Goal: Task Accomplishment & Management: Complete application form

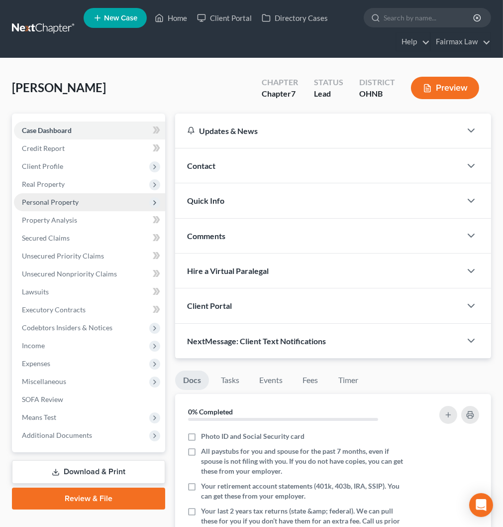
click at [80, 204] on span "Personal Property" at bounding box center [89, 202] width 151 height 18
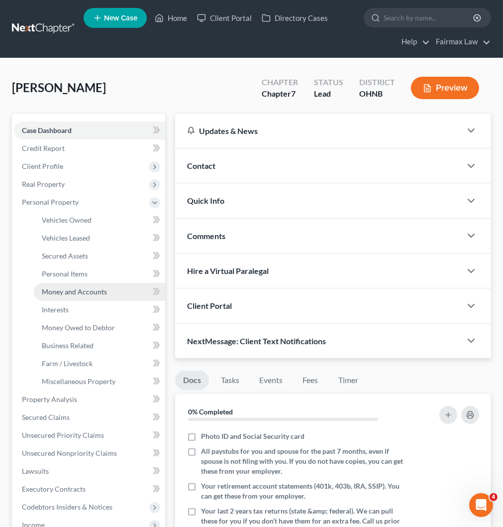
click at [91, 287] on span "Money and Accounts" at bounding box center [74, 291] width 65 height 8
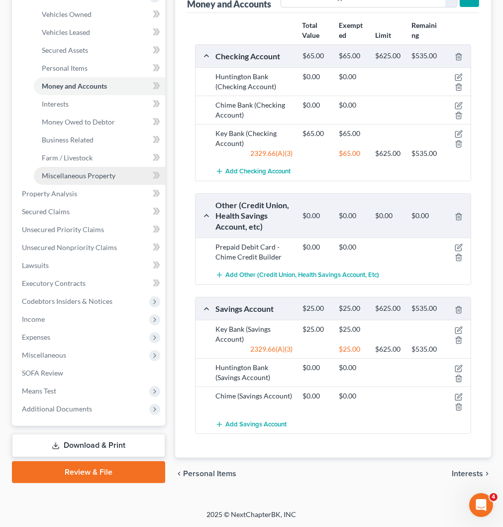
scroll to position [40, 0]
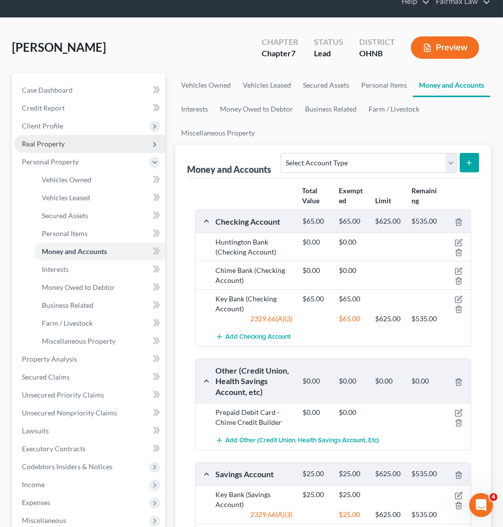
click at [68, 144] on span "Real Property" at bounding box center [89, 144] width 151 height 18
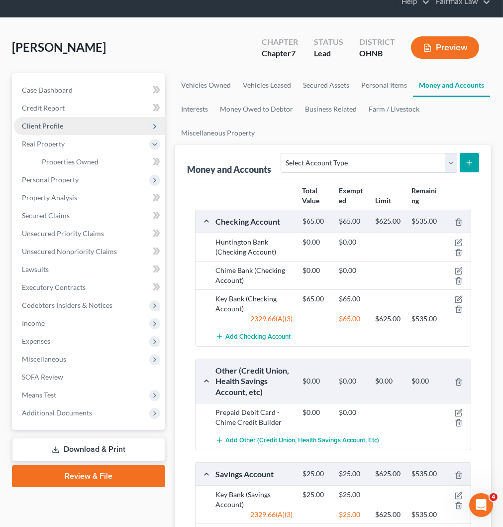
click at [77, 129] on span "Client Profile" at bounding box center [89, 126] width 151 height 18
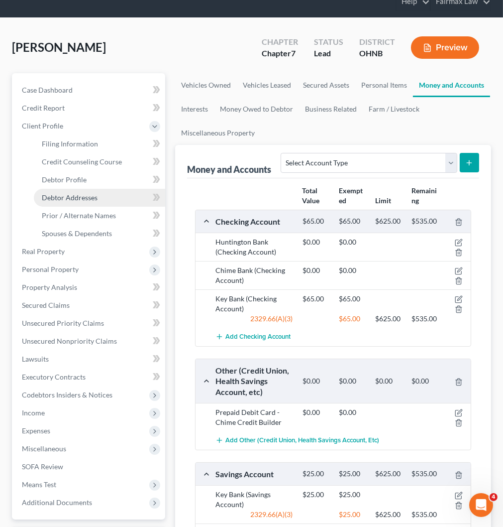
click at [109, 195] on link "Debtor Addresses" at bounding box center [99, 198] width 131 height 18
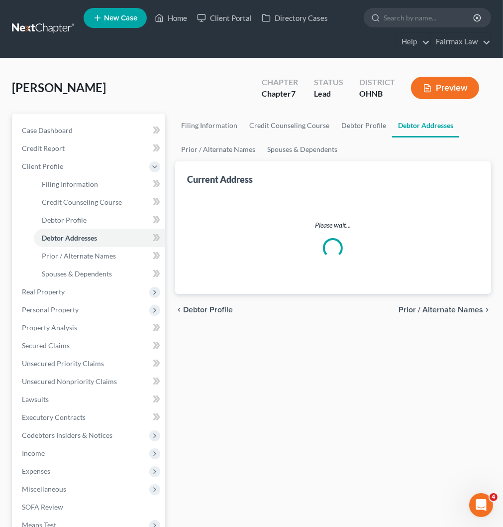
select select "0"
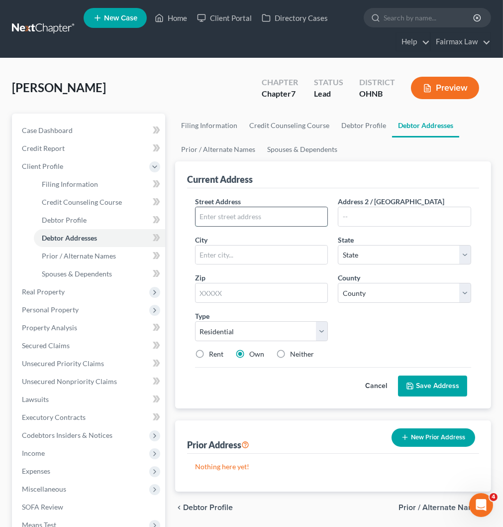
click at [242, 215] on input "text" at bounding box center [262, 216] width 132 height 19
paste input "15408 Benhoff Dr"
type input "15408 Benhoff Dr"
click at [270, 294] on input "text" at bounding box center [261, 293] width 133 height 20
type input "41137"
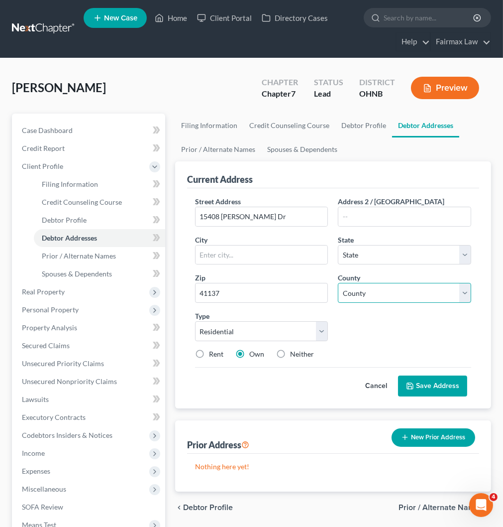
type input "Firebrick"
select select "18"
click at [262, 296] on input "41137" at bounding box center [261, 293] width 133 height 20
type input "44137"
type input "Maple Heights"
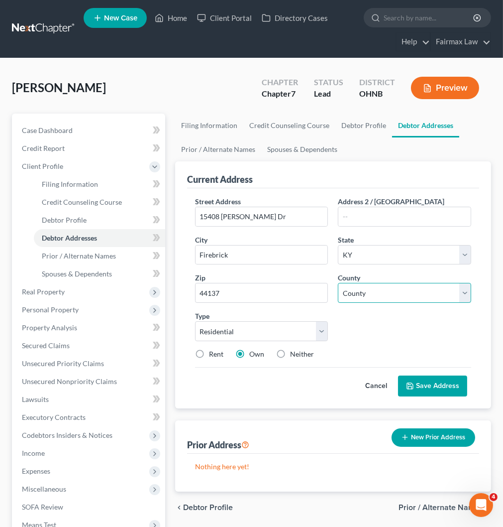
select select "36"
click at [391, 292] on select "County Adair County Allen County Anderson County Ballard County Barren County B…" at bounding box center [404, 293] width 133 height 20
click at [382, 288] on select "County Adams County Allen County Ashland County Ashtabula County Athens County …" at bounding box center [404, 293] width 133 height 20
select select "17"
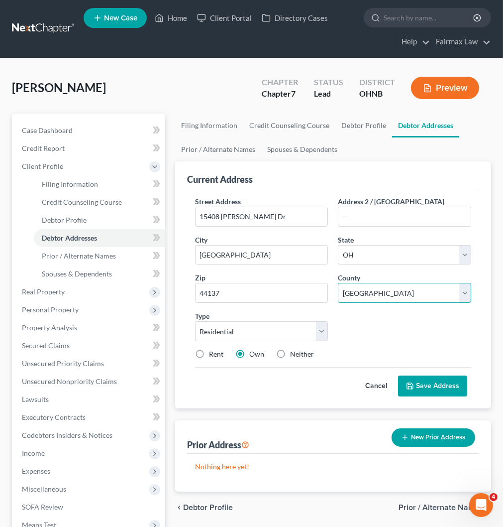
click at [338, 283] on select "County Adams County Allen County Ashland County Ashtabula County Athens County …" at bounding box center [404, 293] width 133 height 20
click at [209, 351] on label "Rent" at bounding box center [216, 354] width 14 height 10
click at [213, 351] on input "Rent" at bounding box center [216, 352] width 6 height 6
radio input "true"
click at [436, 382] on button "Save Address" at bounding box center [432, 385] width 69 height 21
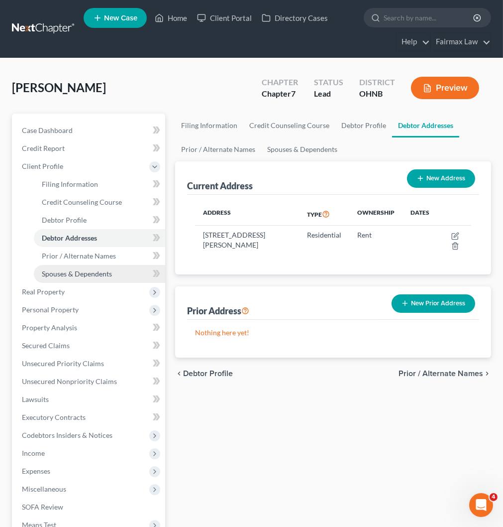
click at [92, 280] on link "Spouses & Dependents" at bounding box center [99, 274] width 131 height 18
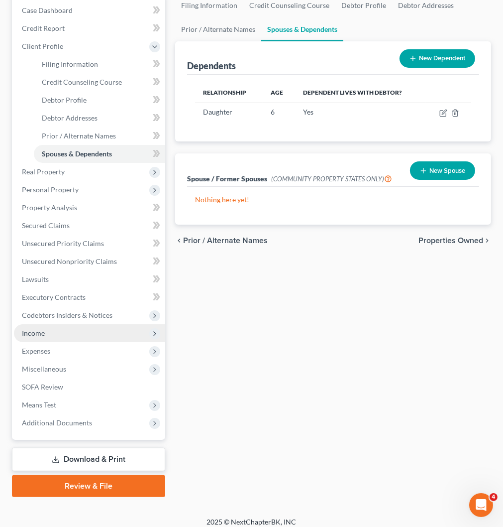
scroll to position [126, 0]
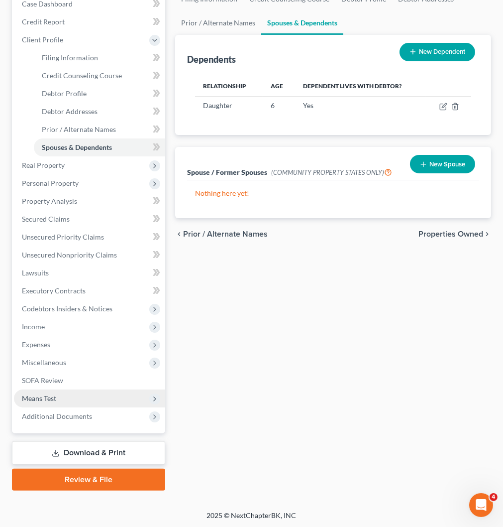
click at [74, 395] on span "Means Test" at bounding box center [89, 398] width 151 height 18
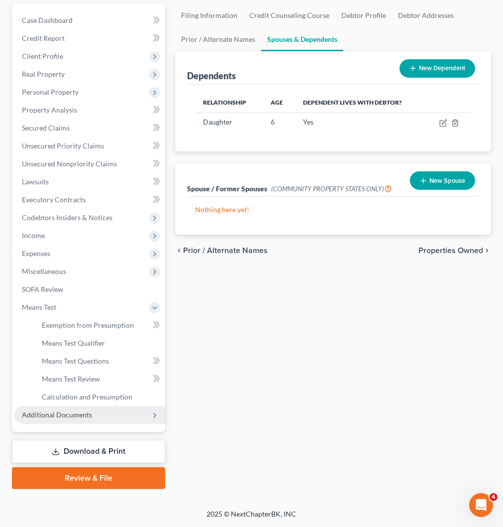
scroll to position [108, 0]
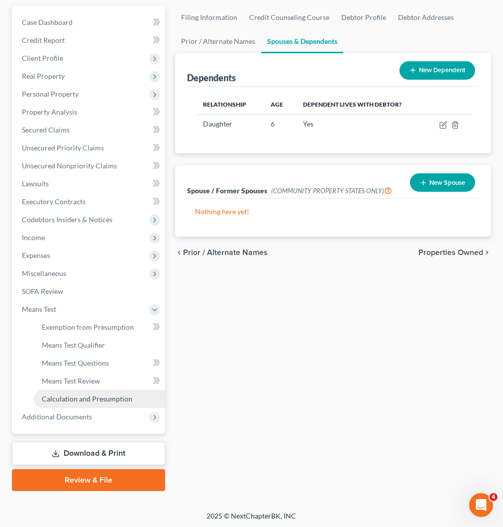
click at [110, 397] on span "Calculation and Presumption" at bounding box center [87, 398] width 91 height 8
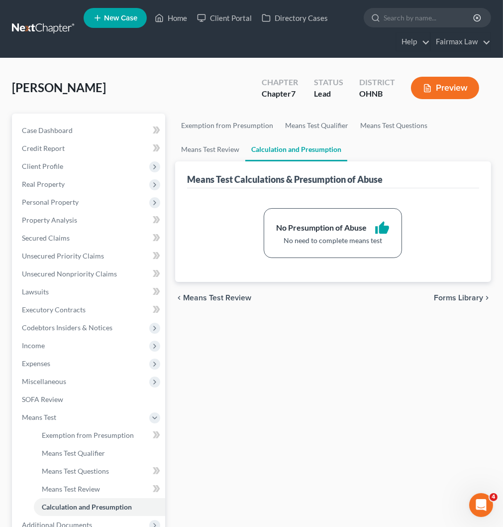
click at [390, 486] on div "Exemption from Presumption Means Test Qualifier Means Test Questions Means Test…" at bounding box center [333, 355] width 326 height 485
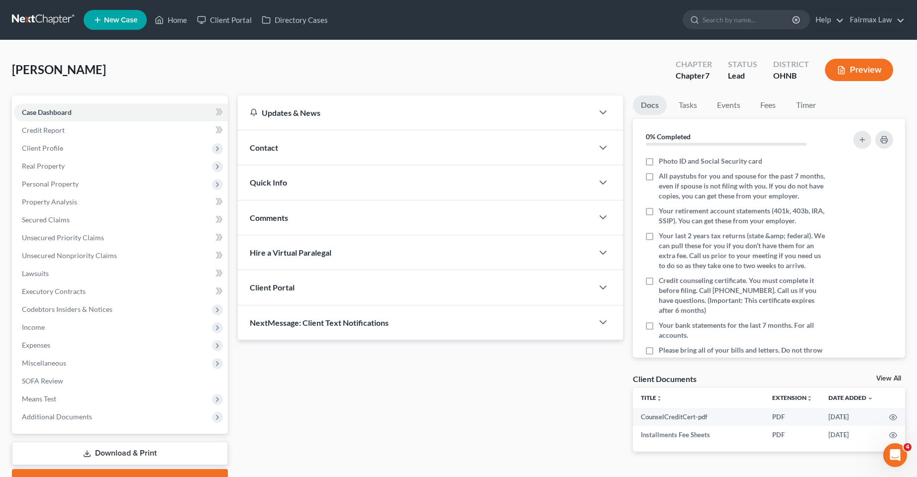
drag, startPoint x: 880, startPoint y: 0, endPoint x: 554, endPoint y: 72, distance: 333.3
click at [554, 72] on div "Stevens, Raven Upgraded Chapter Chapter 7 Status Lead District OHNB Preview" at bounding box center [458, 73] width 893 height 43
click at [48, 256] on span "Unsecured Nonpriority Claims" at bounding box center [69, 255] width 95 height 8
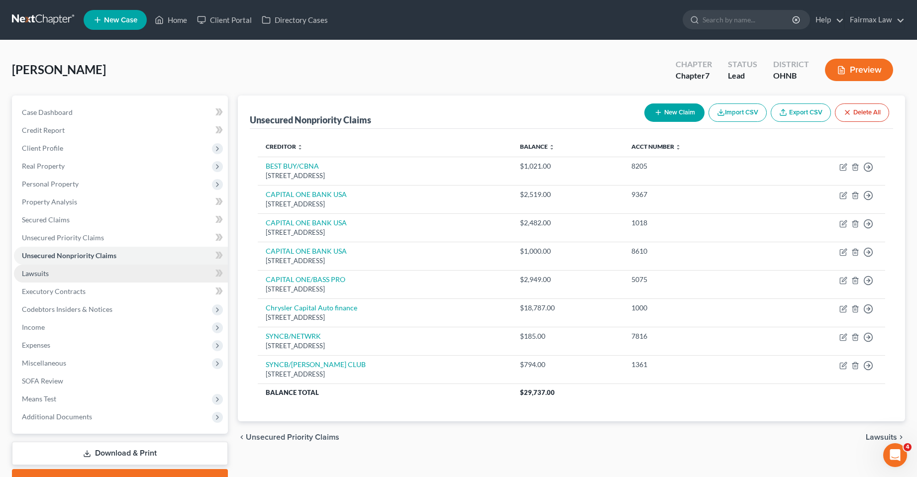
click at [31, 274] on span "Lawsuits" at bounding box center [35, 273] width 27 height 8
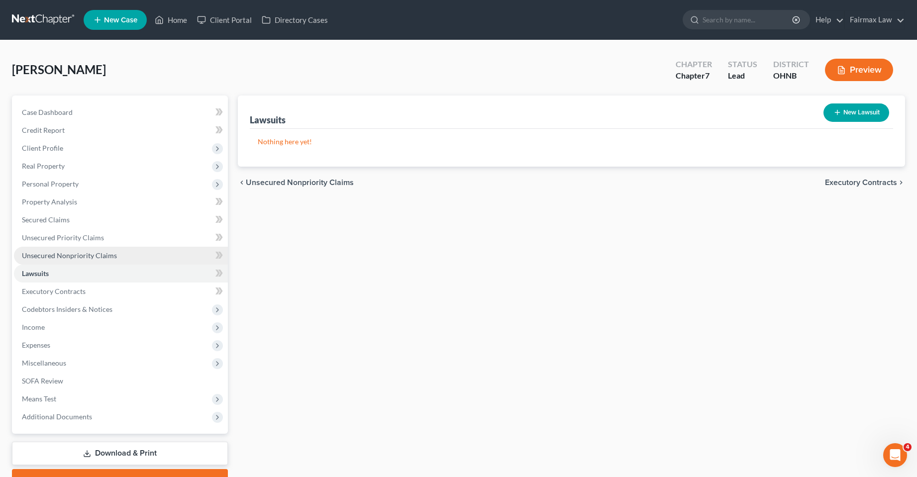
click at [40, 257] on span "Unsecured Nonpriority Claims" at bounding box center [69, 255] width 95 height 8
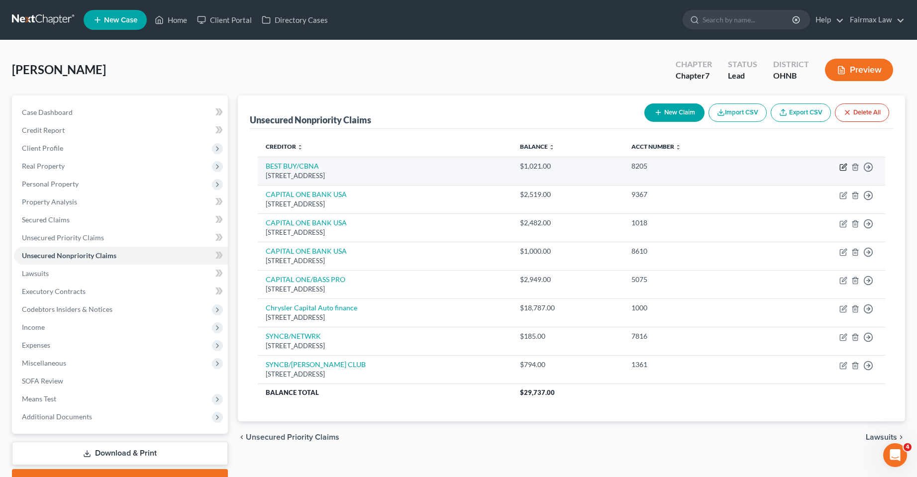
click at [841, 165] on icon "button" at bounding box center [843, 168] width 6 height 6
select select "43"
select select "14"
select select "0"
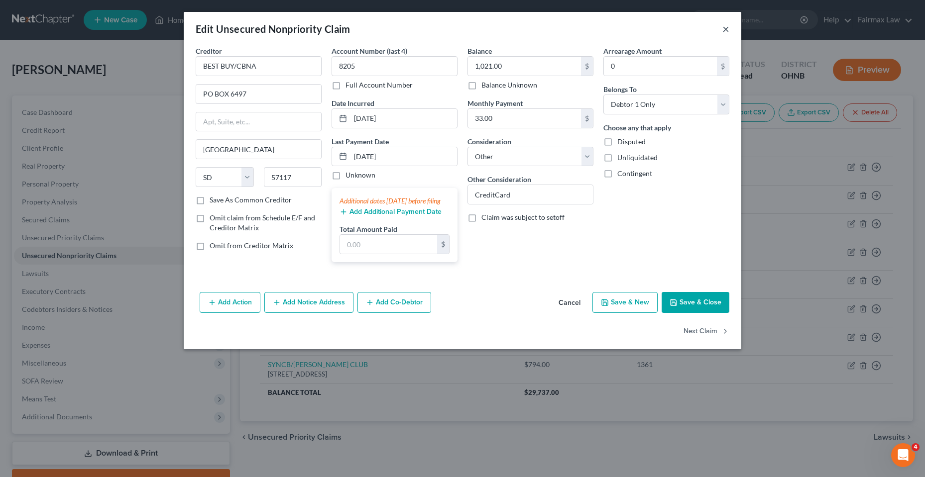
click at [724, 31] on button "×" at bounding box center [725, 29] width 7 height 12
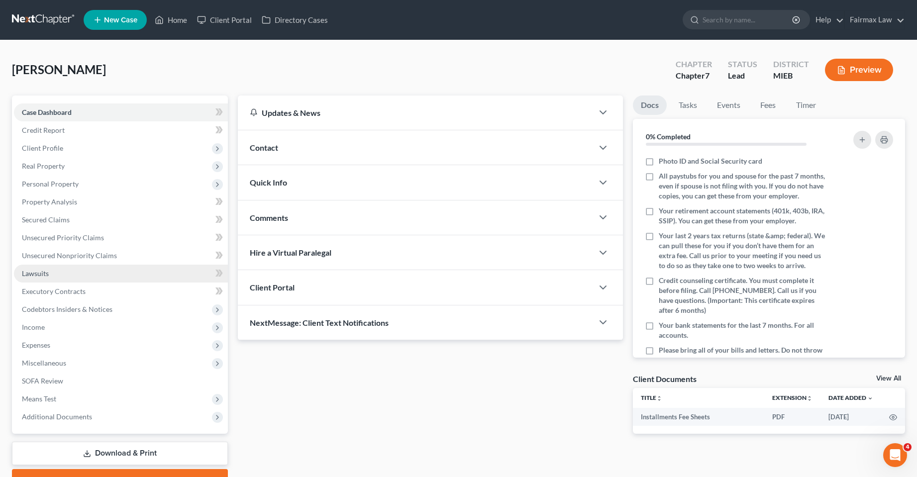
click at [43, 273] on span "Lawsuits" at bounding box center [35, 273] width 27 height 8
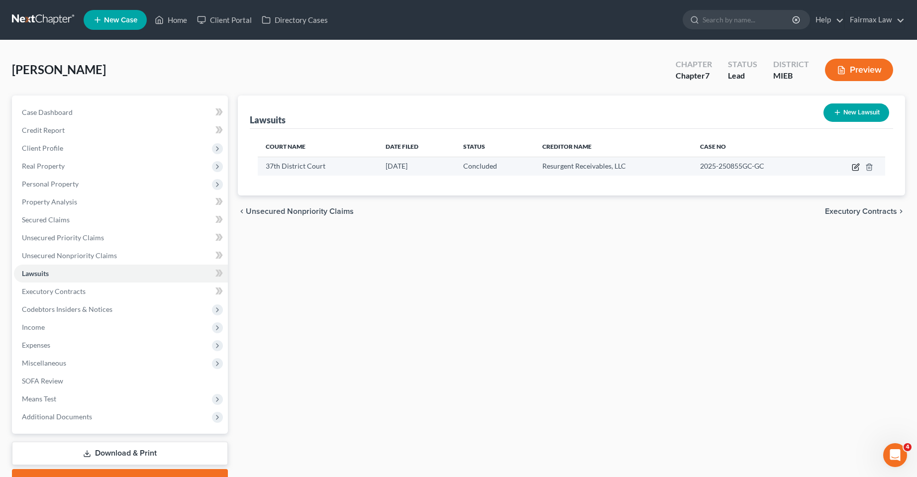
click at [855, 169] on icon "button" at bounding box center [856, 167] width 8 height 8
select select "23"
select select "2"
select select "1"
select select "42"
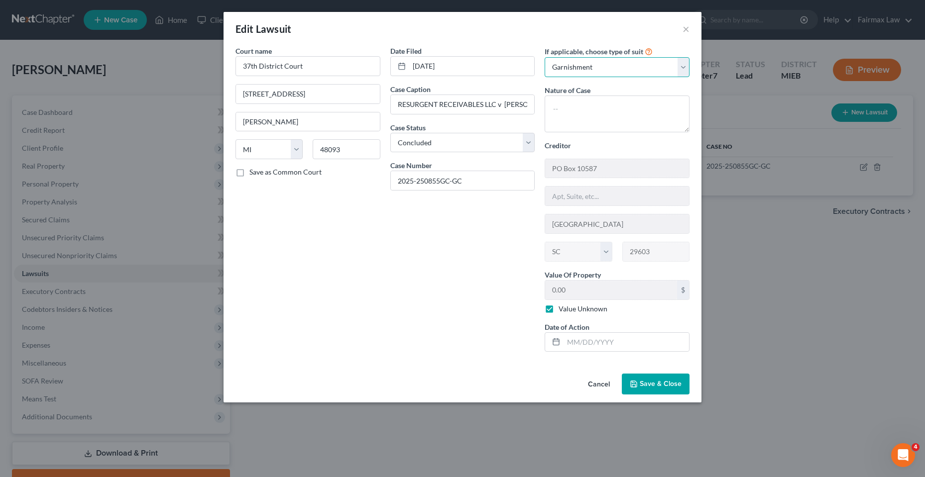
click at [597, 71] on select "Select Repossession Garnishment Foreclosure Attached, Seized, Or Levied Other" at bounding box center [616, 67] width 145 height 20
click at [416, 289] on div "Date Filed 01/10/2025 Case Caption RESURGENT RECEIVABLES LLC v JOSE ROSARIO Cas…" at bounding box center [462, 203] width 155 height 314
click at [862, 292] on div "Edit Lawsuit × Court name * 37th District Court 8300 Common Road Warren State A…" at bounding box center [462, 238] width 925 height 477
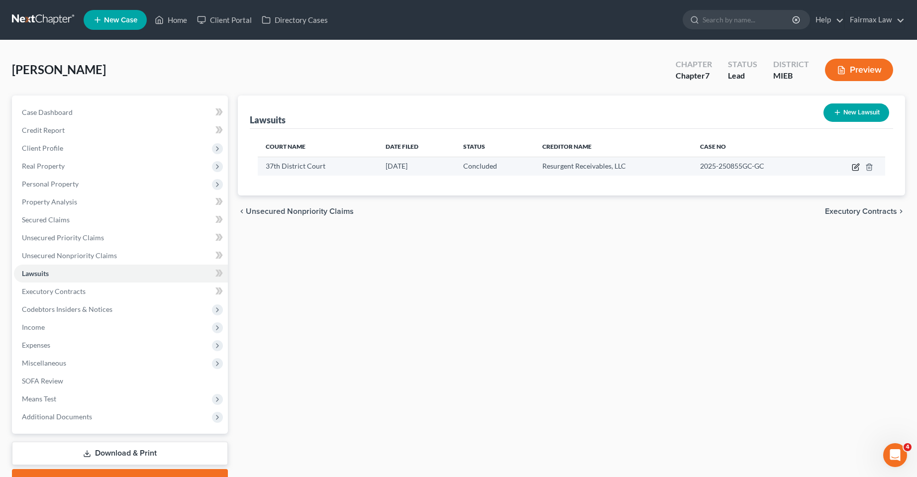
click at [853, 168] on icon "button" at bounding box center [856, 168] width 6 height 6
select select "23"
select select "2"
select select "1"
select select "42"
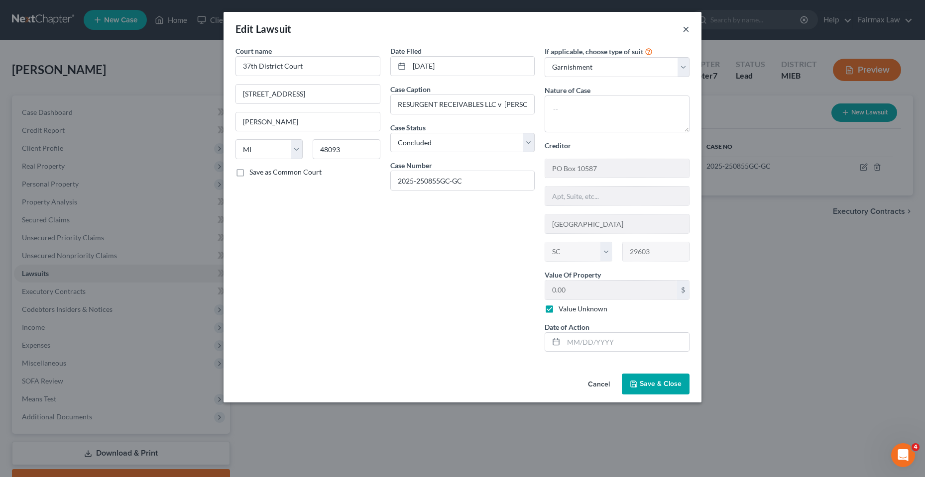
click at [687, 27] on button "×" at bounding box center [685, 29] width 7 height 12
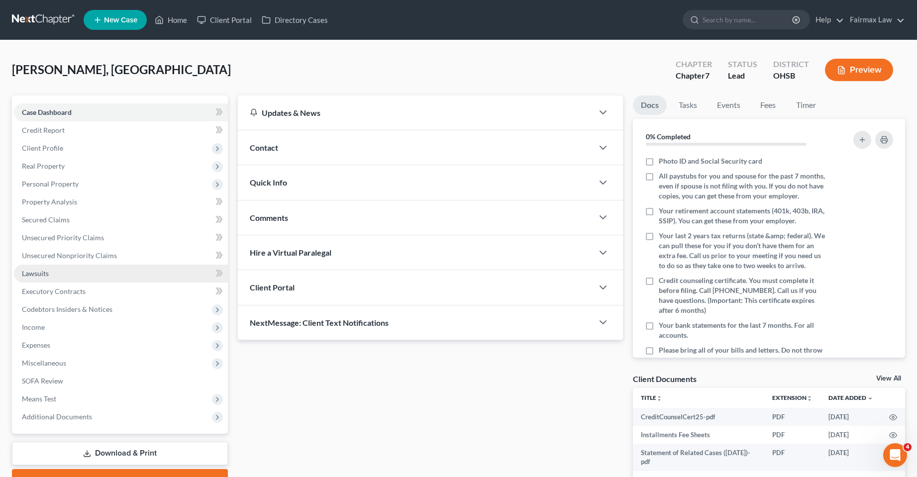
click at [47, 276] on span "Lawsuits" at bounding box center [35, 273] width 27 height 8
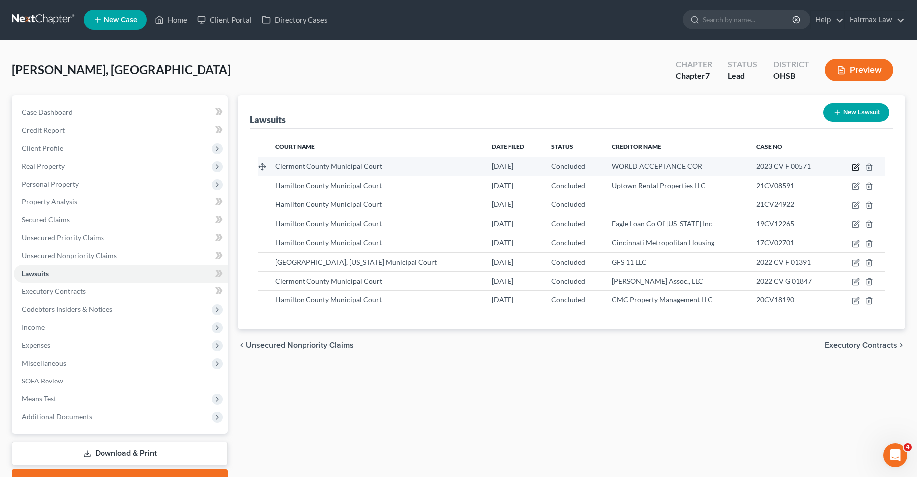
click at [854, 166] on icon "button" at bounding box center [856, 167] width 8 height 8
select select "36"
select select "2"
select select "1"
select select "42"
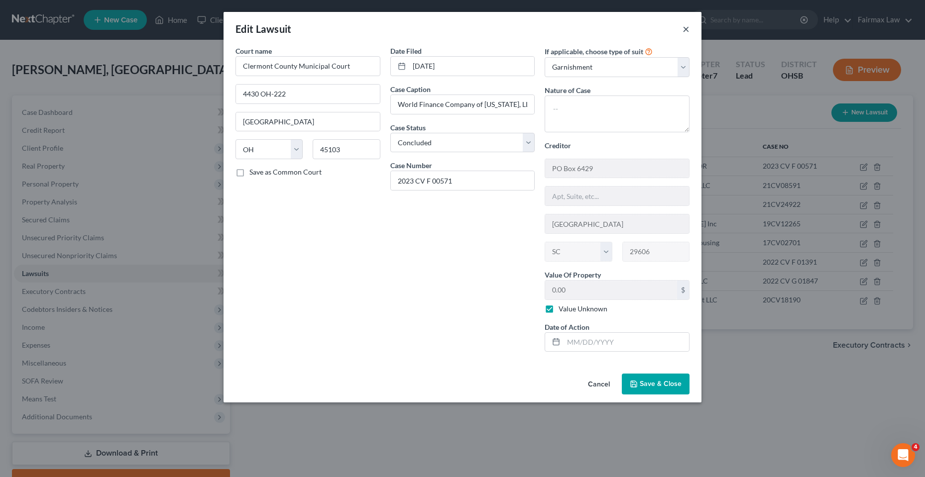
click at [688, 29] on button "×" at bounding box center [685, 29] width 7 height 12
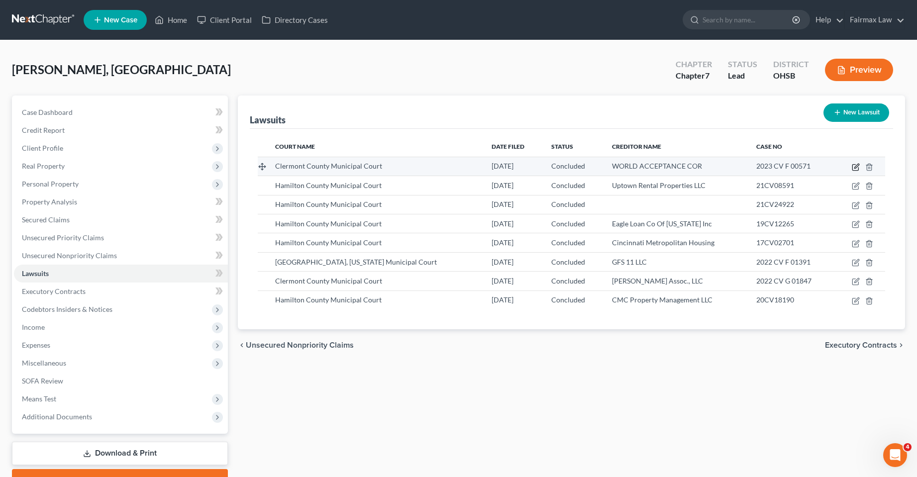
click at [855, 167] on icon "button" at bounding box center [857, 166] width 4 height 4
select select "36"
select select "2"
select select "1"
select select "42"
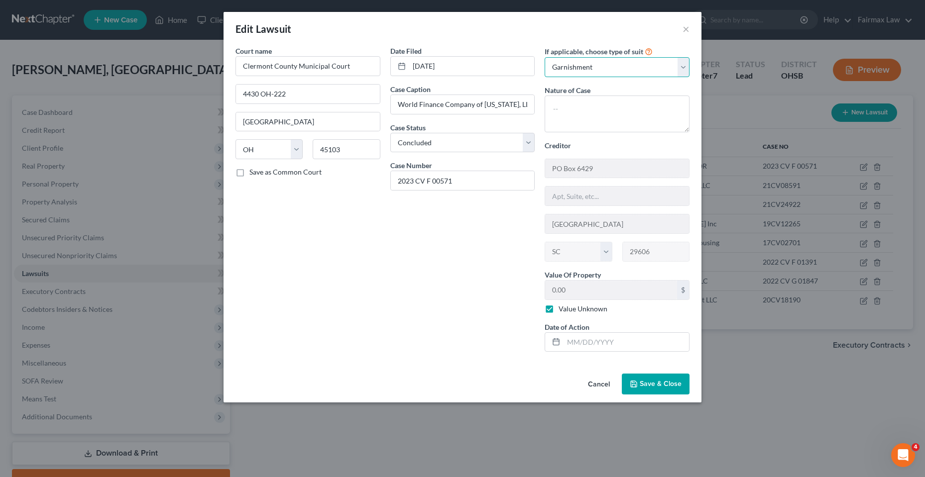
click at [647, 64] on select "Select Repossession Garnishment Foreclosure Attached, Seized, Or Levied Other" at bounding box center [616, 67] width 145 height 20
click at [648, 44] on div "Edit Lawsuit ×" at bounding box center [462, 29] width 478 height 34
click at [630, 67] on select "Select Repossession Garnishment Foreclosure Attached, Seized, Or Levied Other" at bounding box center [616, 67] width 145 height 20
click at [685, 26] on button "×" at bounding box center [685, 29] width 7 height 12
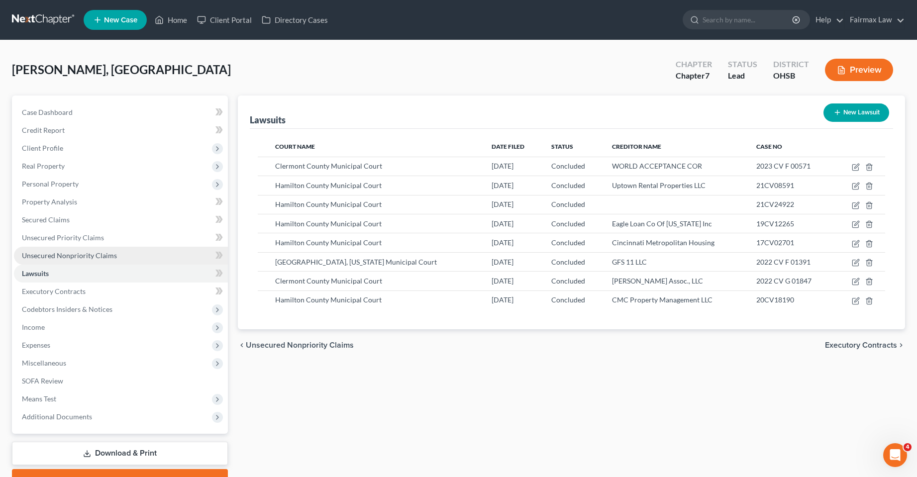
click at [65, 254] on span "Unsecured Nonpriority Claims" at bounding box center [69, 255] width 95 height 8
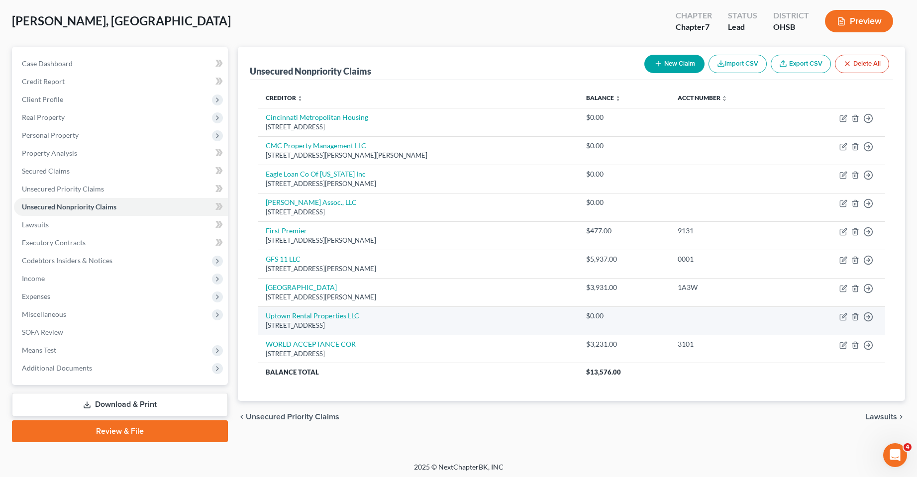
scroll to position [52, 0]
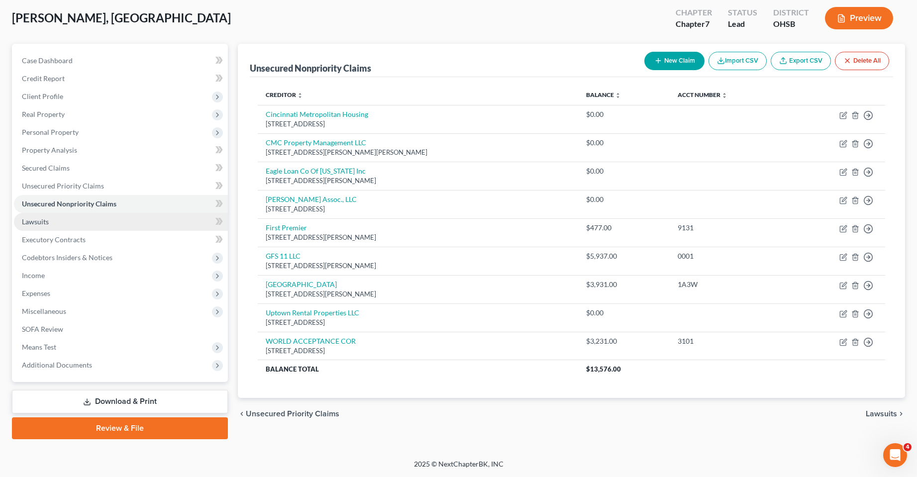
click at [40, 223] on span "Lawsuits" at bounding box center [35, 221] width 27 height 8
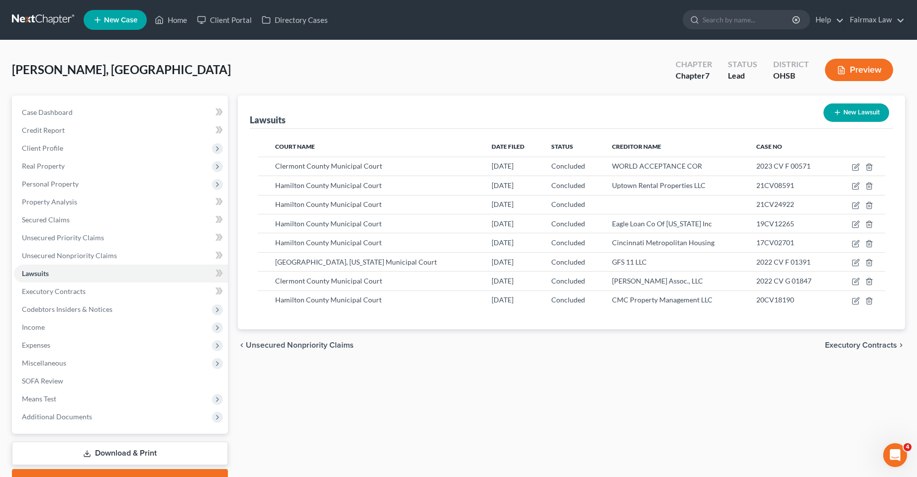
click at [513, 383] on div "Lawsuits New Lawsuit Court Name Date Filed Status Creditor Name Case No Clermon…" at bounding box center [571, 294] width 677 height 396
click at [855, 206] on icon "button" at bounding box center [857, 204] width 4 height 4
select select "36"
select select "2"
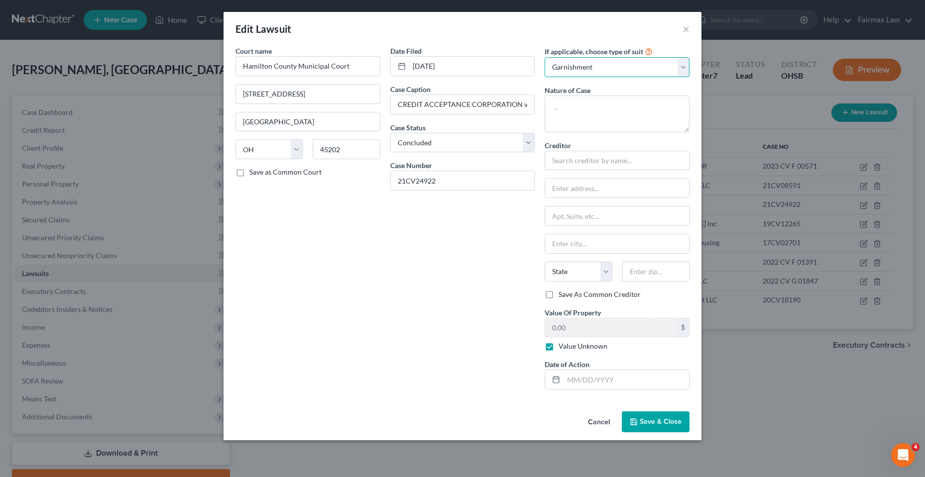
click at [592, 66] on select "Select Repossession Garnishment Foreclosure Attached, Seized, Or Levied Other" at bounding box center [616, 67] width 145 height 20
click at [544, 57] on select "Select Repossession Garnishment Foreclosure Attached, Seized, Or Levied Other" at bounding box center [616, 67] width 145 height 20
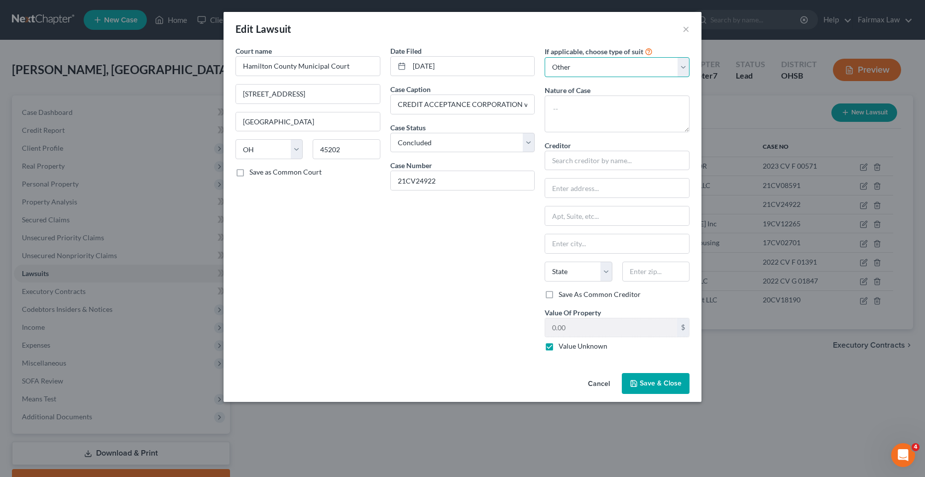
click at [572, 65] on select "Select Repossession Garnishment Foreclosure Attached, Seized, Or Levied Other" at bounding box center [616, 67] width 145 height 20
click at [544, 57] on select "Select Repossession Garnishment Foreclosure Attached, Seized, Or Levied Other" at bounding box center [616, 67] width 145 height 20
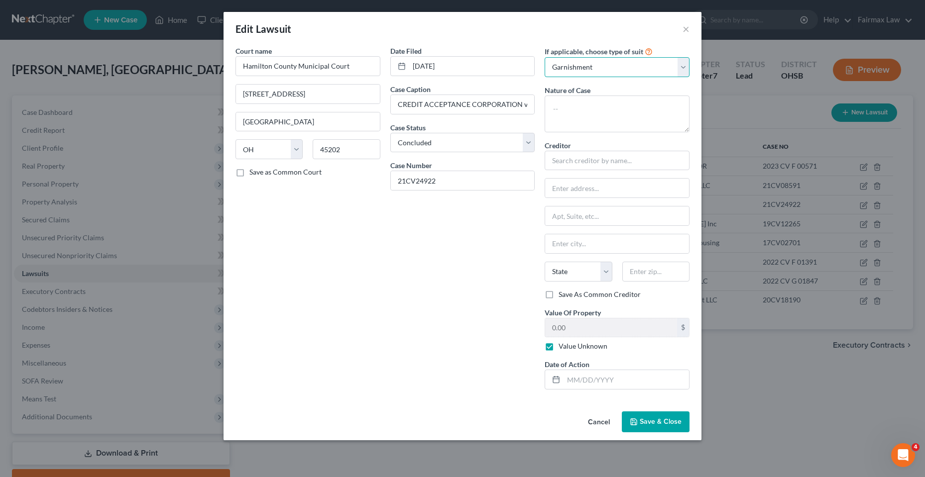
click at [572, 67] on select "Select Repossession Garnishment Foreclosure Attached, Seized, Or Levied Other" at bounding box center [616, 67] width 145 height 20
select select "4"
click at [544, 57] on select "Select Repossession Garnishment Foreclosure Attached, Seized, Or Levied Other" at bounding box center [616, 67] width 145 height 20
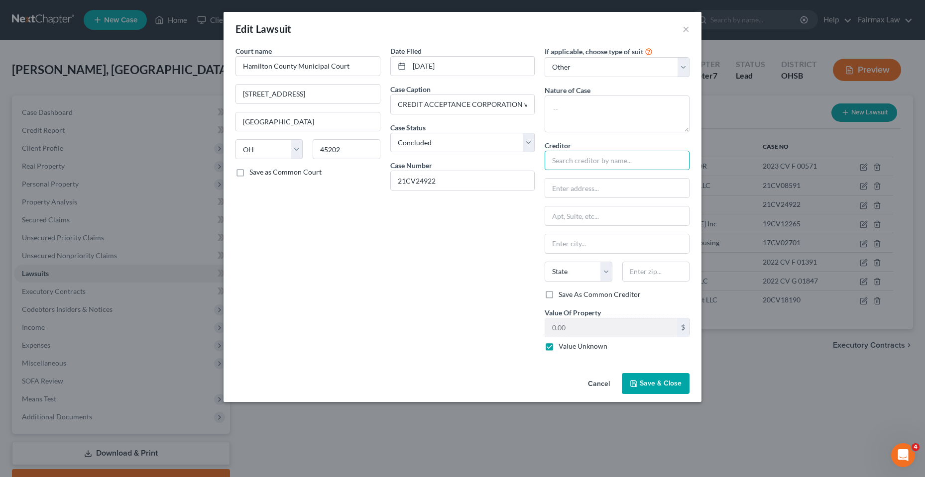
click at [588, 163] on input "text" at bounding box center [616, 161] width 145 height 20
paste input "Credit Acceptance Corporation"
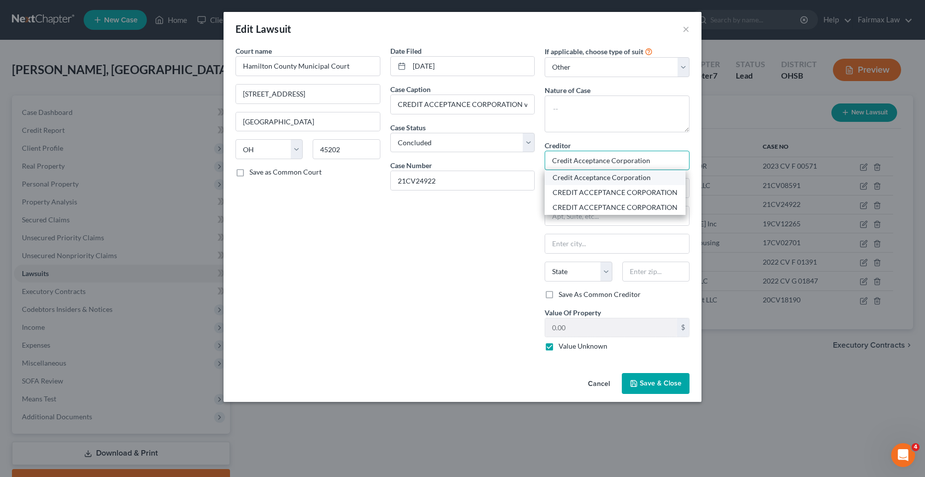
type input "Credit Acceptance Corporation"
click at [602, 182] on div "Credit Acceptance Corporation" at bounding box center [614, 178] width 125 height 10
type input "c/o Levy & Associates LLC"
type input "PO BOX 182423"
type input "Columbus"
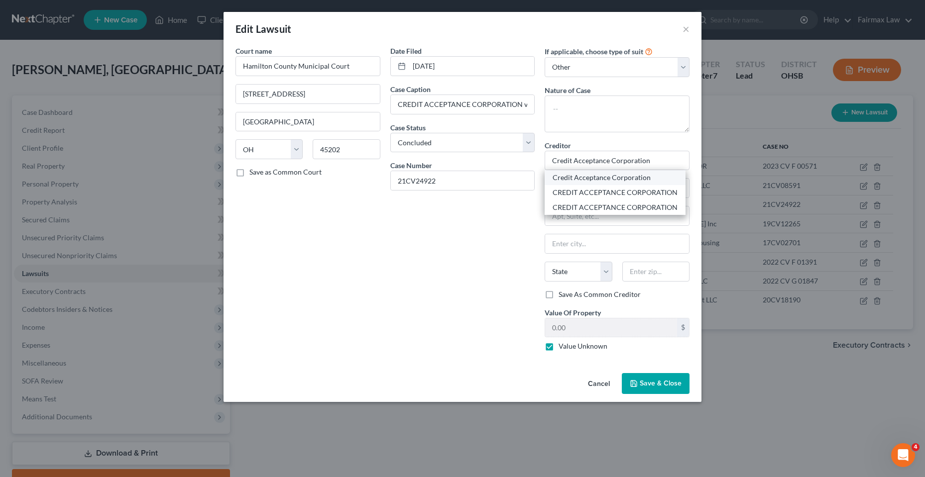
select select "36"
type input "43218"
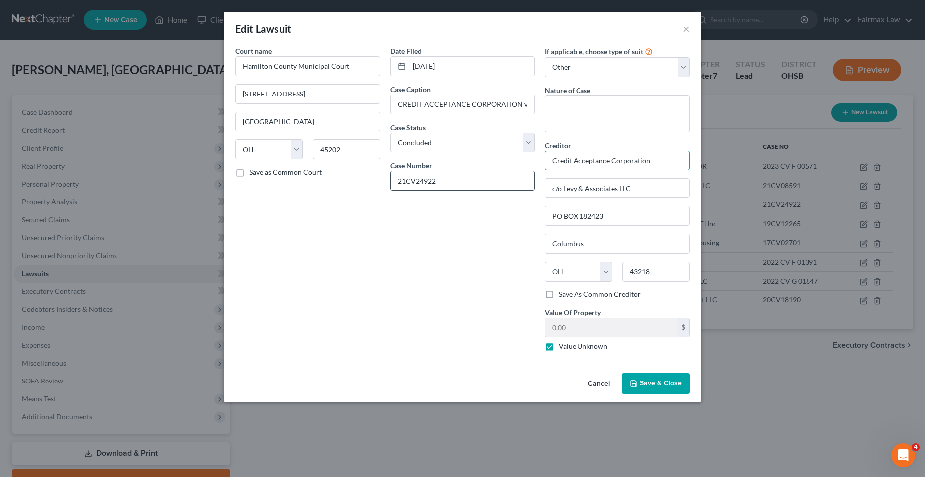
drag, startPoint x: 600, startPoint y: 167, endPoint x: 460, endPoint y: 182, distance: 141.1
click at [469, 181] on div "Court name * Hamilton County Municipal Court [STREET_ADDRESS][GEOGRAPHIC_DATA] …" at bounding box center [462, 203] width 464 height 314
paste input "Credit Acceptance Corporation"
type input "Credit Acceptance Corporation"
drag, startPoint x: 637, startPoint y: 185, endPoint x: 473, endPoint y: 203, distance: 165.2
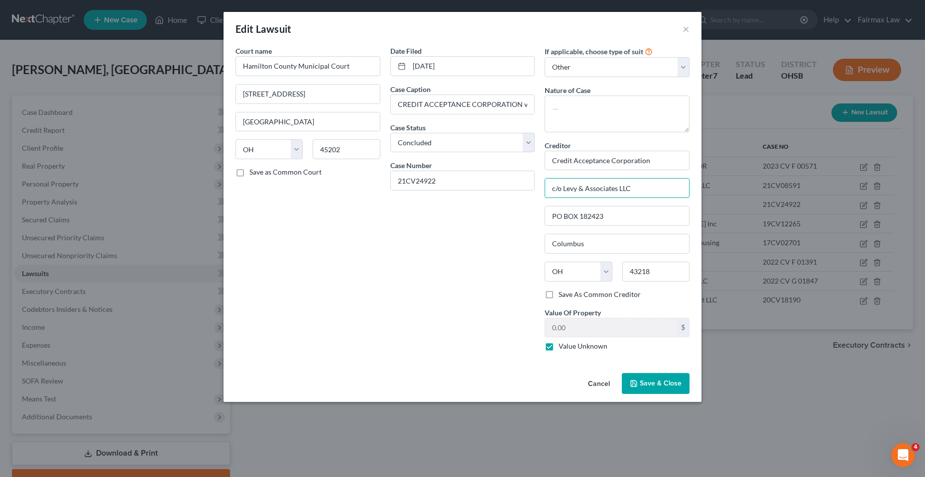
click at [473, 203] on div "Court name * Hamilton County Municipal Court [STREET_ADDRESS][GEOGRAPHIC_DATA] …" at bounding box center [462, 203] width 464 height 314
drag, startPoint x: 609, startPoint y: 216, endPoint x: 497, endPoint y: 231, distance: 113.5
click at [497, 231] on div "Court name * Hamilton County Municipal Court 1000 Main St # 205 Cincinnati Stat…" at bounding box center [462, 203] width 464 height 314
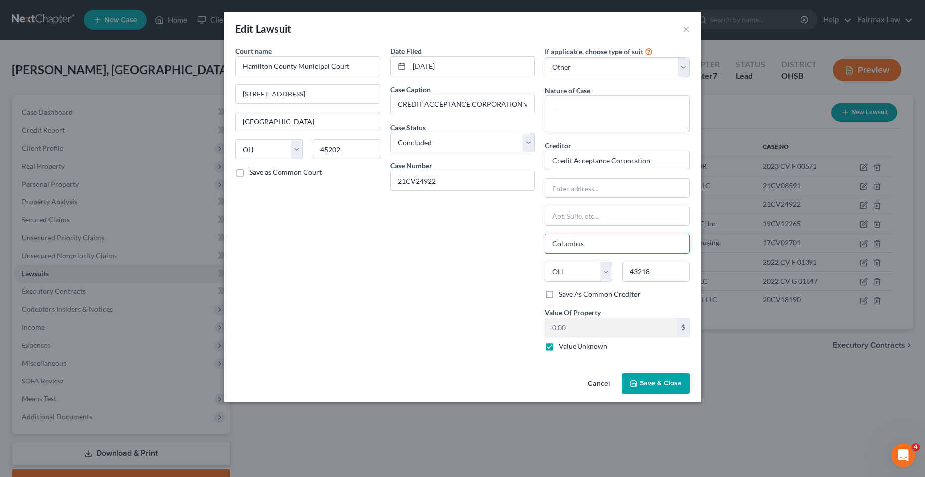
drag, startPoint x: 590, startPoint y: 243, endPoint x: 513, endPoint y: 250, distance: 77.0
click at [513, 250] on div "Court name * Hamilton County Municipal Court 1000 Main St # 205 Cincinnati Stat…" at bounding box center [462, 203] width 464 height 314
drag, startPoint x: 655, startPoint y: 269, endPoint x: 597, endPoint y: 271, distance: 58.2
click at [599, 271] on div "State AL AK AR AZ CA CO CT DE DC FL GA GU HI ID IL IN IA KS KY LA ME MD MA MI M…" at bounding box center [617, 276] width 155 height 28
drag, startPoint x: 648, startPoint y: 162, endPoint x: 487, endPoint y: 179, distance: 161.7
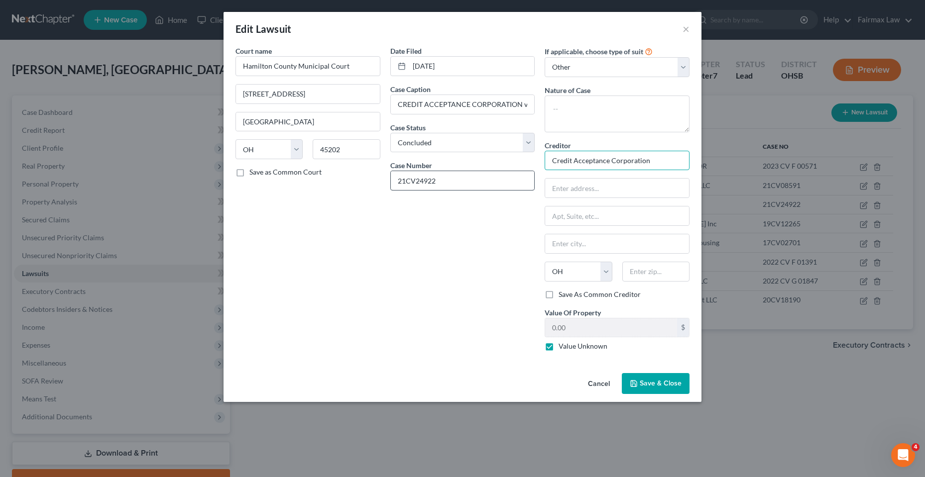
click at [487, 180] on div "Court name * Hamilton County Municipal Court 1000 Main St # 205 Cincinnati Stat…" at bounding box center [462, 203] width 464 height 314
paste input "Credit Acceptance Corporation"
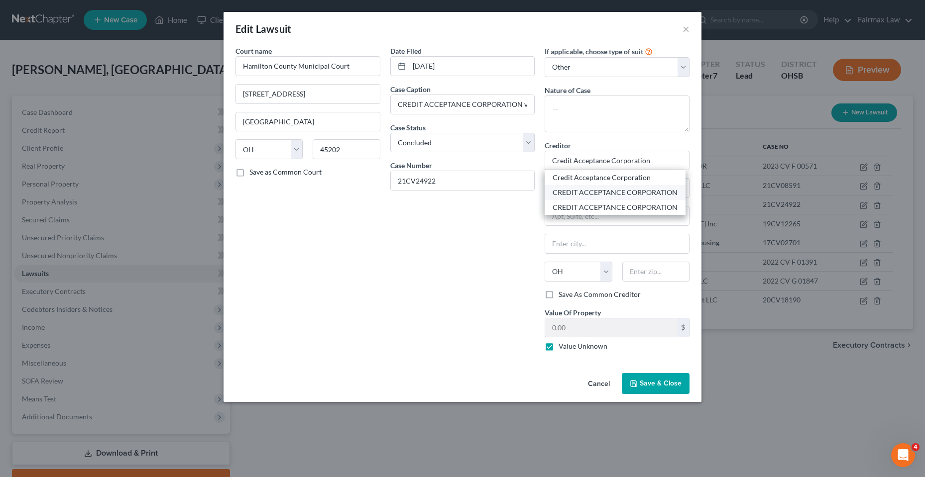
click at [588, 194] on div "CREDIT ACCEPTANCE CORPORATION" at bounding box center [614, 193] width 125 height 10
type input "CREDIT ACCEPTANCE CORPORATION"
type input "25505 W 12 MILE RD"
type input "PO BOX 513"
type input "Southfield"
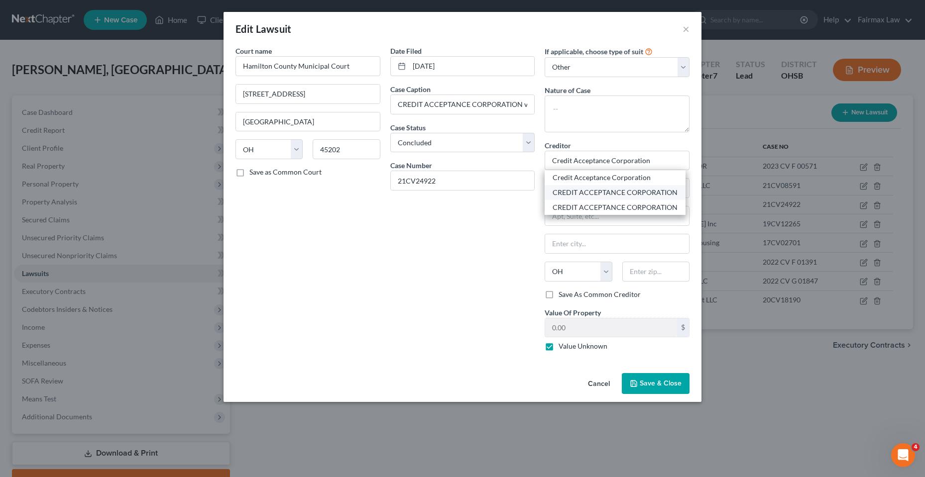
select select "23"
type input "48037"
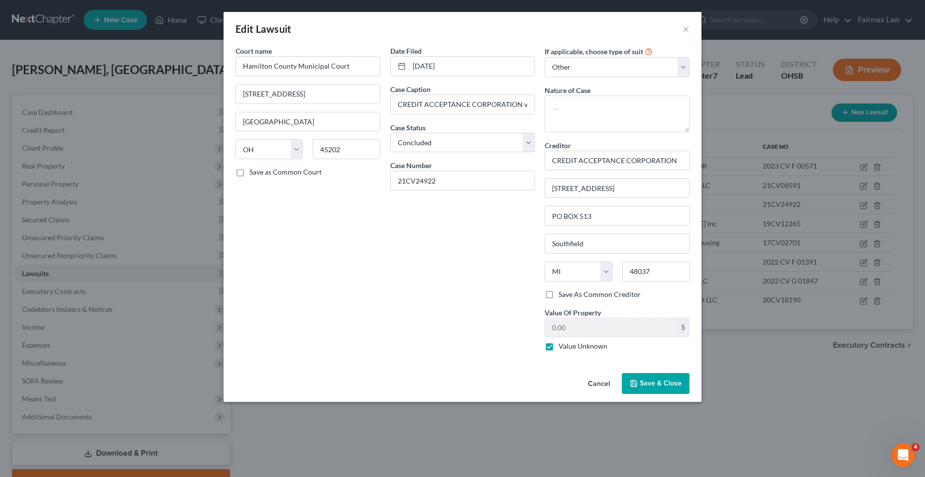
click at [655, 390] on button "Save & Close" at bounding box center [656, 383] width 68 height 21
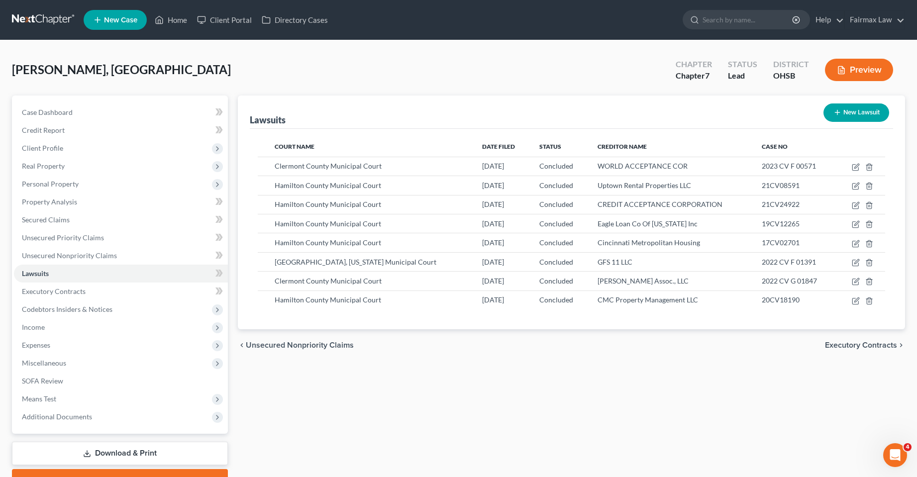
click at [393, 387] on div "Lawsuits New Lawsuit Court Name Date Filed Status Creditor Name Case No Clermon…" at bounding box center [571, 294] width 677 height 396
click at [856, 169] on icon "button" at bounding box center [856, 167] width 8 height 8
select select "36"
select select "2"
select select "1"
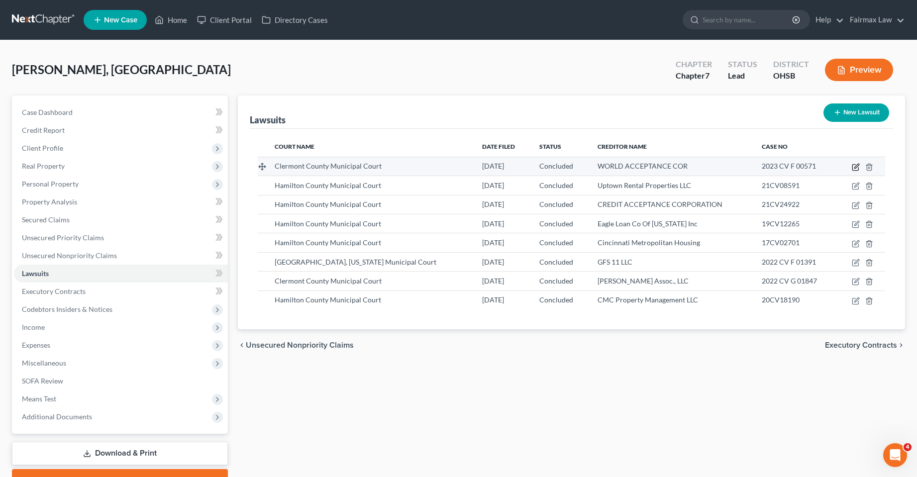
select select "42"
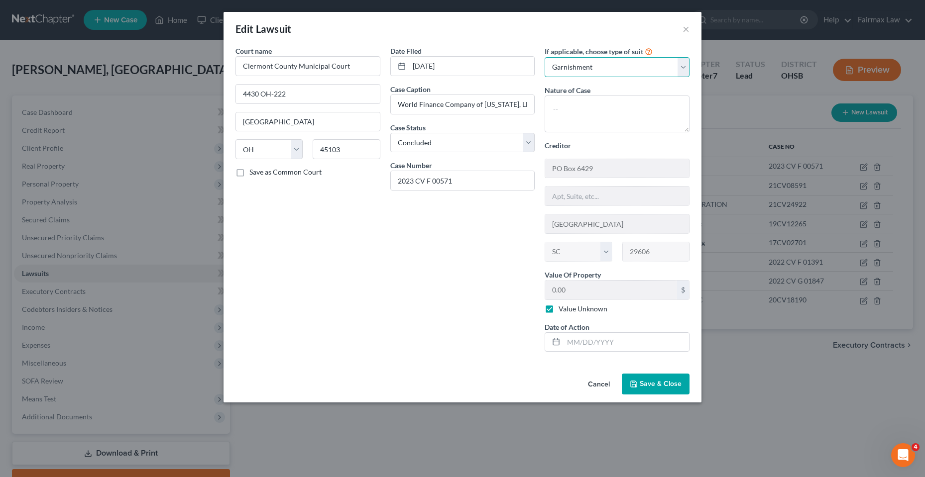
click at [616, 68] on select "Select Repossession Garnishment Foreclosure Attached, Seized, Or Levied Other" at bounding box center [616, 67] width 145 height 20
select select "4"
click at [544, 57] on select "Select Repossession Garnishment Foreclosure Attached, Seized, Or Levied Other" at bounding box center [616, 67] width 145 height 20
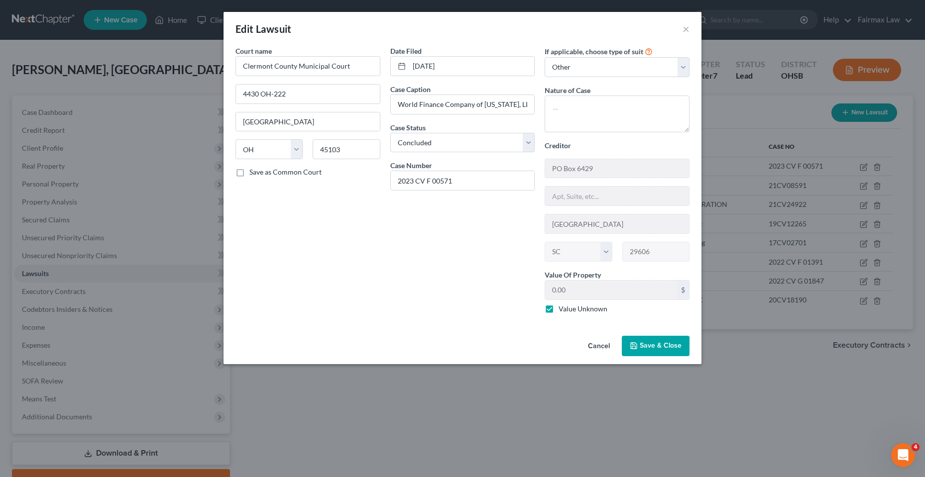
click at [656, 345] on span "Save & Close" at bounding box center [661, 346] width 42 height 8
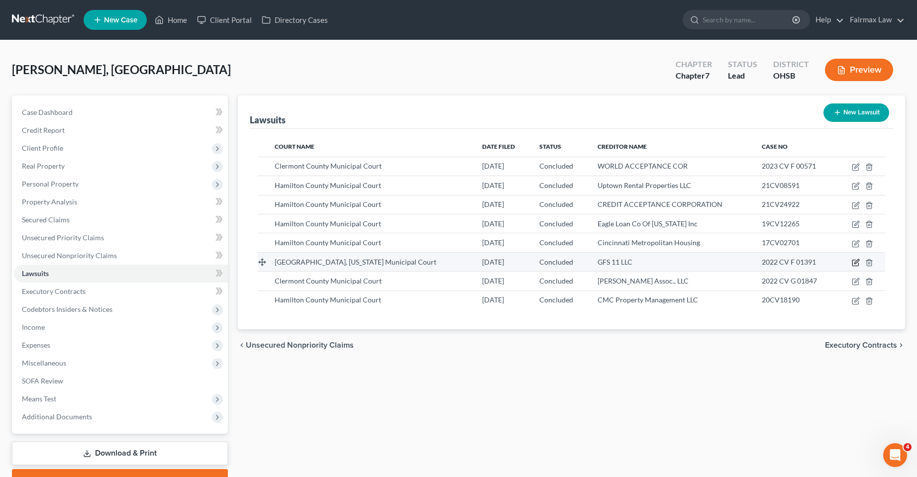
click at [857, 262] on icon "button" at bounding box center [856, 263] width 8 height 8
select select "36"
select select "2"
select select "1"
select select "14"
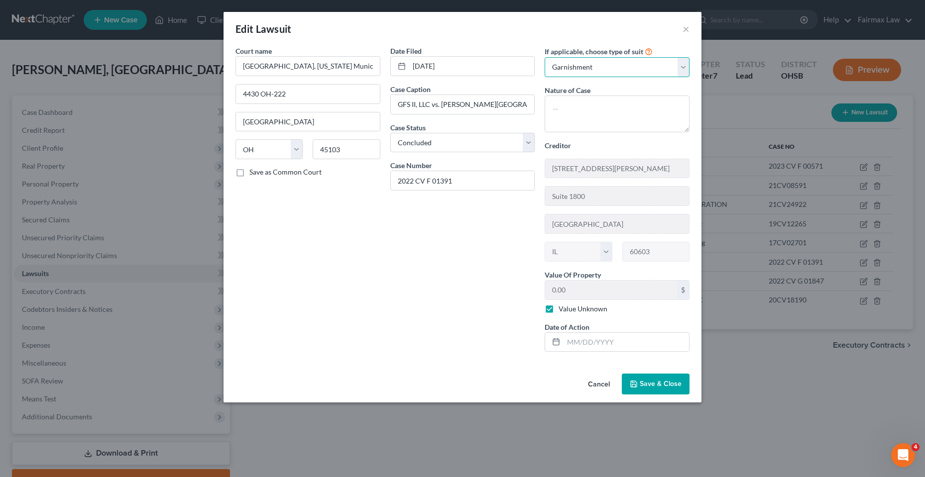
click at [589, 66] on select "Select Repossession Garnishment Foreclosure Attached, Seized, Or Levied Other" at bounding box center [616, 67] width 145 height 20
select select "4"
click at [544, 57] on select "Select Repossession Garnishment Foreclosure Attached, Seized, Or Levied Other" at bounding box center [616, 67] width 145 height 20
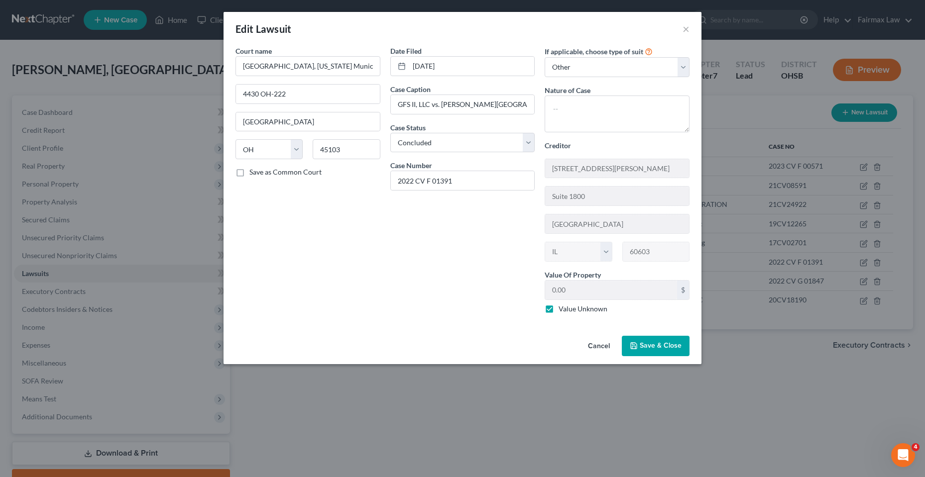
click at [659, 342] on span "Save & Close" at bounding box center [661, 346] width 42 height 8
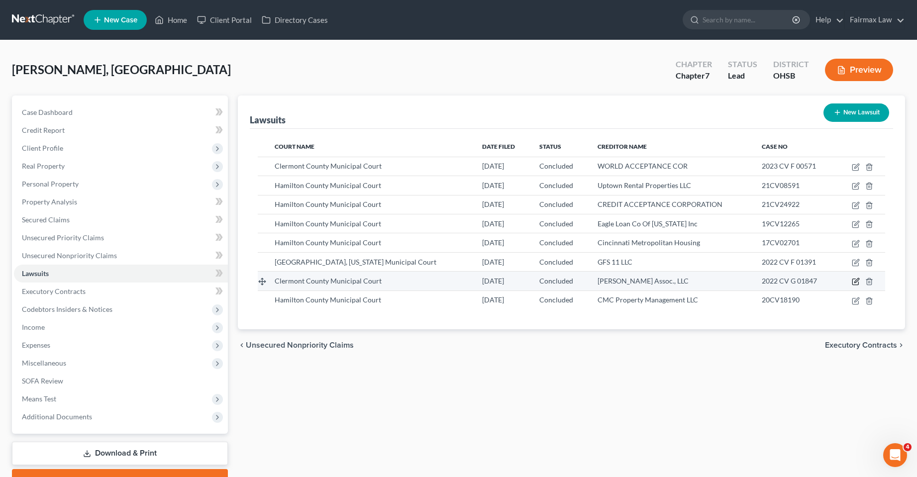
click at [855, 284] on icon "button" at bounding box center [856, 282] width 8 height 8
select select "36"
select select "2"
select select "1"
select select "36"
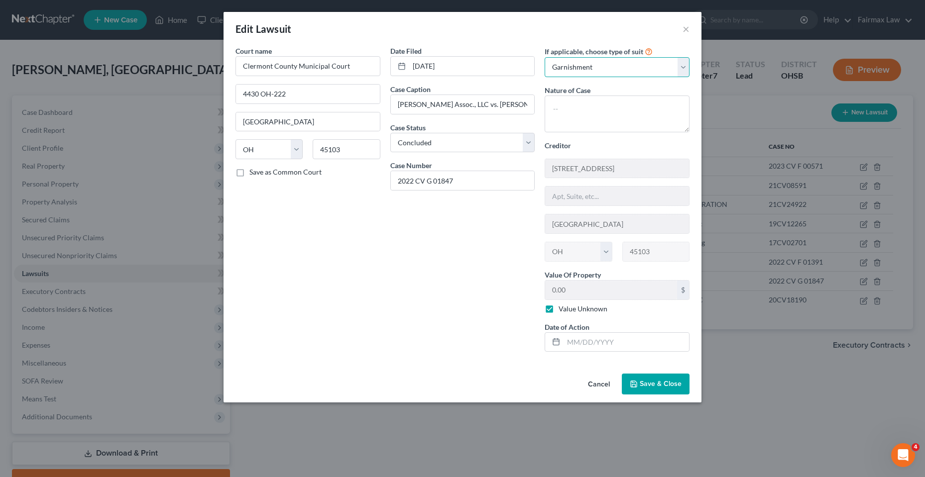
drag, startPoint x: 590, startPoint y: 69, endPoint x: 587, endPoint y: 76, distance: 7.4
click at [590, 69] on select "Select Repossession Garnishment Foreclosure Attached, Seized, Or Levied Other" at bounding box center [616, 67] width 145 height 20
select select "4"
click at [544, 57] on select "Select Repossession Garnishment Foreclosure Attached, Seized, Or Levied Other" at bounding box center [616, 67] width 145 height 20
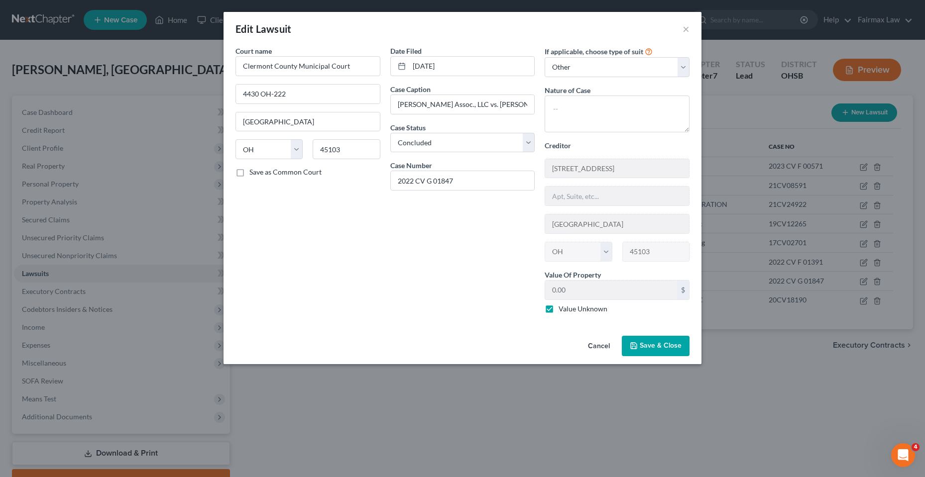
click at [663, 348] on span "Save & Close" at bounding box center [661, 346] width 42 height 8
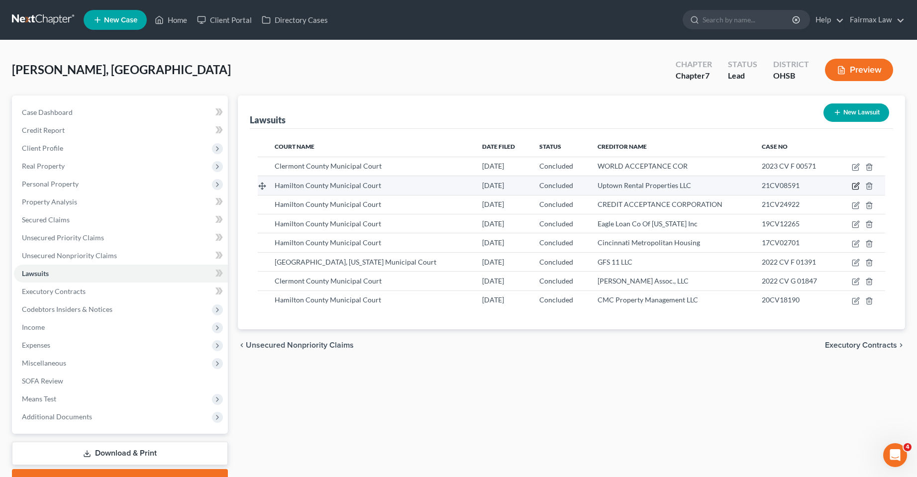
click at [856, 186] on icon "button" at bounding box center [857, 185] width 4 height 4
select select "36"
select select "2"
select select "1"
select select "36"
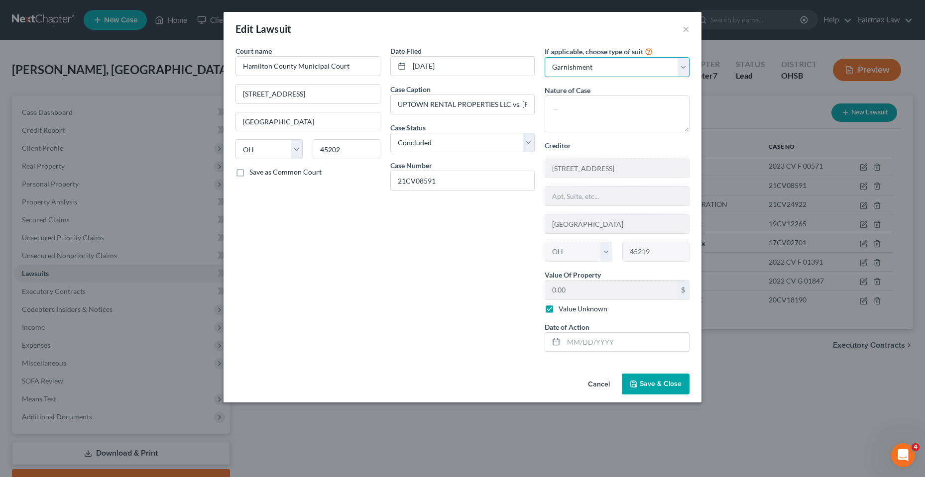
drag, startPoint x: 617, startPoint y: 67, endPoint x: 611, endPoint y: 75, distance: 10.1
click at [617, 67] on select "Select Repossession Garnishment Foreclosure Attached, Seized, Or Levied Other" at bounding box center [616, 67] width 145 height 20
select select "4"
click at [544, 57] on select "Select Repossession Garnishment Foreclosure Attached, Seized, Or Levied Other" at bounding box center [616, 67] width 145 height 20
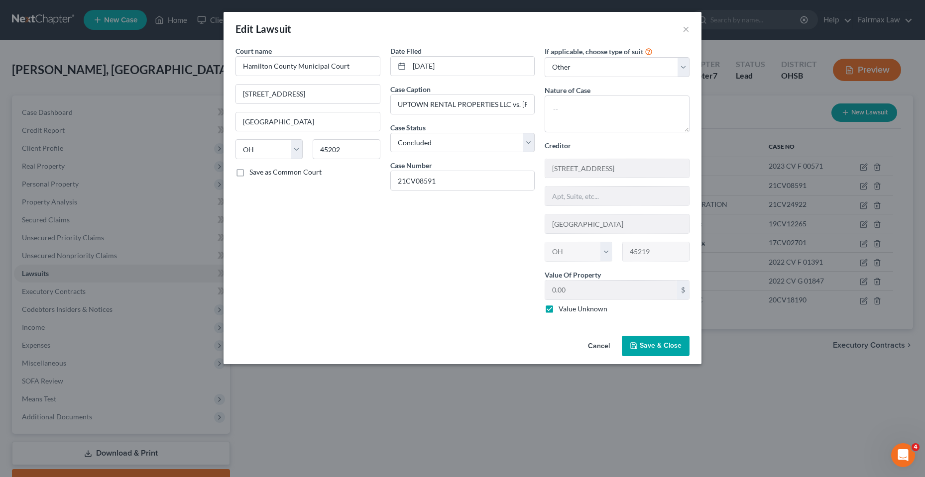
click at [656, 352] on button "Save & Close" at bounding box center [656, 346] width 68 height 21
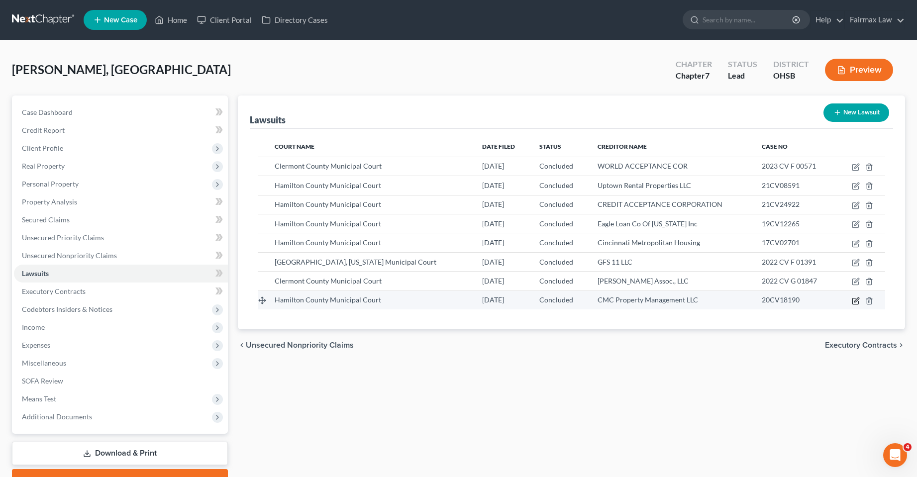
click at [855, 298] on icon "button" at bounding box center [856, 301] width 6 height 6
select select "36"
select select "2"
select select "1"
select select "36"
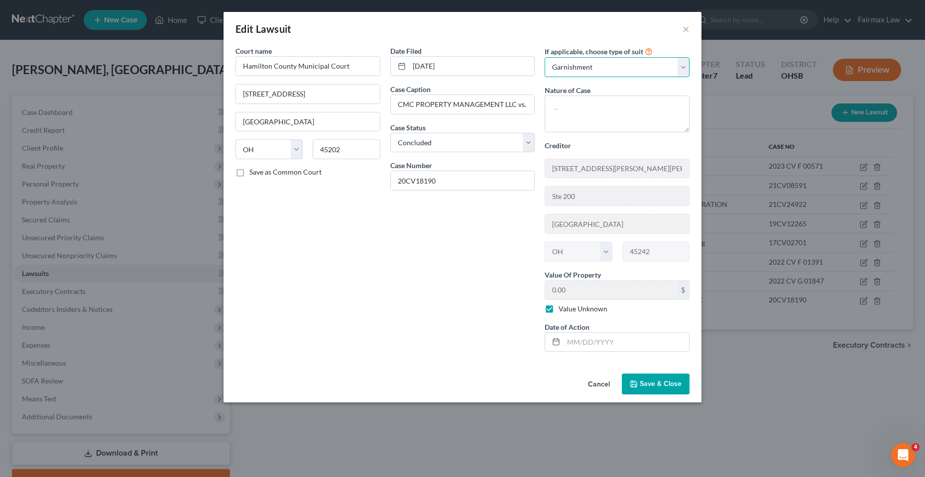
click at [590, 66] on select "Select Repossession Garnishment Foreclosure Attached, Seized, Or Levied Other" at bounding box center [616, 67] width 145 height 20
select select "4"
click at [544, 57] on select "Select Repossession Garnishment Foreclosure Attached, Seized, Or Levied Other" at bounding box center [616, 67] width 145 height 20
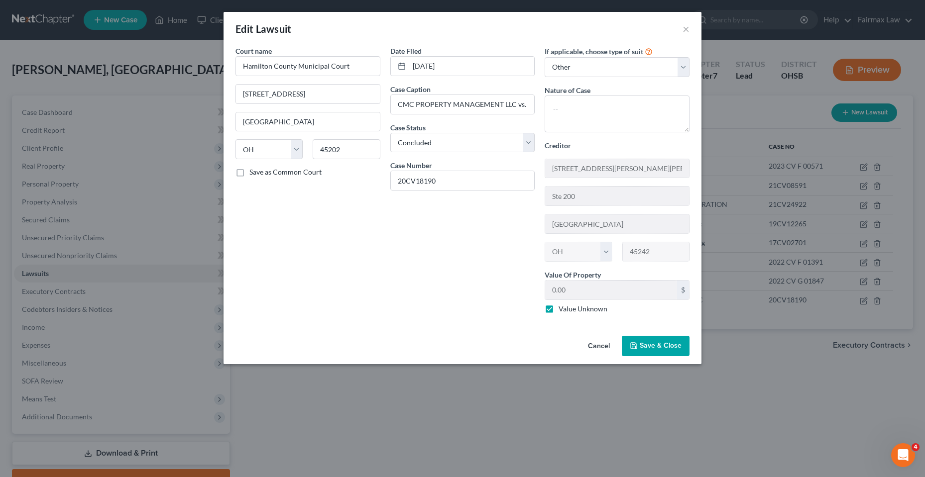
click at [660, 344] on span "Save & Close" at bounding box center [661, 346] width 42 height 8
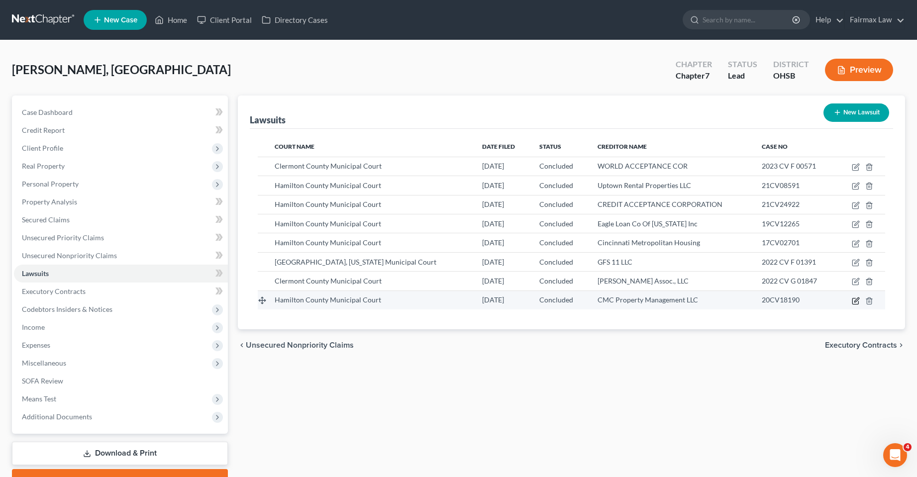
click at [857, 304] on icon "button" at bounding box center [856, 301] width 8 height 8
select select "36"
select select "2"
select select "4"
select select "36"
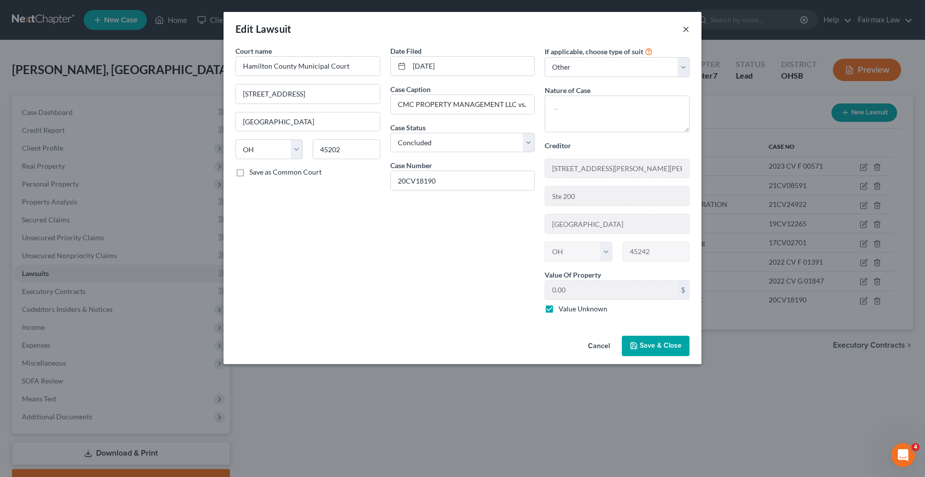
click at [684, 29] on button "×" at bounding box center [685, 29] width 7 height 12
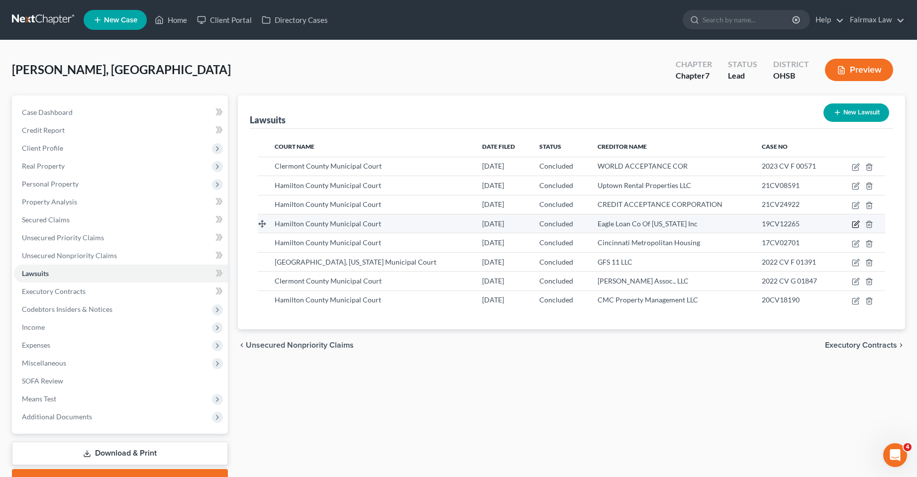
click at [855, 225] on icon "button" at bounding box center [856, 224] width 8 height 8
select select "36"
select select "2"
select select "1"
select select "36"
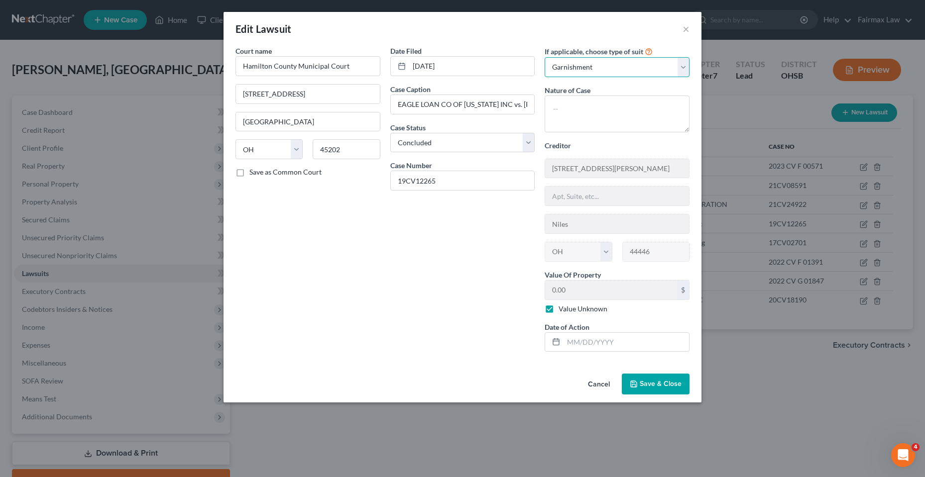
click at [577, 64] on select "Select Repossession Garnishment Foreclosure Attached, Seized, Or Levied Other" at bounding box center [616, 67] width 145 height 20
select select "4"
click at [544, 57] on select "Select Repossession Garnishment Foreclosure Attached, Seized, Or Levied Other" at bounding box center [616, 67] width 145 height 20
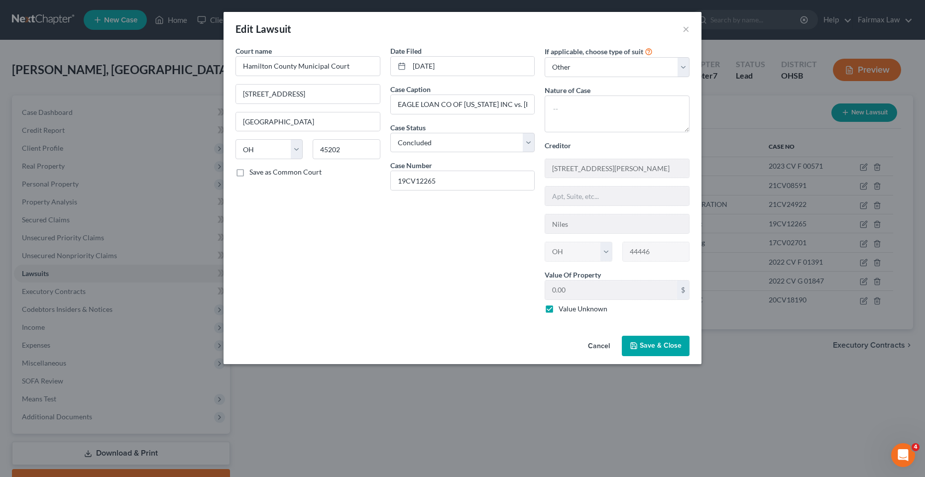
click at [658, 348] on span "Save & Close" at bounding box center [661, 346] width 42 height 8
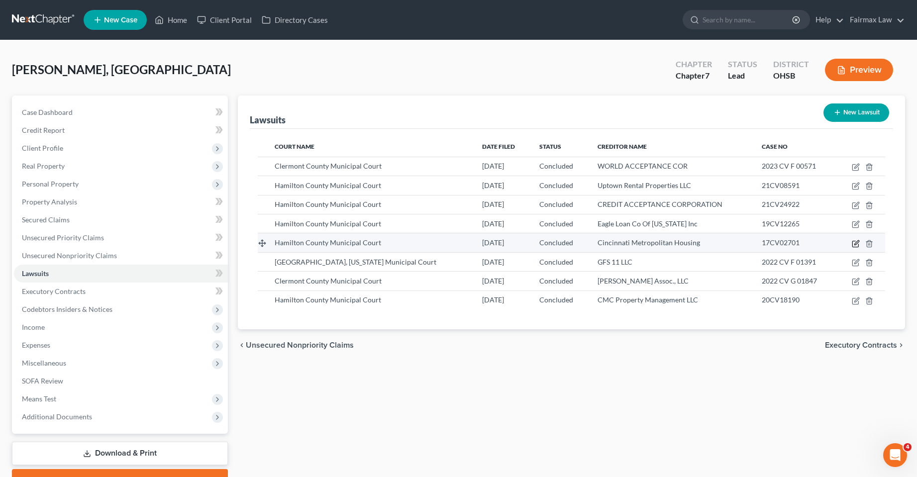
click at [856, 243] on icon "button" at bounding box center [857, 242] width 4 height 4
select select "36"
select select "2"
select select "1"
select select "36"
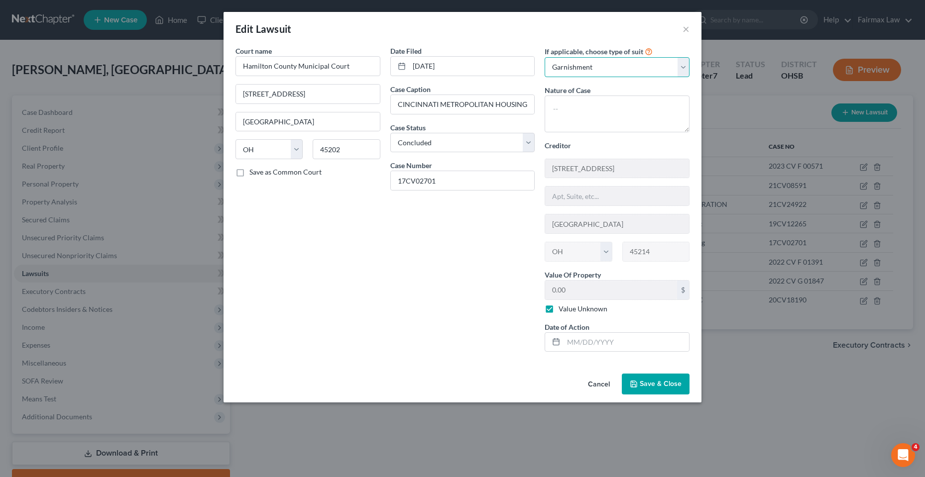
click at [622, 66] on select "Select Repossession Garnishment Foreclosure Attached, Seized, Or Levied Other" at bounding box center [616, 67] width 145 height 20
select select "4"
click at [544, 57] on select "Select Repossession Garnishment Foreclosure Attached, Seized, Or Levied Other" at bounding box center [616, 67] width 145 height 20
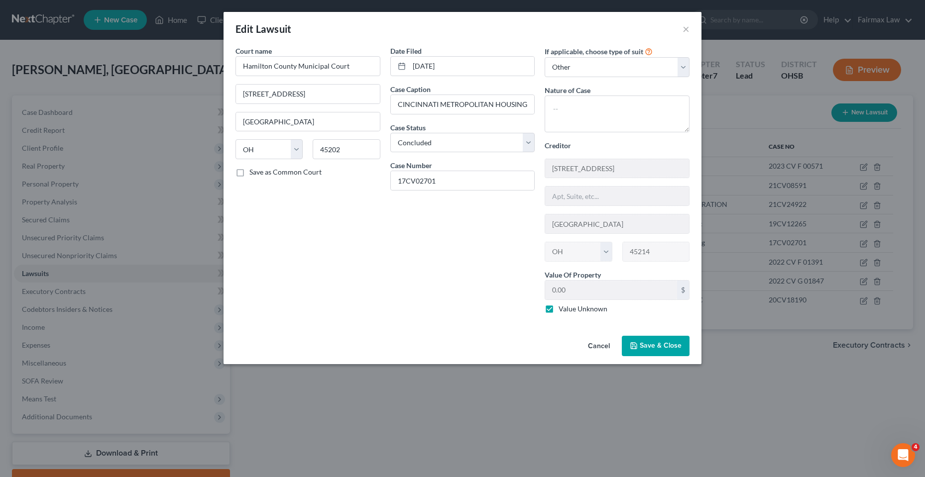
click at [649, 352] on button "Save & Close" at bounding box center [656, 346] width 68 height 21
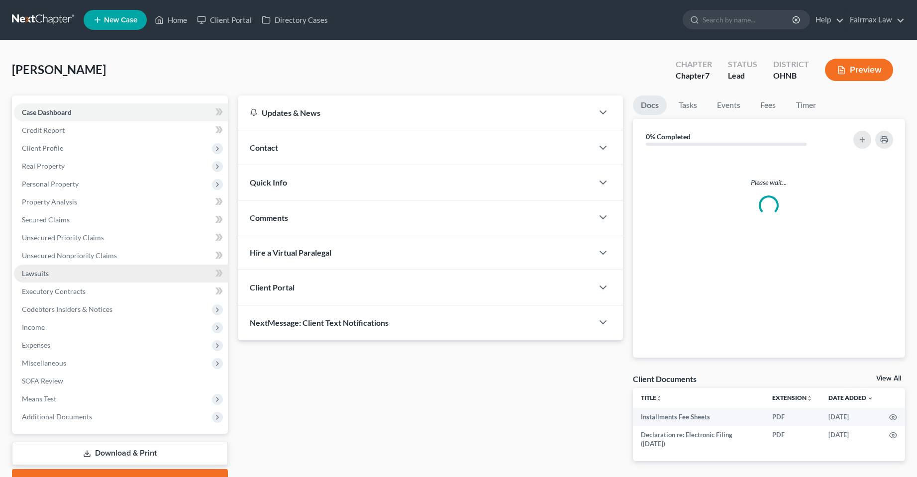
click at [37, 275] on span "Lawsuits" at bounding box center [35, 273] width 27 height 8
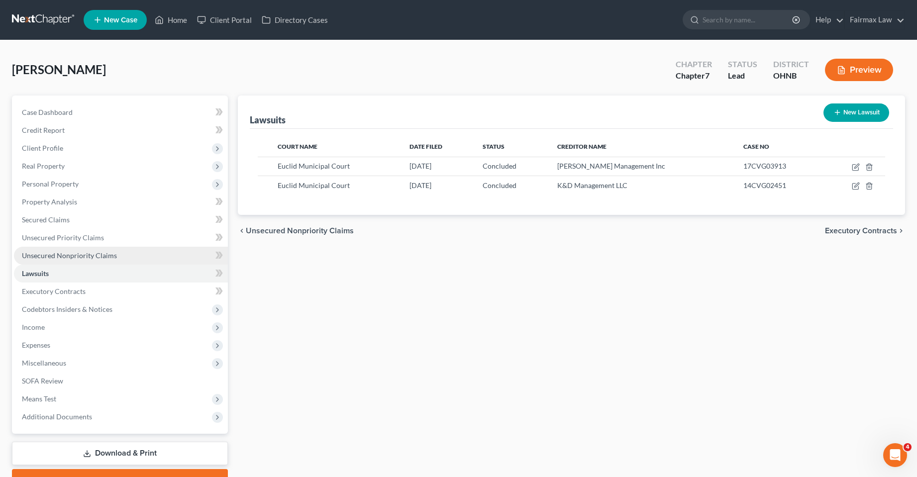
click at [64, 248] on link "Unsecured Nonpriority Claims" at bounding box center [121, 256] width 214 height 18
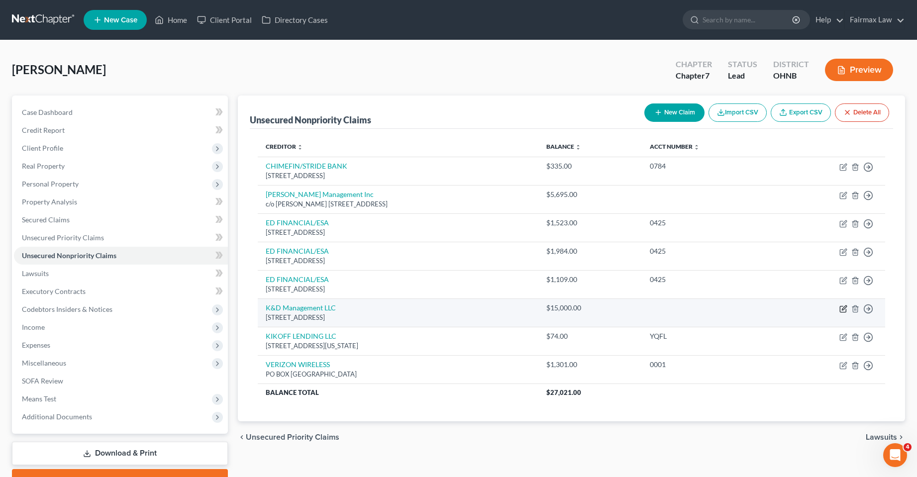
click at [843, 310] on icon "button" at bounding box center [844, 308] width 4 height 4
select select "36"
select select "1"
select select "0"
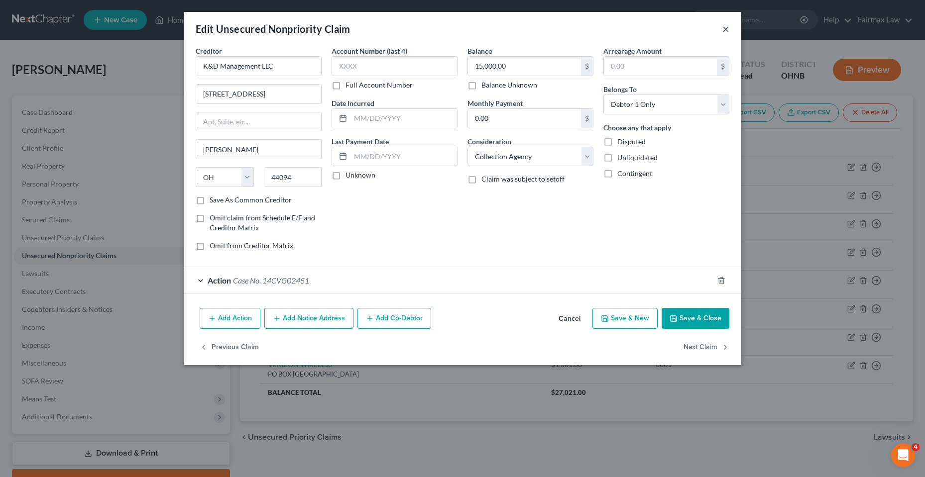
click at [724, 30] on button "×" at bounding box center [725, 29] width 7 height 12
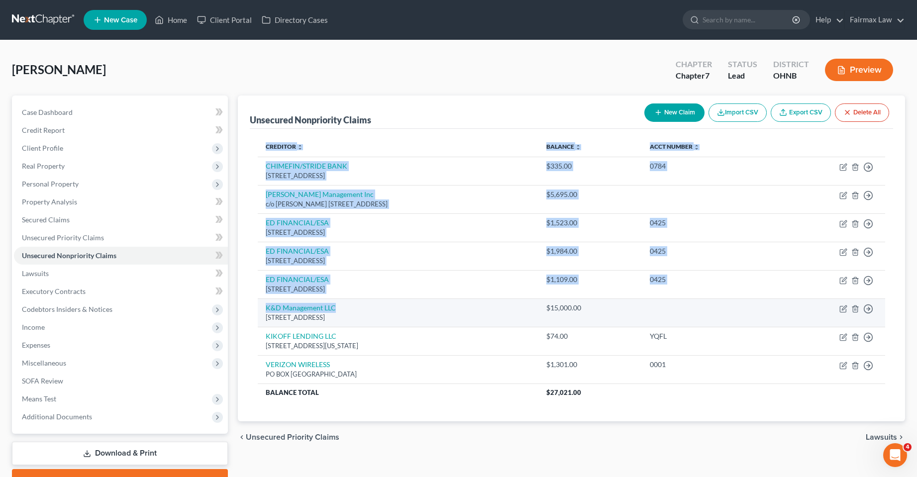
drag, startPoint x: 256, startPoint y: 306, endPoint x: 339, endPoint y: 304, distance: 83.6
click at [339, 304] on div "Creditor expand_more expand_less unfold_more Balance expand_more expand_less un…" at bounding box center [572, 275] width 644 height 293
click at [365, 305] on td "K&D Management LLC [STREET_ADDRESS]" at bounding box center [398, 313] width 281 height 28
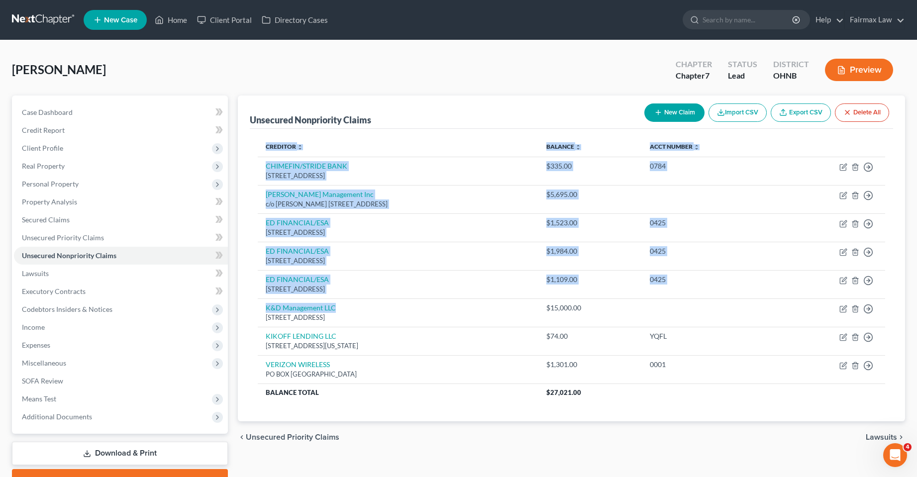
drag, startPoint x: 369, startPoint y: 306, endPoint x: 245, endPoint y: 315, distance: 123.8
click at [245, 315] on div "Unsecured Nonpriority Claims New Claim Import CSV Export CSV Delete All Credito…" at bounding box center [571, 259] width 667 height 326
click at [242, 314] on div "Unsecured Nonpriority Claims New Claim Import CSV Export CSV Delete All Credito…" at bounding box center [571, 259] width 667 height 326
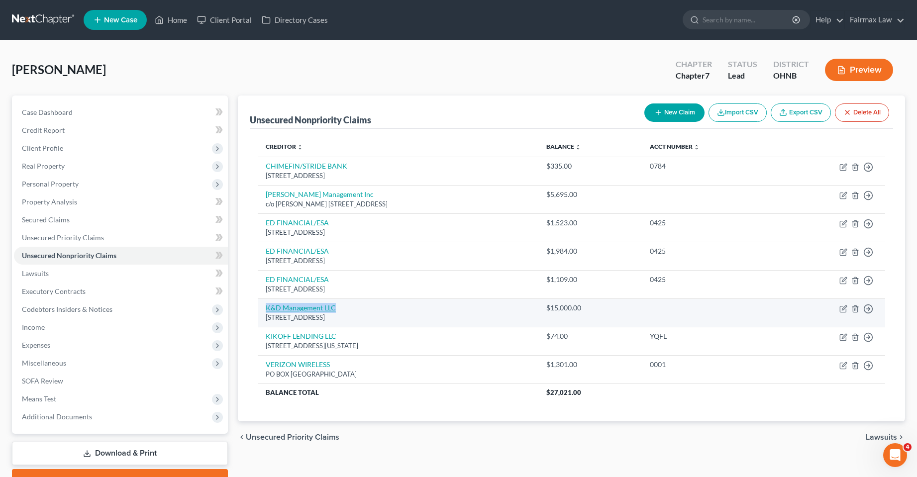
drag, startPoint x: 347, startPoint y: 304, endPoint x: 267, endPoint y: 312, distance: 80.5
click at [267, 312] on td "K&D Management LLC [STREET_ADDRESS]" at bounding box center [398, 313] width 281 height 28
copy link "K&D Management LLC"
click at [844, 309] on icon "button" at bounding box center [844, 309] width 8 height 8
select select "36"
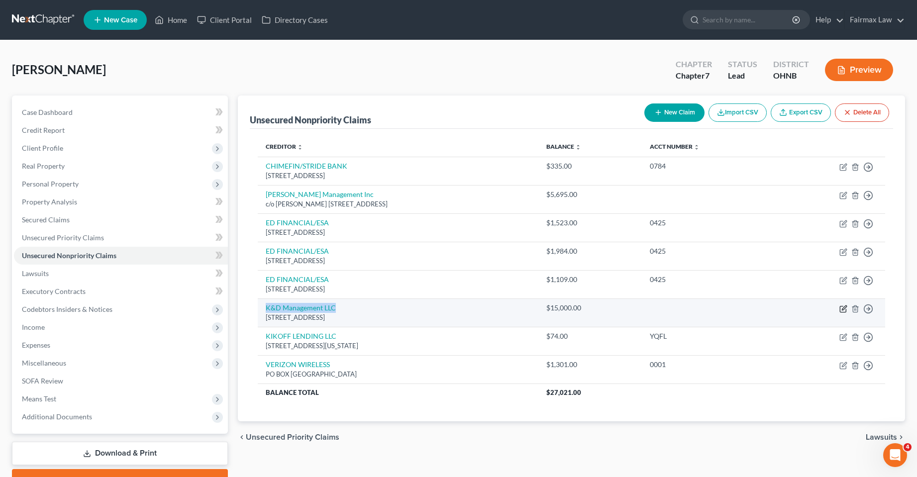
select select "1"
select select "0"
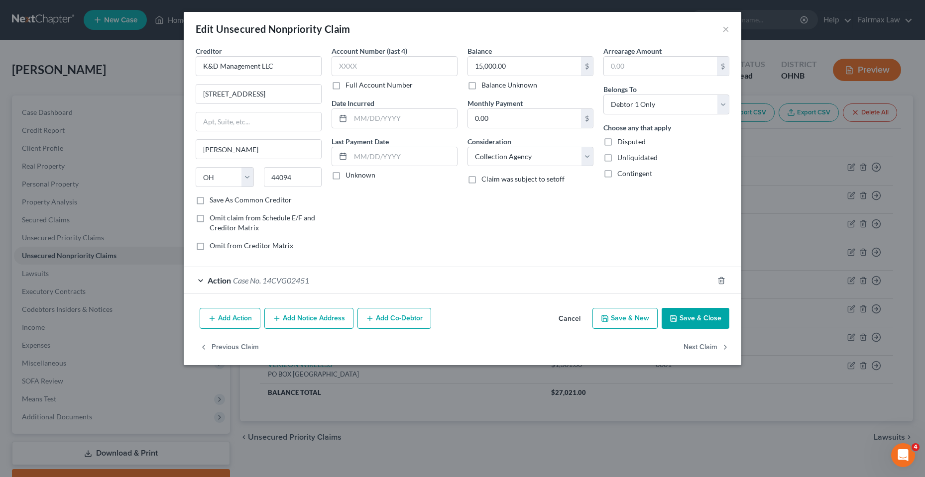
click at [233, 321] on button "Add Action" at bounding box center [230, 318] width 61 height 21
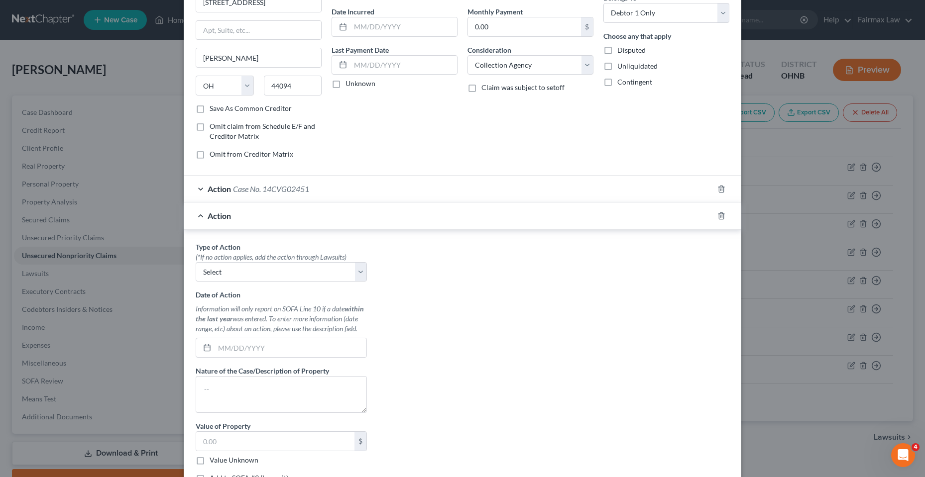
scroll to position [100, 0]
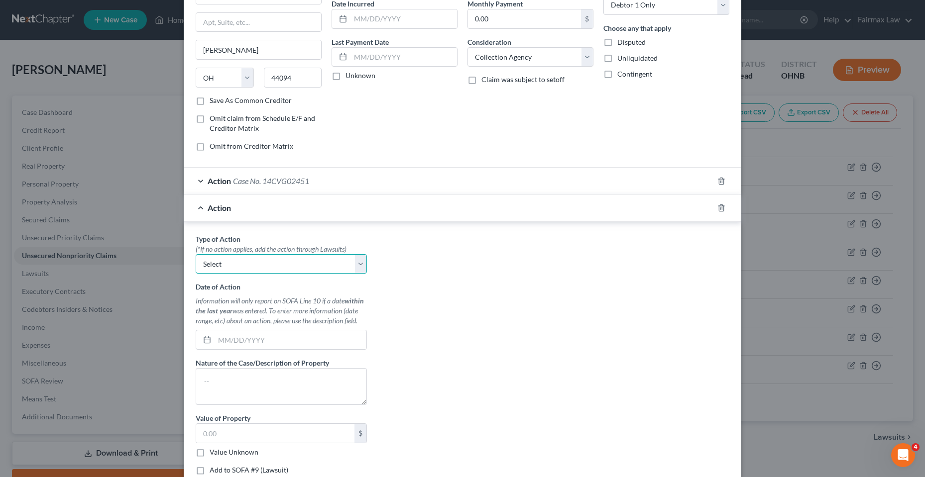
click at [240, 258] on select "Select Repossession Garnishment Foreclosure Personal Injury Attached, Seized, O…" at bounding box center [281, 264] width 171 height 20
select select "1"
click at [196, 254] on select "Select Repossession Garnishment Foreclosure Personal Injury Attached, Seized, O…" at bounding box center [281, 264] width 171 height 20
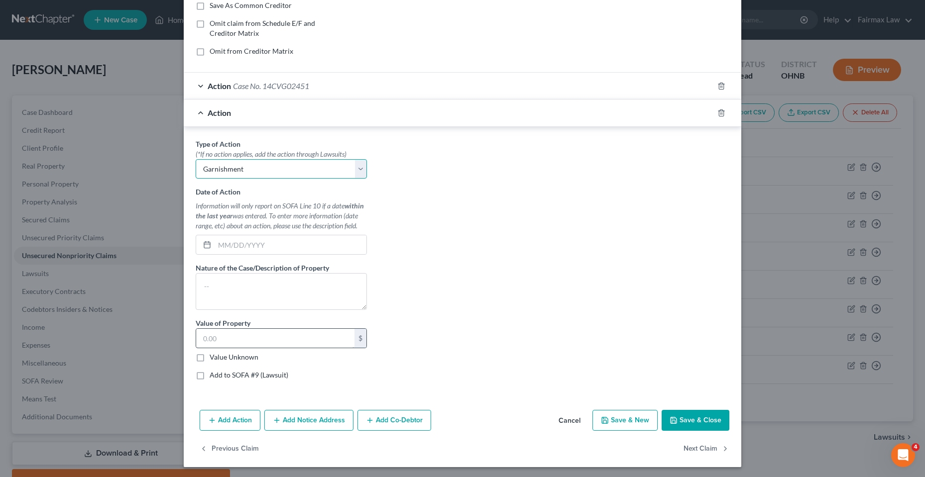
scroll to position [197, 0]
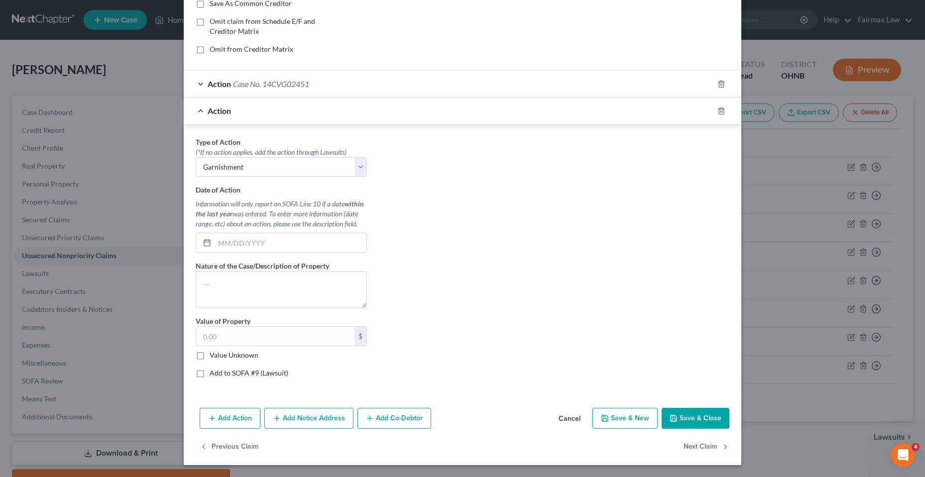
drag, startPoint x: 194, startPoint y: 374, endPoint x: 199, endPoint y: 356, distance: 18.1
click at [210, 372] on label "Add to SOFA #9 (Lawsuit)" at bounding box center [249, 373] width 79 height 10
click at [214, 372] on input "Add to SOFA #9 (Lawsuit)" at bounding box center [217, 371] width 6 height 6
checkbox input "true"
select select "0"
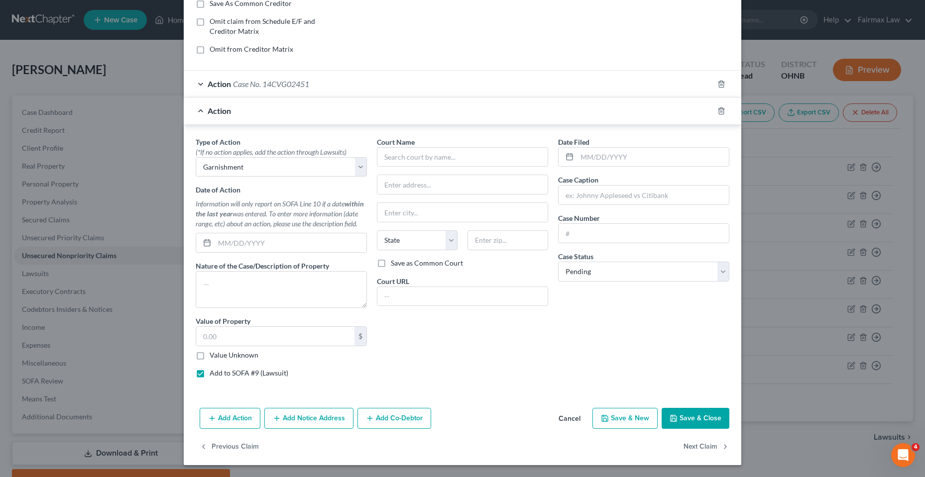
click at [210, 355] on label "Value Unknown" at bounding box center [234, 355] width 49 height 10
click at [214, 355] on input "Value Unknown" at bounding box center [217, 353] width 6 height 6
checkbox input "true"
type input "0.00"
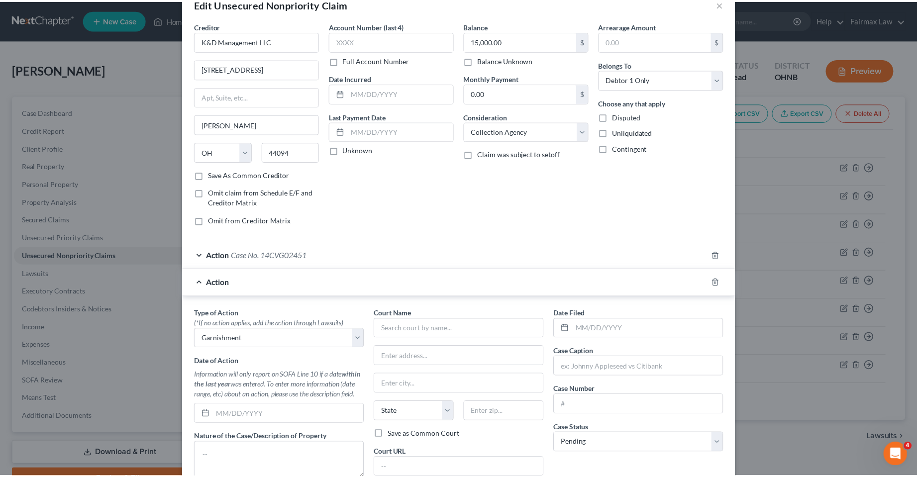
scroll to position [0, 0]
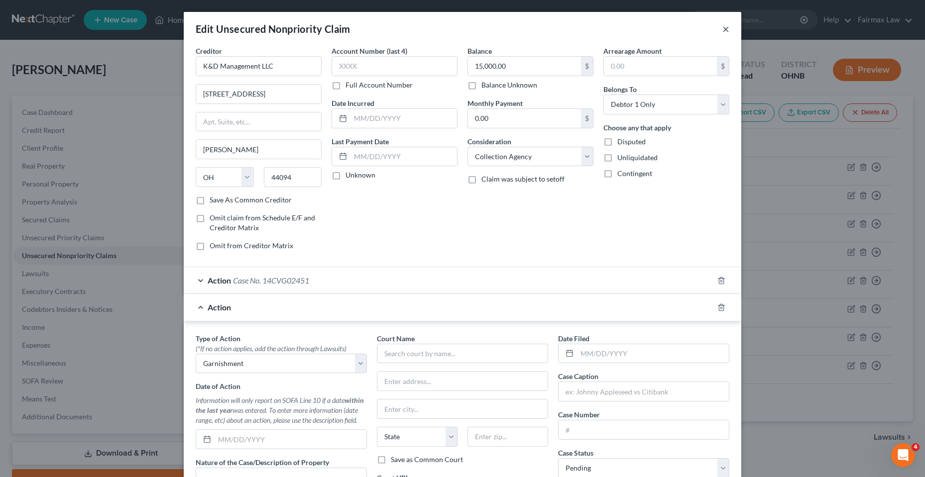
click at [722, 27] on button "×" at bounding box center [725, 29] width 7 height 12
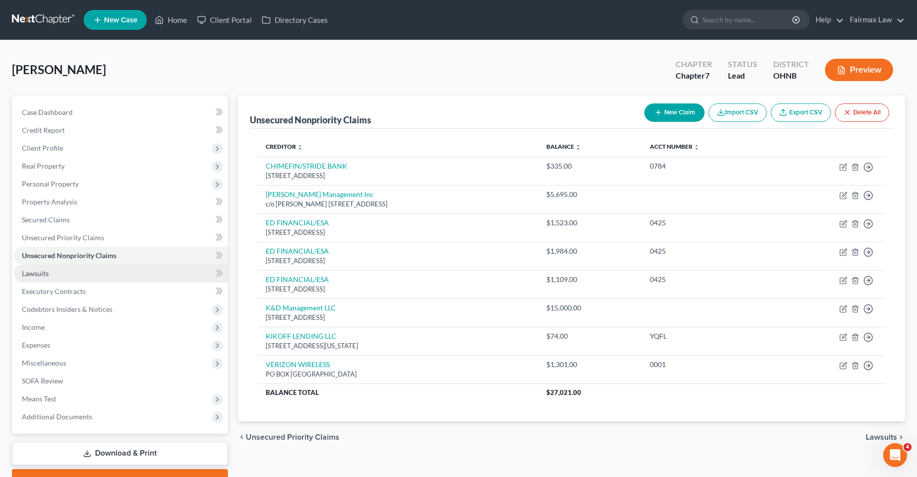
click at [34, 275] on span "Lawsuits" at bounding box center [35, 273] width 27 height 8
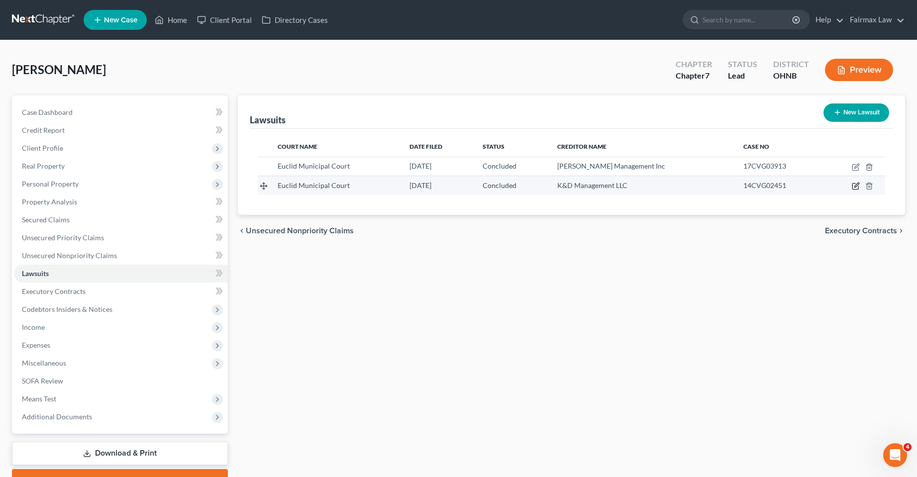
click at [857, 186] on icon "button" at bounding box center [856, 186] width 8 height 8
select select "36"
select select "2"
select select "3"
select select "36"
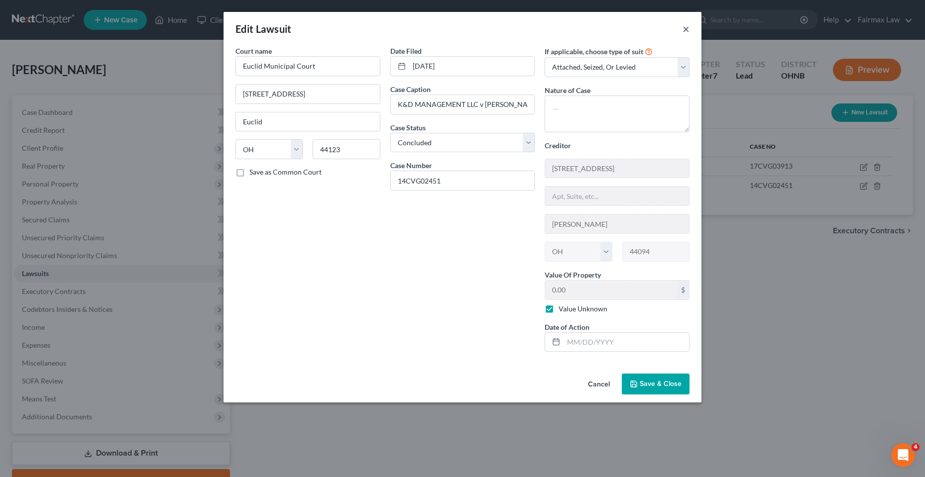
click at [685, 28] on button "×" at bounding box center [685, 29] width 7 height 12
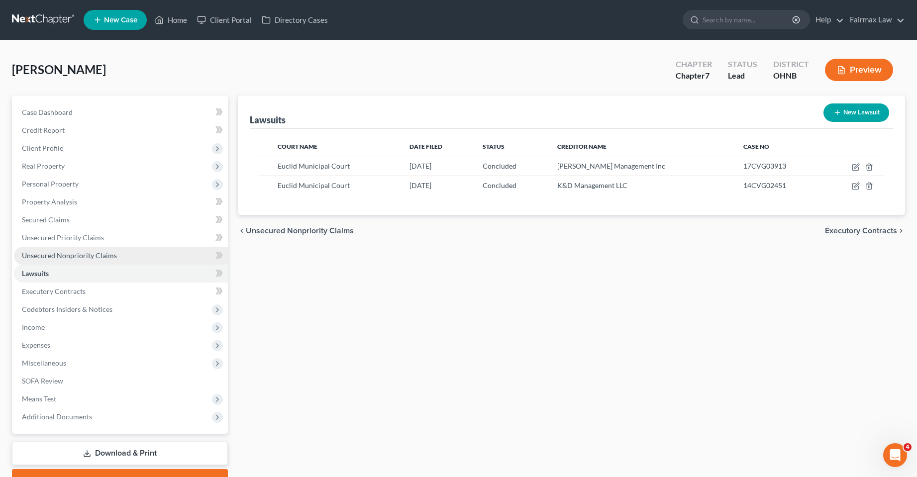
click at [47, 255] on span "Unsecured Nonpriority Claims" at bounding box center [69, 255] width 95 height 8
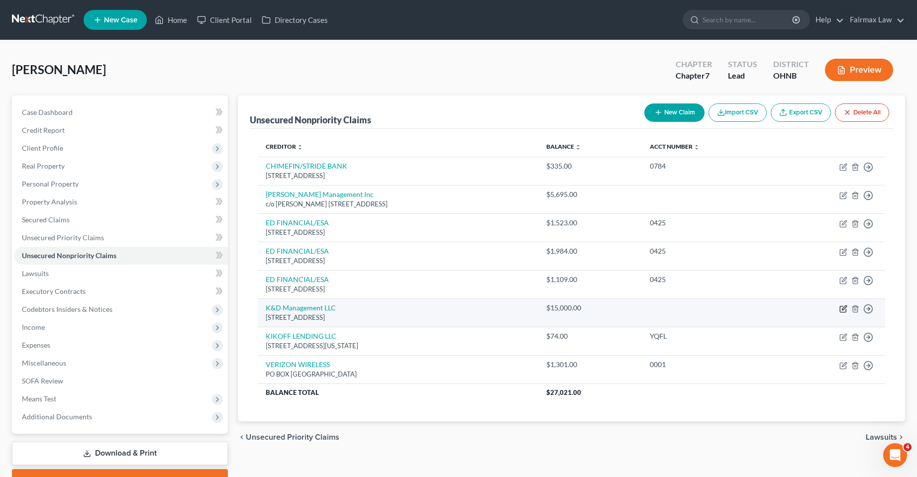
click at [842, 308] on icon "button" at bounding box center [844, 309] width 8 height 8
select select "36"
select select "1"
select select "0"
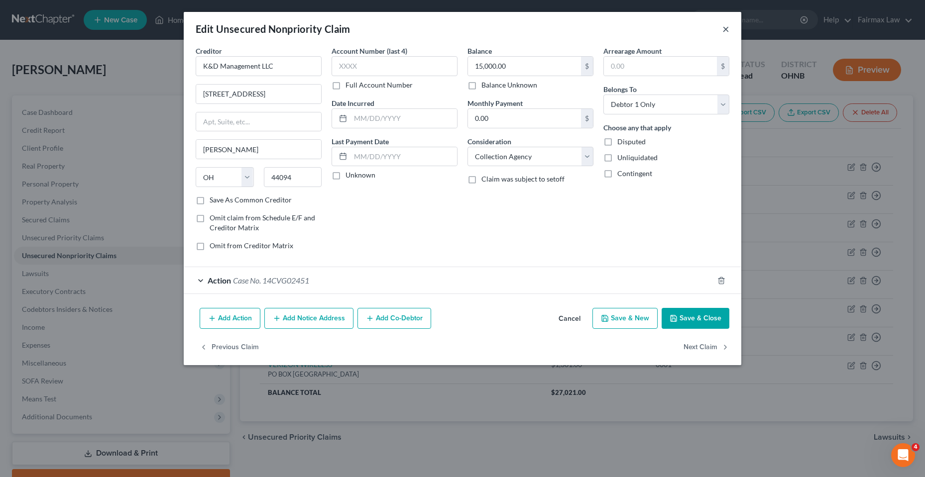
click at [725, 28] on button "×" at bounding box center [725, 29] width 7 height 12
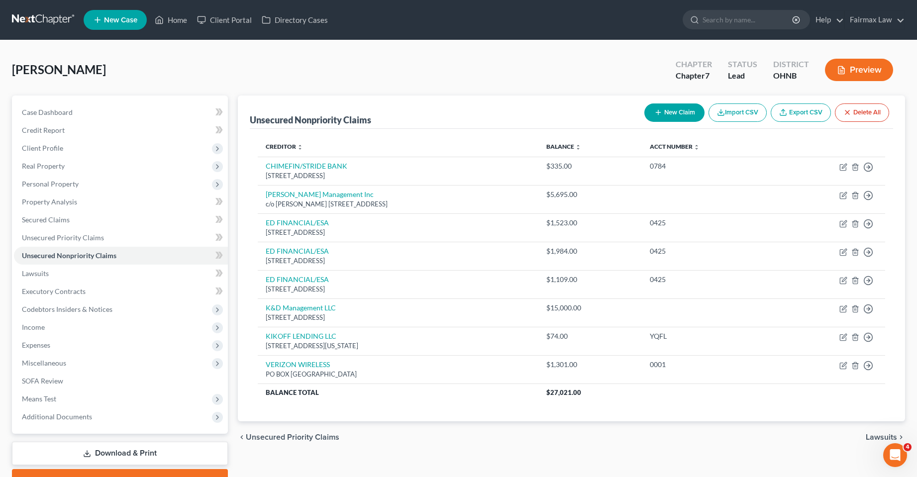
click at [676, 110] on button "New Claim" at bounding box center [675, 113] width 60 height 18
select select "0"
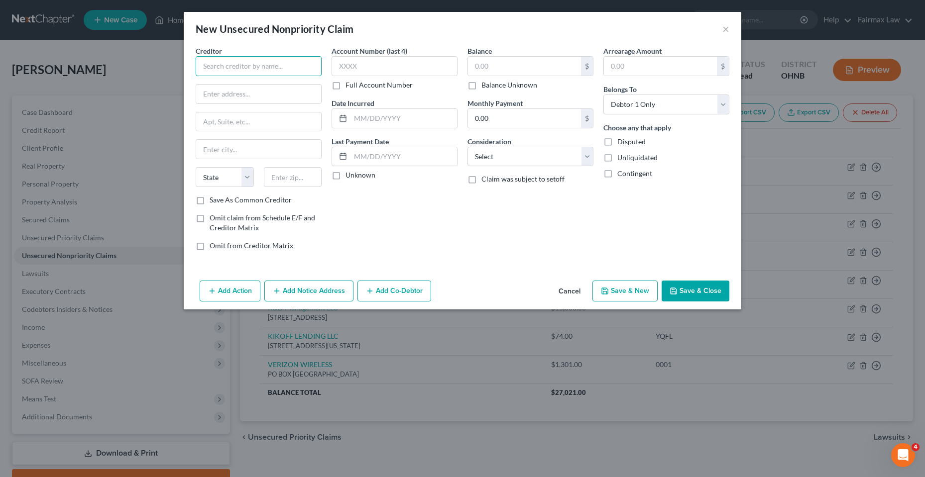
click at [223, 68] on input "text" at bounding box center [259, 66] width 126 height 20
paste input "The CBE group inc formerly vac"
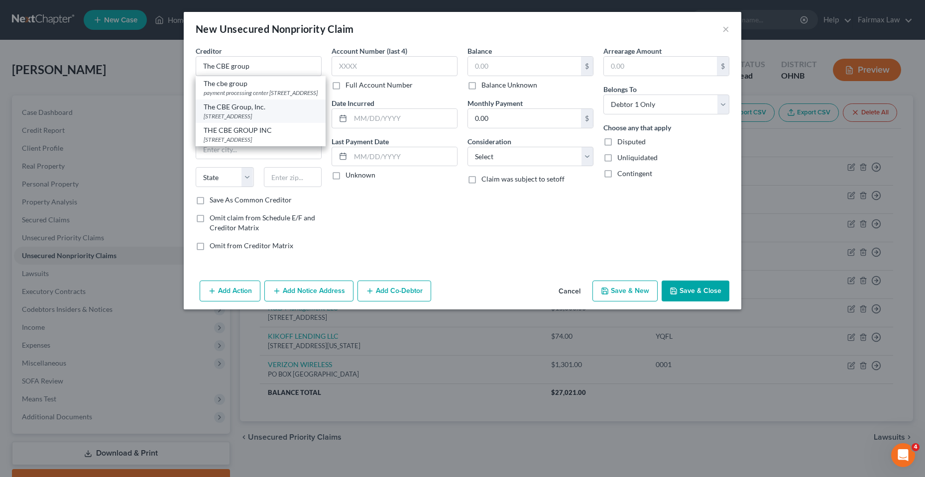
click at [267, 120] on div "1309 Technology Pkwy, Cedar Falls, IA 50613" at bounding box center [261, 116] width 114 height 8
type input "The CBE Group, Inc."
type input "1309 Technology Pkwy"
type input "Cedar Falls"
select select "16"
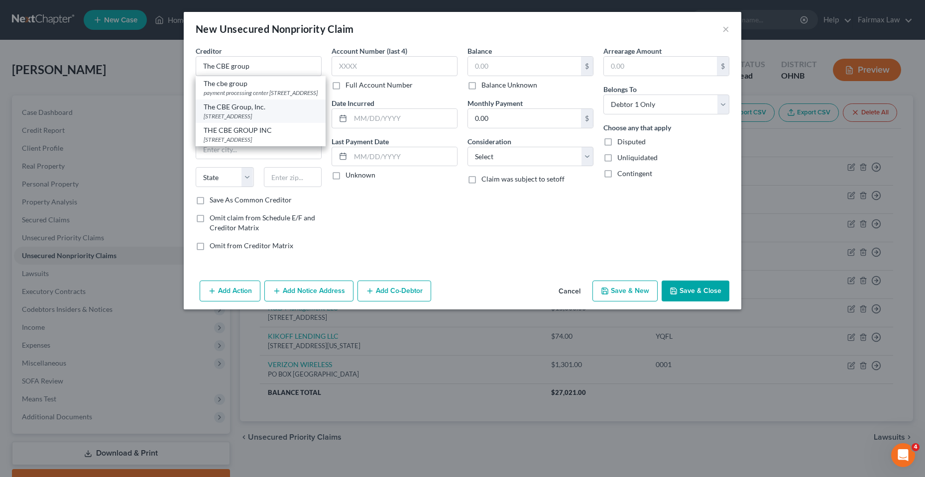
type input "50613"
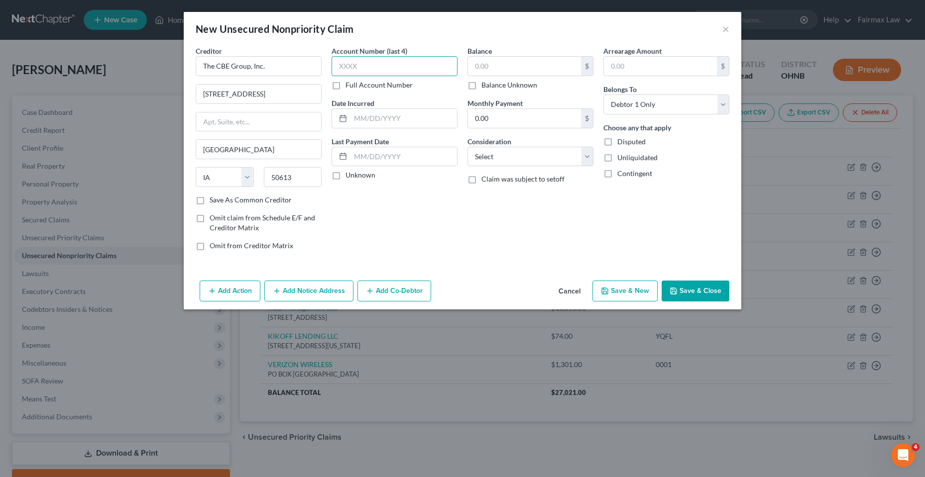
click at [384, 62] on input "text" at bounding box center [394, 66] width 126 height 20
paste input "0367"
type input "0367"
click at [501, 64] on input "text" at bounding box center [524, 66] width 113 height 19
paste input "2285"
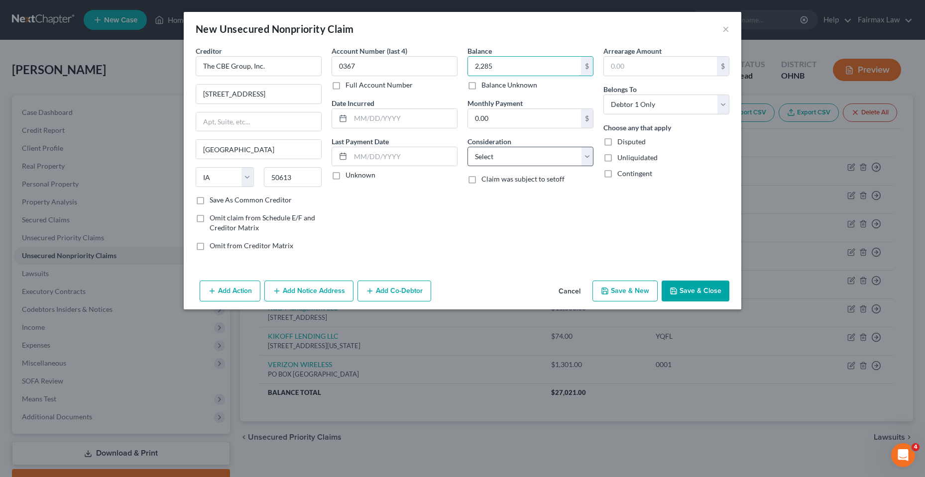
type input "2,285"
click at [507, 151] on select "Select Cable / Satellite Services Collection Agency Credit Card Debt Debt Couns…" at bounding box center [530, 157] width 126 height 20
select select "14"
click at [467, 147] on select "Select Cable / Satellite Services Collection Agency Credit Card Debt Debt Couns…" at bounding box center [530, 157] width 126 height 20
click at [511, 196] on input "text" at bounding box center [530, 194] width 125 height 19
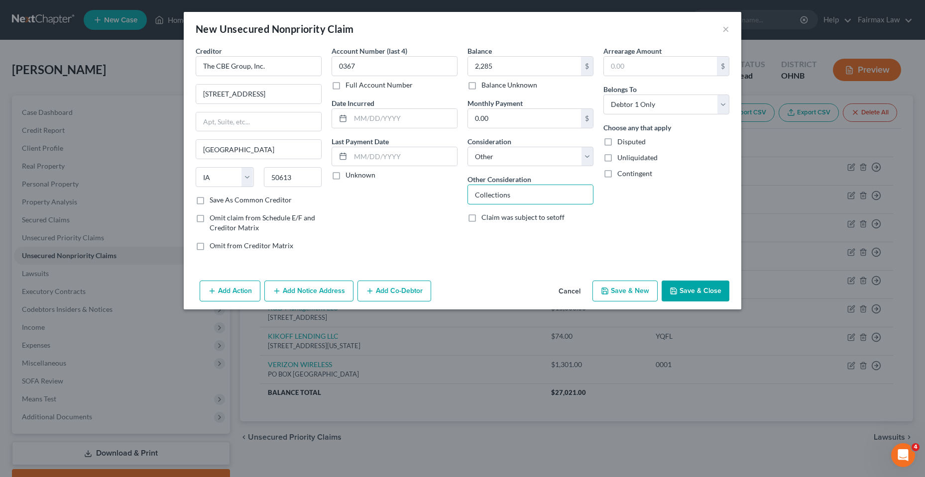
type input "Collections"
click at [690, 291] on button "Save & Close" at bounding box center [695, 291] width 68 height 21
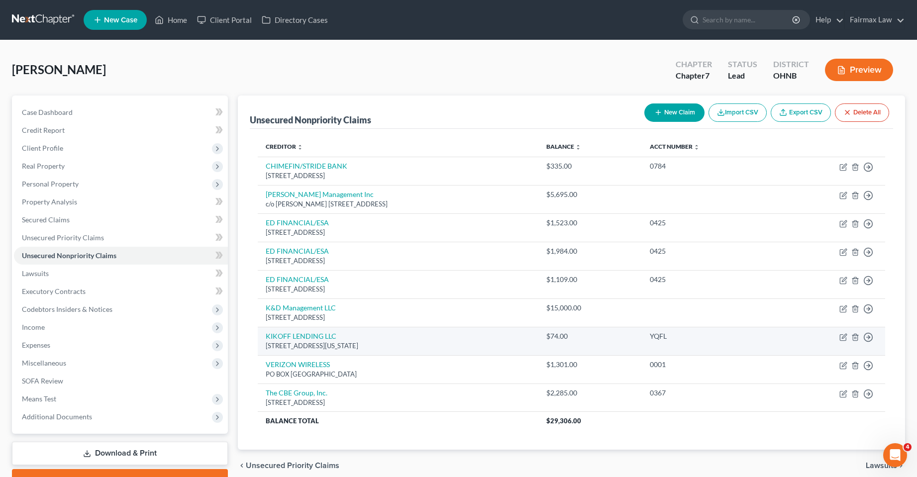
scroll to position [50, 0]
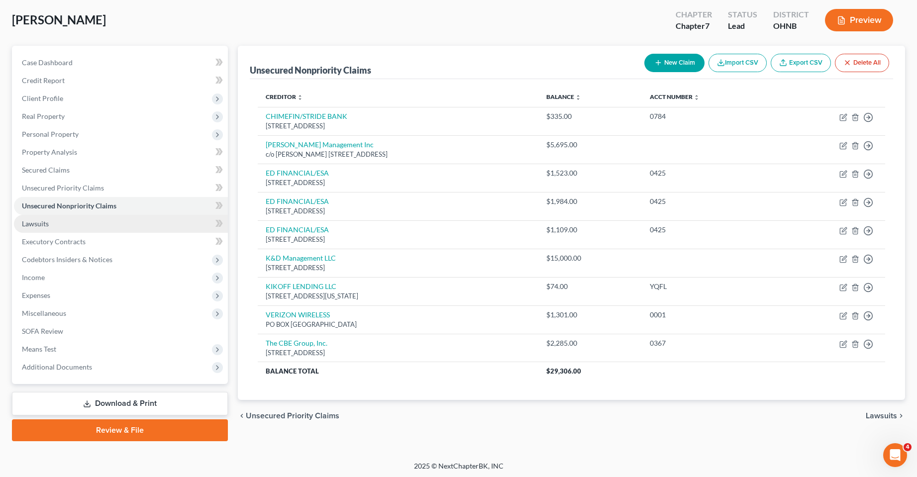
click at [63, 230] on link "Lawsuits" at bounding box center [121, 224] width 214 height 18
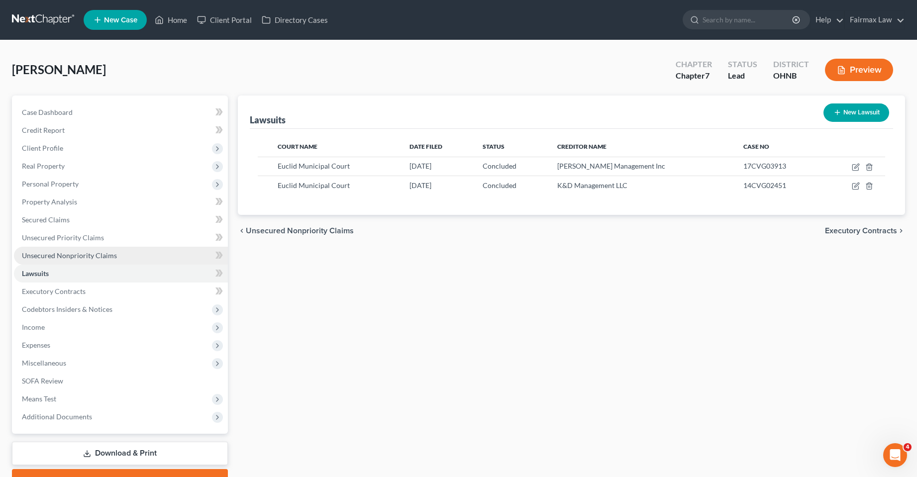
click at [58, 254] on span "Unsecured Nonpriority Claims" at bounding box center [69, 255] width 95 height 8
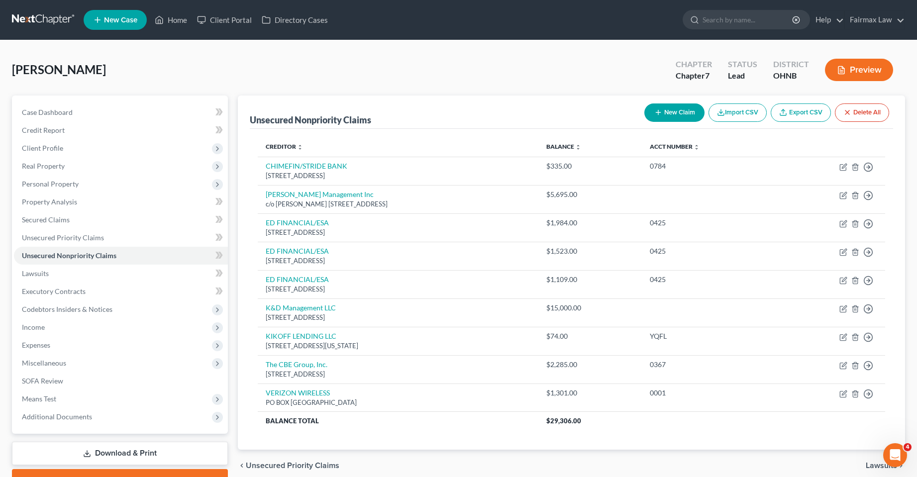
click at [675, 108] on button "New Claim" at bounding box center [675, 113] width 60 height 18
select select "0"
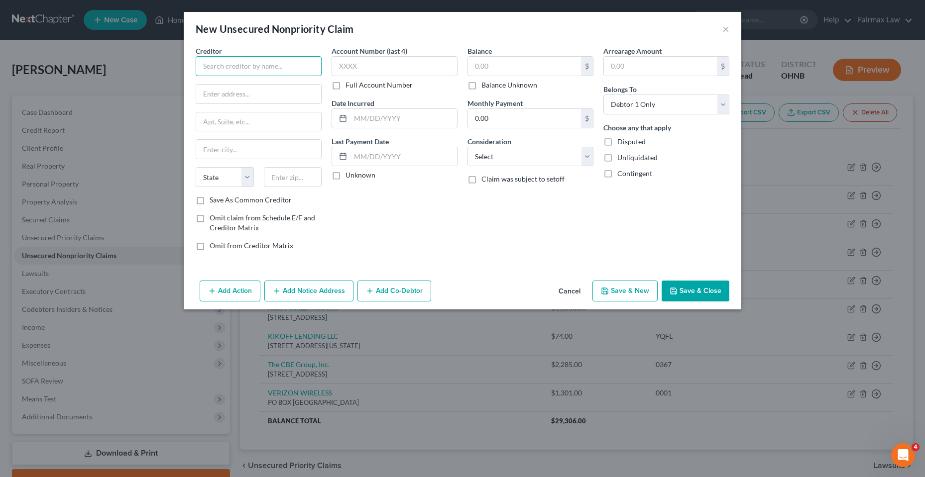
click at [276, 62] on input "text" at bounding box center [259, 66] width 126 height 20
paste input "K & D management"
click at [244, 92] on div "c/o Powers Friedman & Linn 25550 Chagrin Blvd Ste 400, Beachwood, OH 44122" at bounding box center [261, 97] width 115 height 17
type input "K & D Management"
type input "c/o Powers Friedman & Linn"
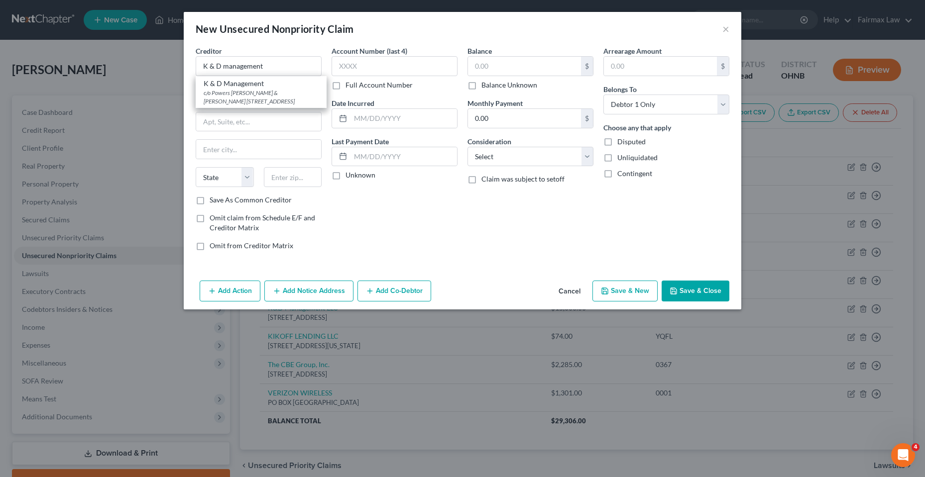
type input "25550 Chagrin Blvd Ste 400"
type input "Beachwood"
select select "36"
type input "44122"
click at [504, 63] on input "text" at bounding box center [524, 66] width 113 height 19
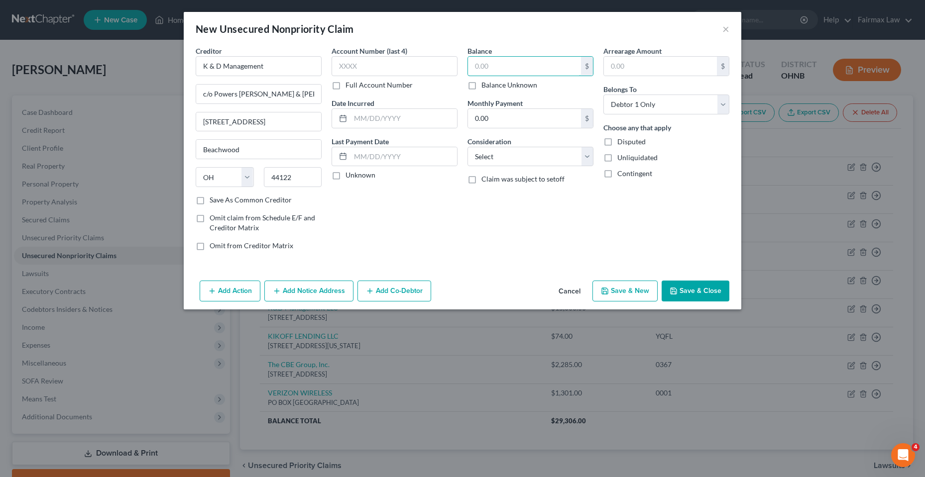
paste input "15000"
type input "15,000"
click at [225, 291] on button "Add Action" at bounding box center [230, 291] width 61 height 21
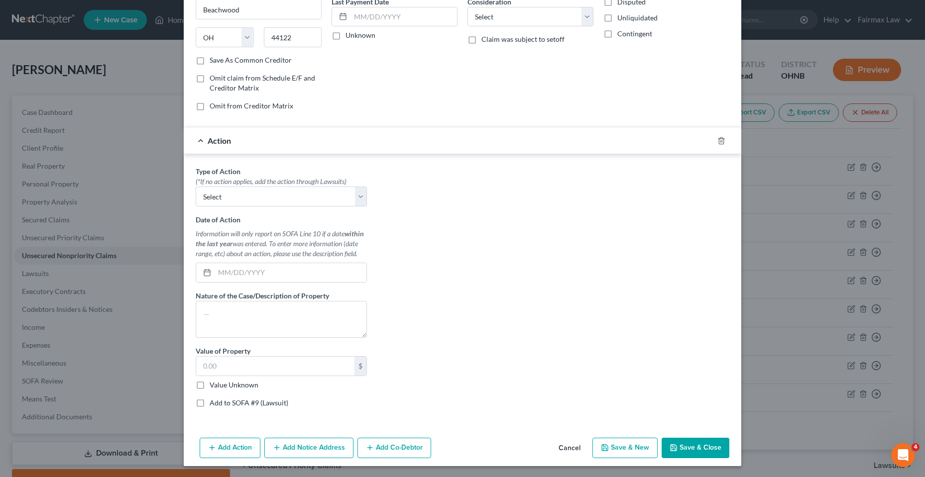
scroll to position [141, 0]
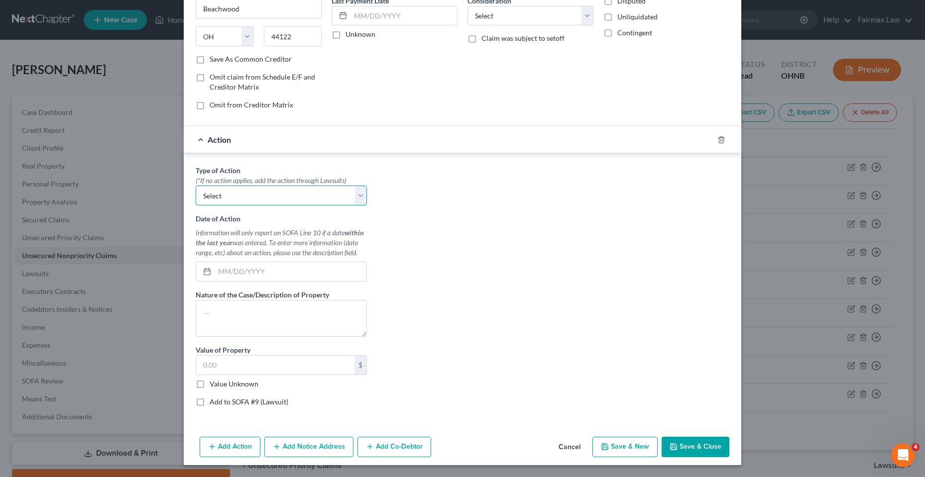
click at [265, 191] on select "Select Repossession Garnishment Foreclosure Personal Injury Attached, Seized, O…" at bounding box center [281, 196] width 171 height 20
select select "1"
click at [196, 186] on select "Select Repossession Garnishment Foreclosure Personal Injury Attached, Seized, O…" at bounding box center [281, 196] width 171 height 20
click at [210, 404] on label "Add to SOFA #9 (Lawsuit)" at bounding box center [249, 402] width 79 height 10
click at [214, 404] on input "Add to SOFA #9 (Lawsuit)" at bounding box center [217, 400] width 6 height 6
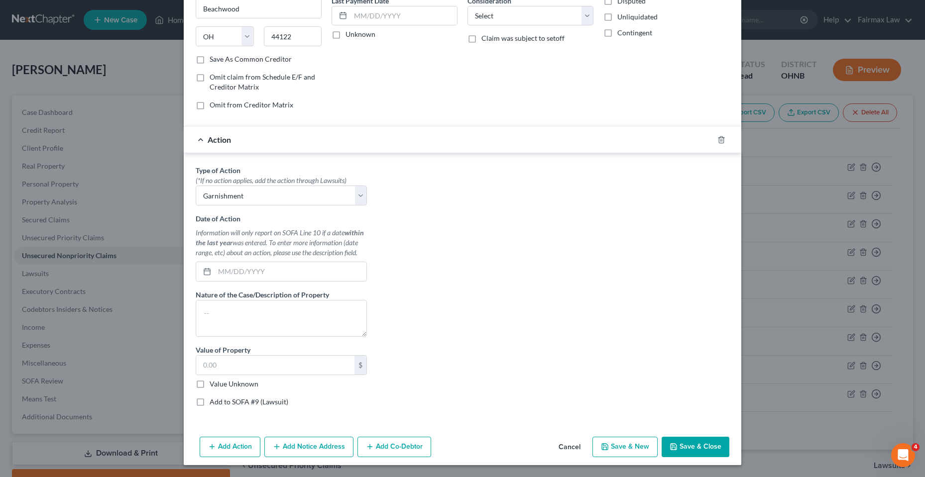
checkbox input "true"
select select "0"
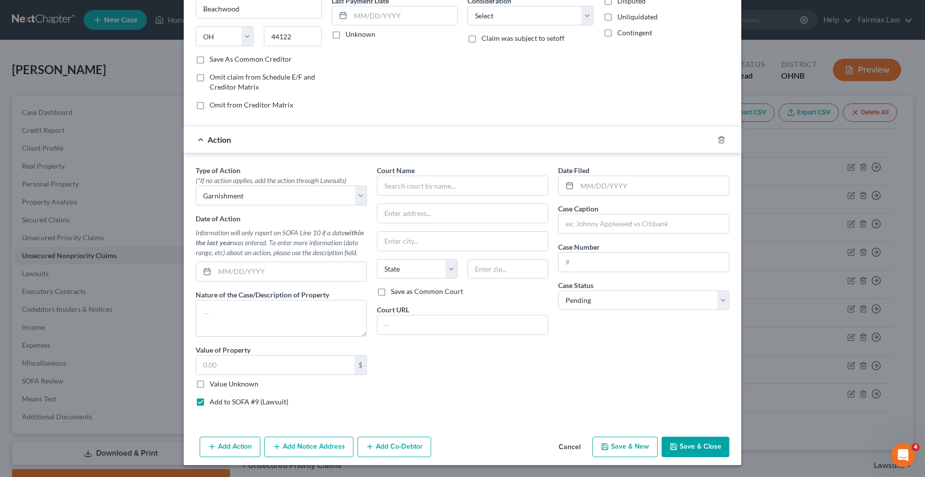
click at [210, 380] on label "Value Unknown" at bounding box center [234, 384] width 49 height 10
click at [214, 380] on input "Value Unknown" at bounding box center [217, 382] width 6 height 6
checkbox input "true"
type input "0.00"
click at [584, 221] on input "text" at bounding box center [643, 224] width 170 height 19
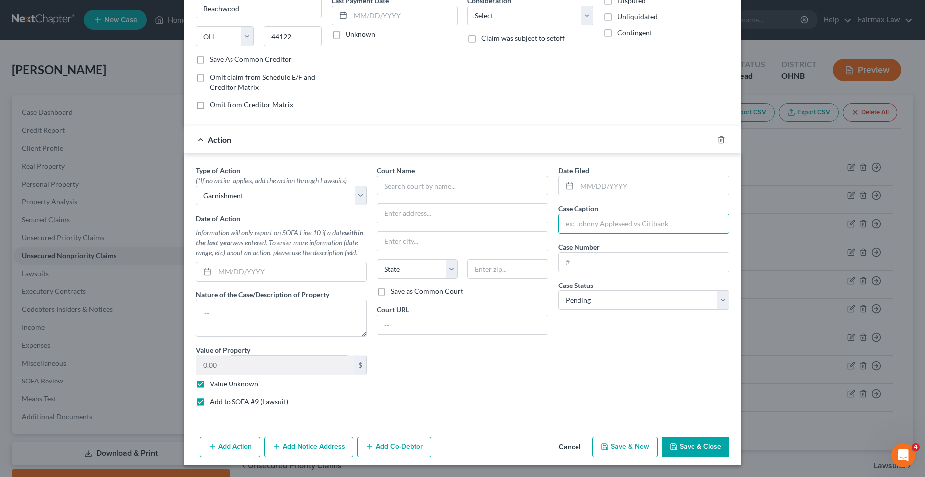
paste input "K&D MANAGEMENT LLC v. TIERA DEQUANDA WALKER"
type input "K&D MANAGEMENT LLC v. TIERA DEQUANDA WALKER"
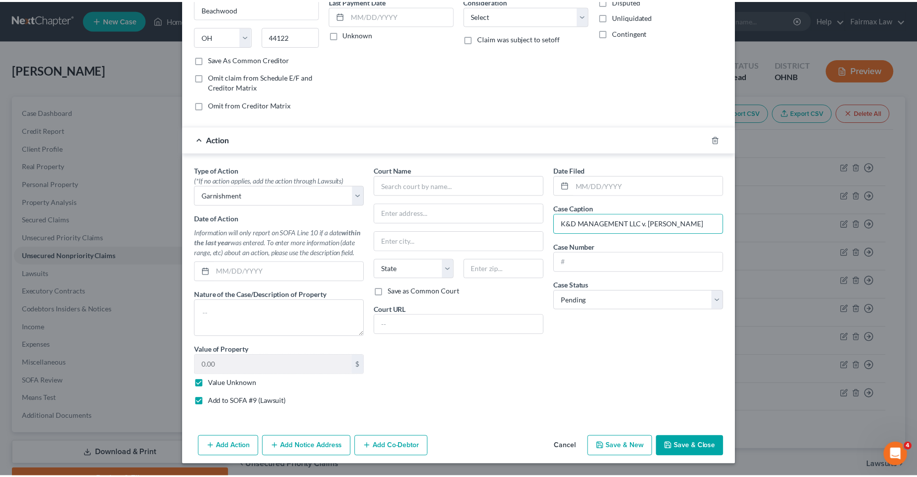
scroll to position [0, 0]
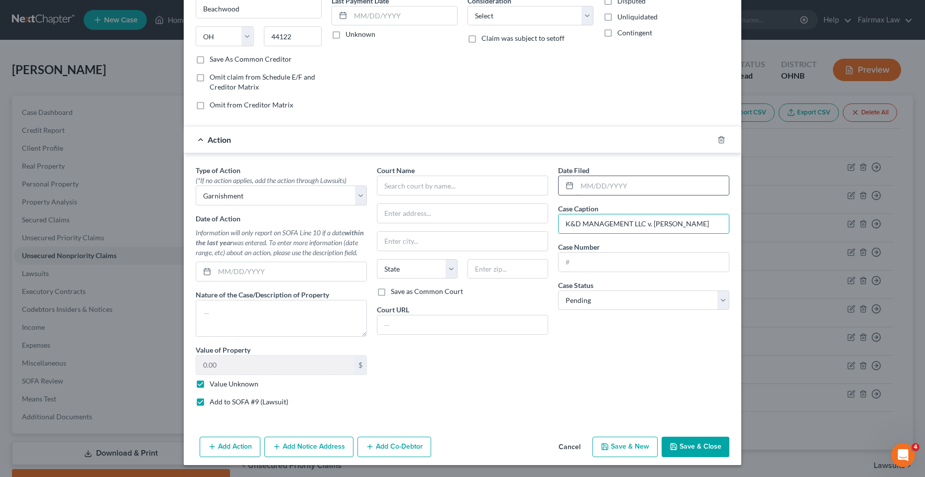
click at [577, 189] on input "text" at bounding box center [653, 185] width 152 height 19
paste input "01/21/2014"
type input "01/21/2014"
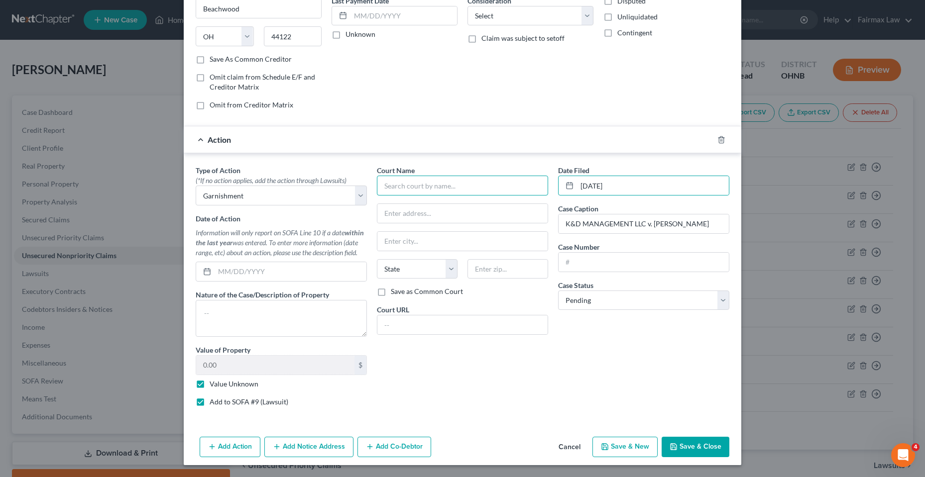
click at [408, 184] on input "text" at bounding box center [462, 186] width 171 height 20
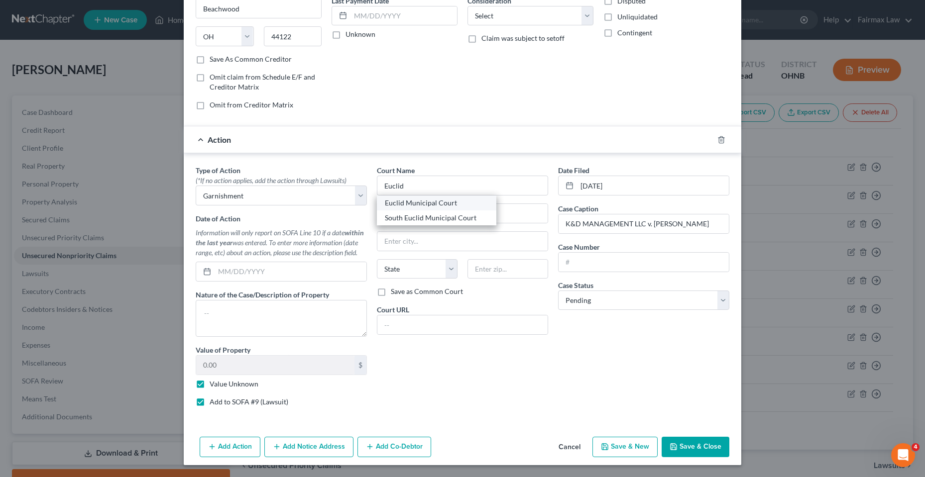
click at [415, 206] on div "Euclid Municipal Court" at bounding box center [437, 203] width 104 height 10
type input "Euclid Municipal Court"
type input "555 E. 222nd St."
type input "Euclid"
select select "36"
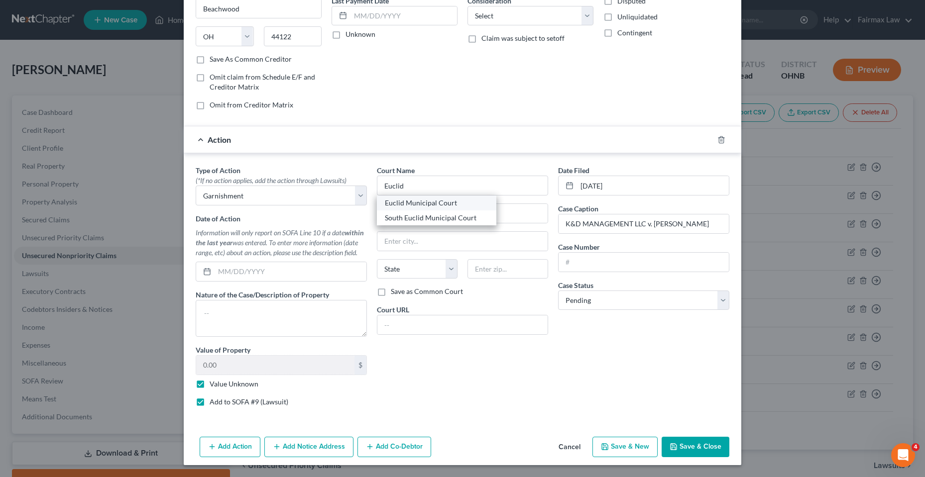
type input "44123"
click at [605, 255] on input "text" at bounding box center [643, 262] width 170 height 19
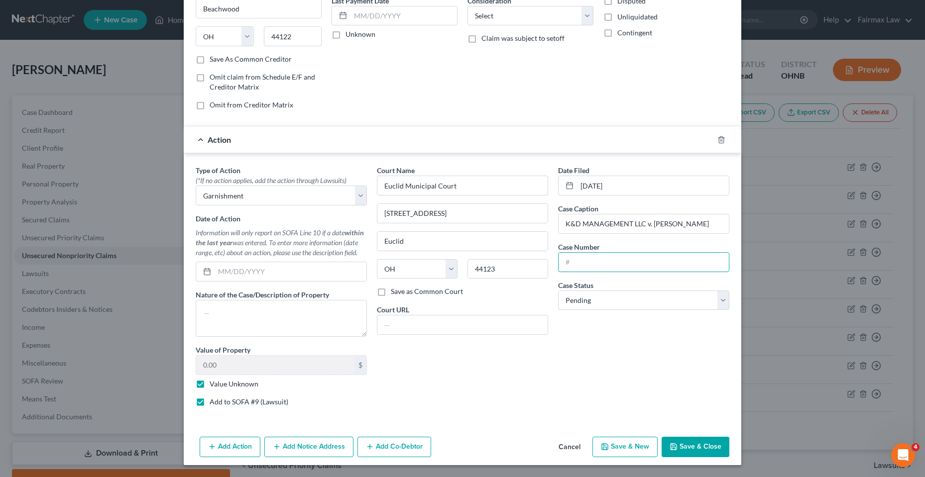
paste input "14CVG00300"
type input "14CVG00300"
click at [603, 294] on select "Select Pending On Appeal Concluded" at bounding box center [643, 301] width 171 height 20
select select "2"
click at [558, 291] on select "Select Pending On Appeal Concluded" at bounding box center [643, 301] width 171 height 20
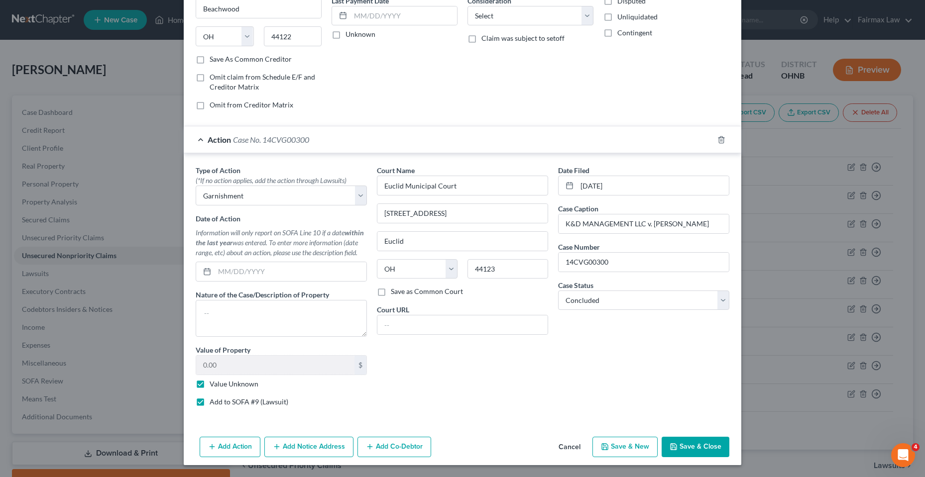
click at [691, 445] on button "Save & Close" at bounding box center [695, 447] width 68 height 21
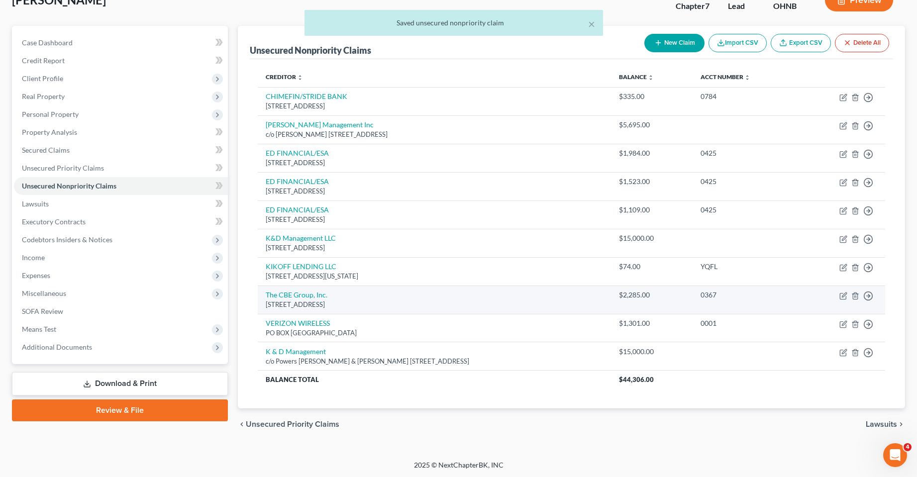
scroll to position [71, 0]
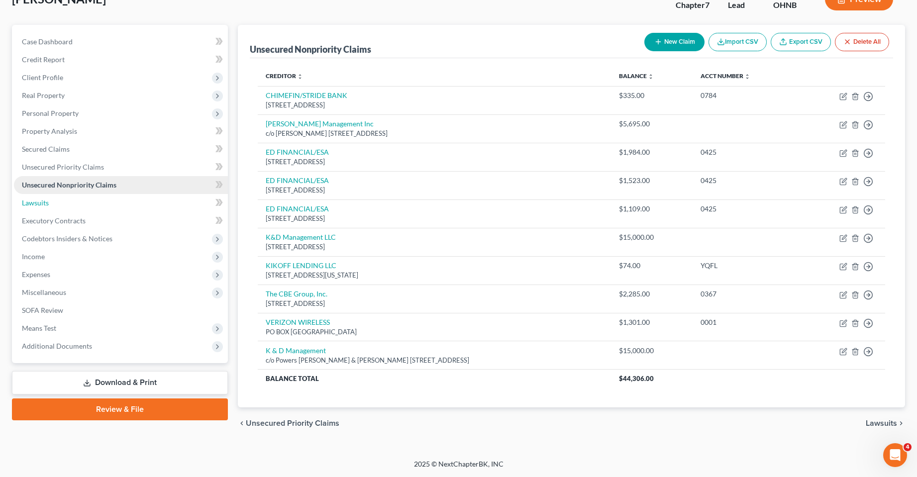
click at [36, 208] on link "Lawsuits" at bounding box center [121, 203] width 214 height 18
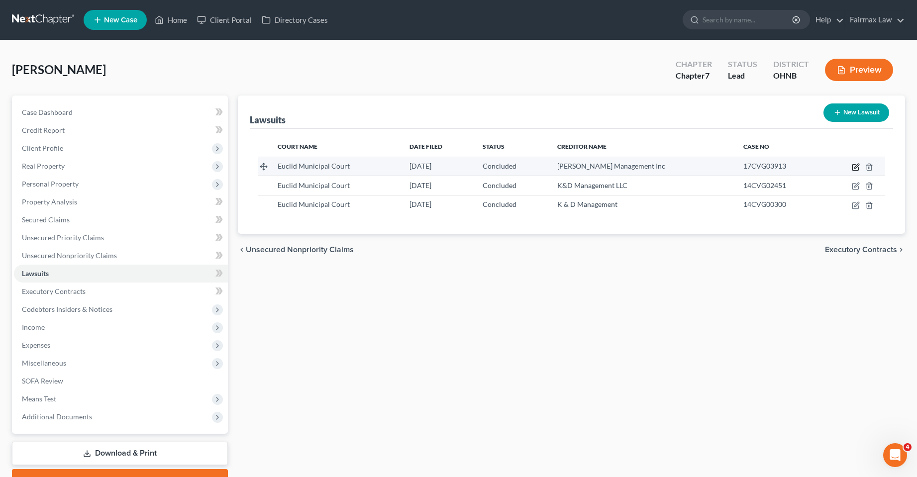
click at [856, 166] on icon "button" at bounding box center [856, 167] width 8 height 8
select select "36"
select select "2"
select select "3"
select select "36"
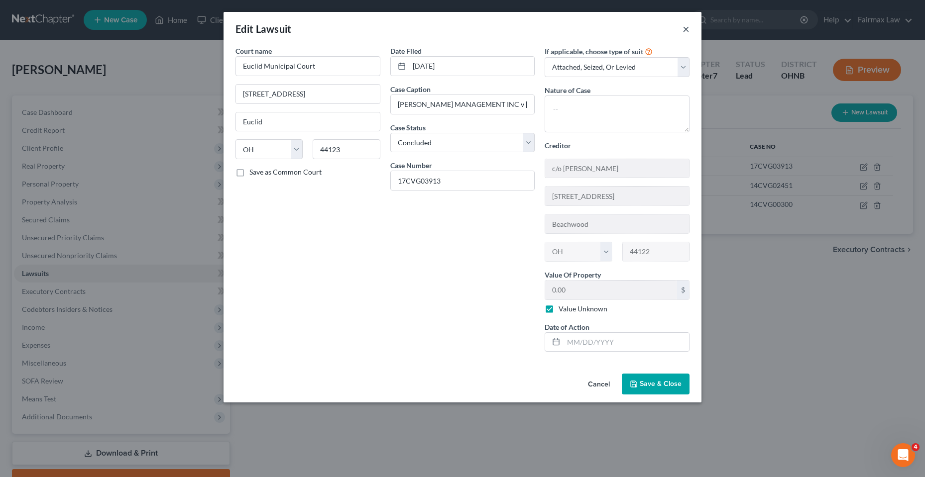
click at [685, 26] on button "×" at bounding box center [685, 29] width 7 height 12
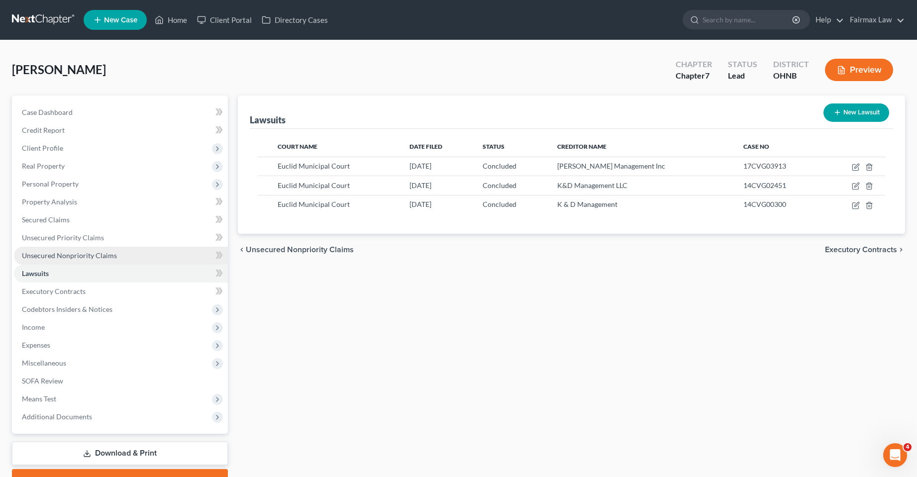
drag, startPoint x: 58, startPoint y: 251, endPoint x: 115, endPoint y: 262, distance: 58.8
click at [58, 250] on link "Unsecured Nonpriority Claims" at bounding box center [121, 256] width 214 height 18
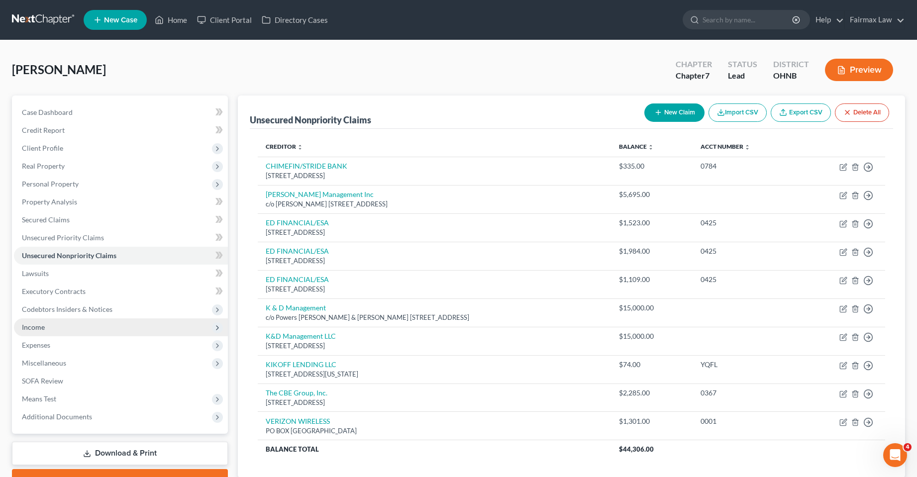
click at [35, 330] on span "Income" at bounding box center [33, 327] width 23 height 8
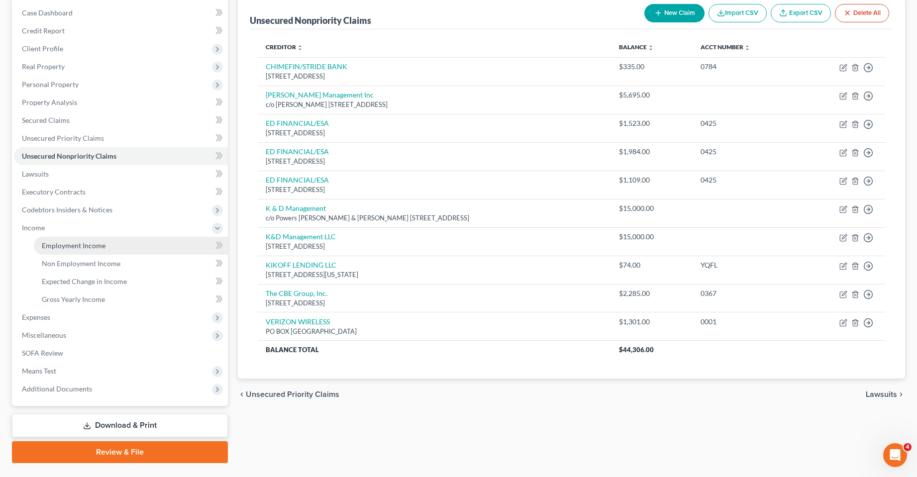
click at [75, 248] on span "Employment Income" at bounding box center [74, 245] width 64 height 8
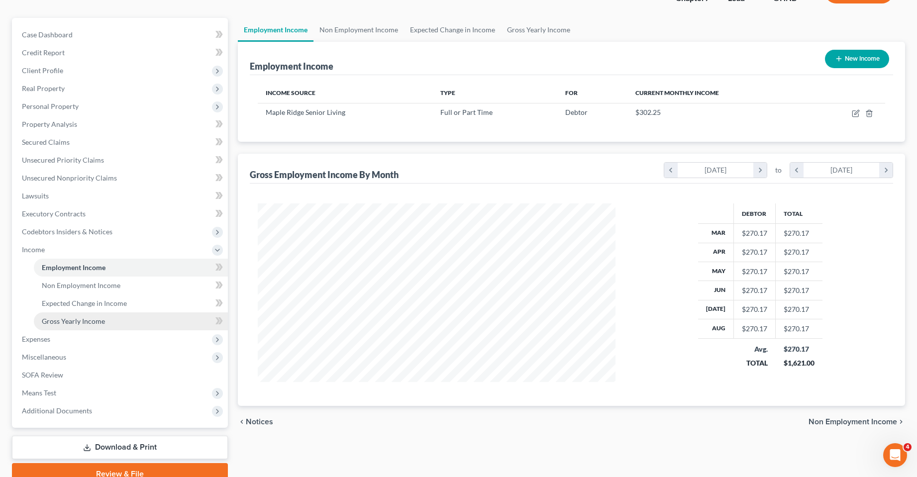
scroll to position [123, 0]
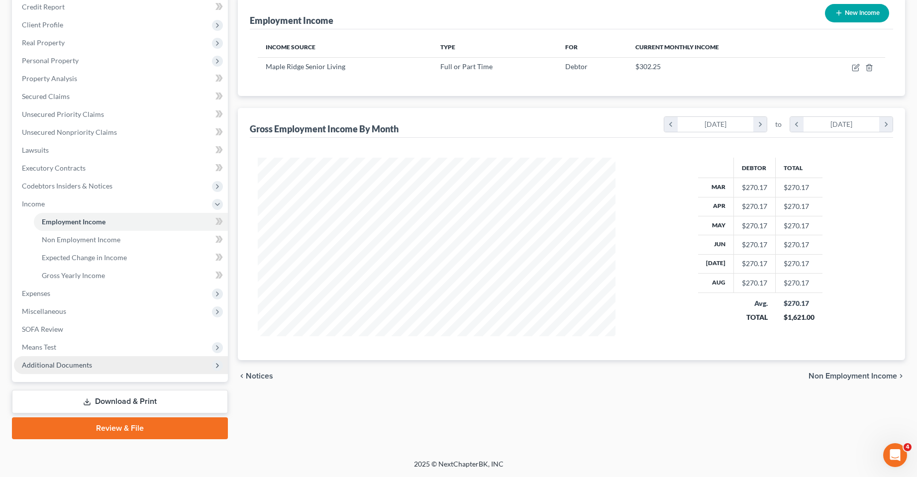
click at [91, 360] on span "Additional Documents" at bounding box center [121, 365] width 214 height 18
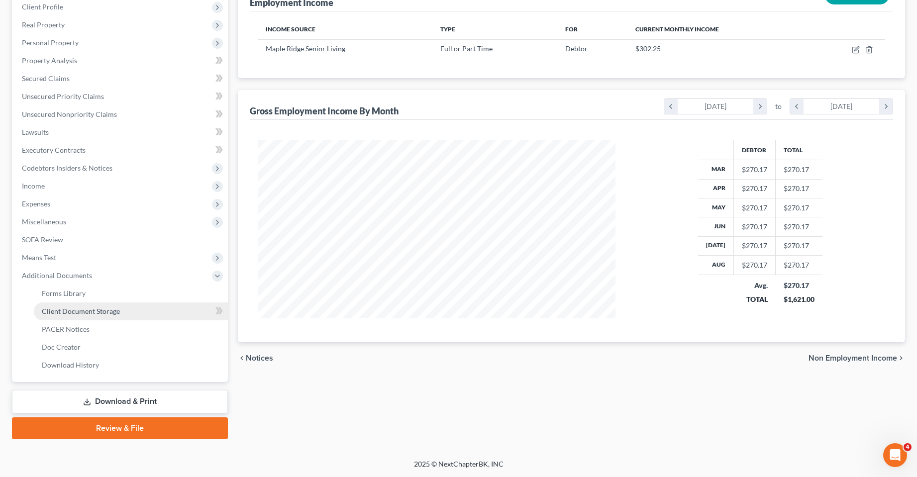
click at [109, 307] on span "Client Document Storage" at bounding box center [81, 311] width 78 height 8
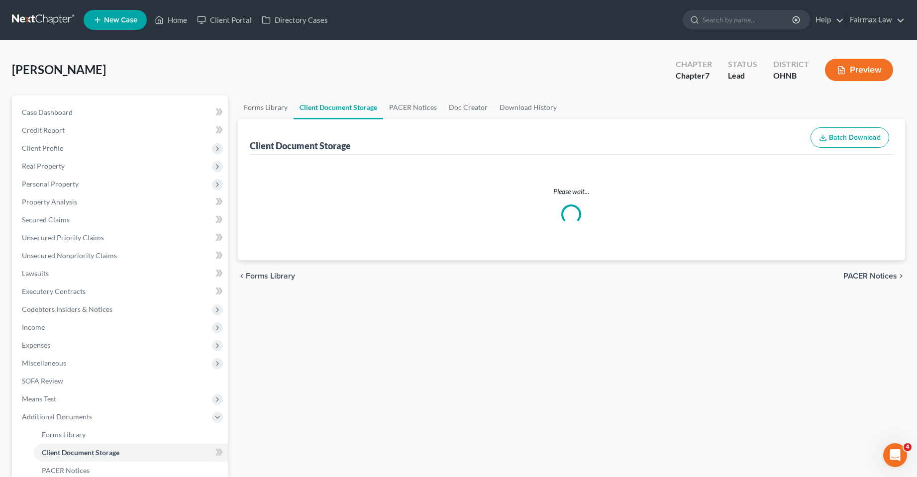
select select "16"
select select "24"
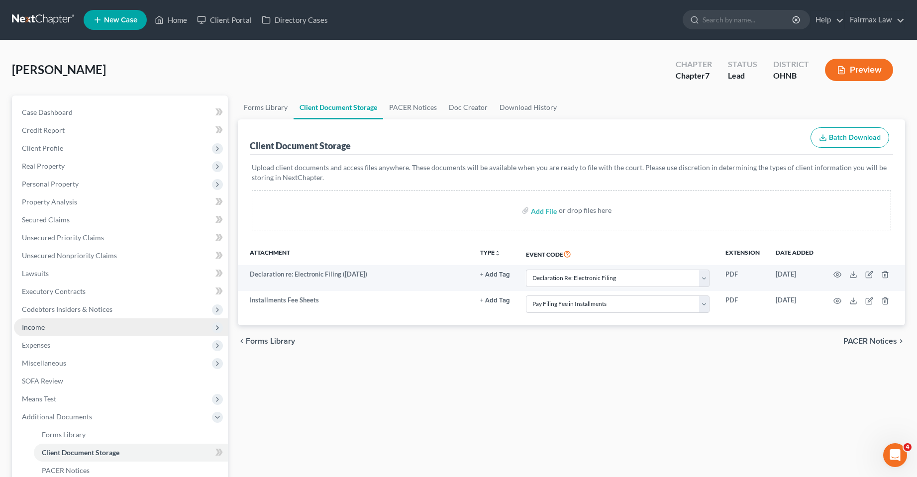
click at [43, 327] on span "Income" at bounding box center [33, 327] width 23 height 8
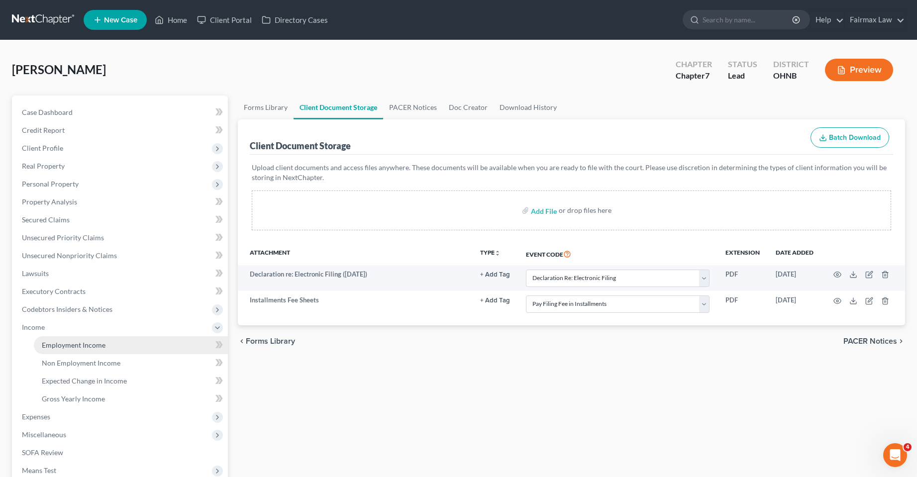
click at [62, 342] on span "Employment Income" at bounding box center [74, 345] width 64 height 8
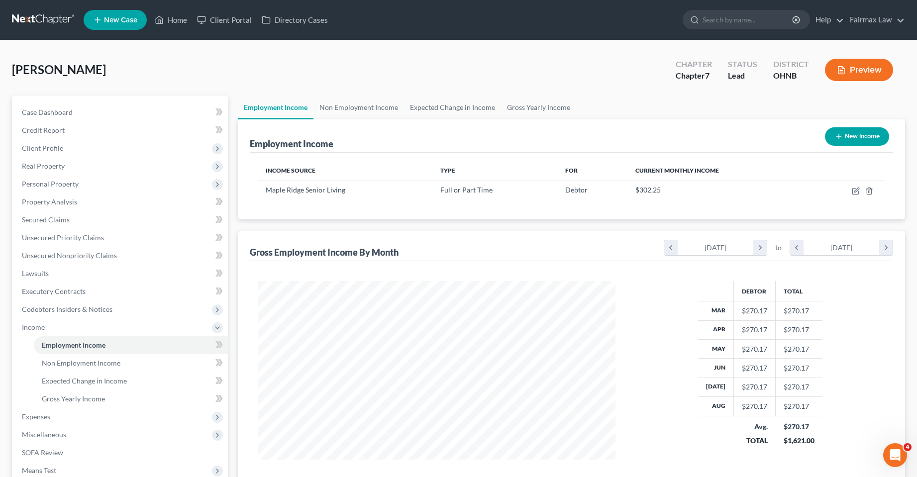
scroll to position [179, 378]
click at [516, 106] on link "Gross Yearly Income" at bounding box center [538, 108] width 75 height 24
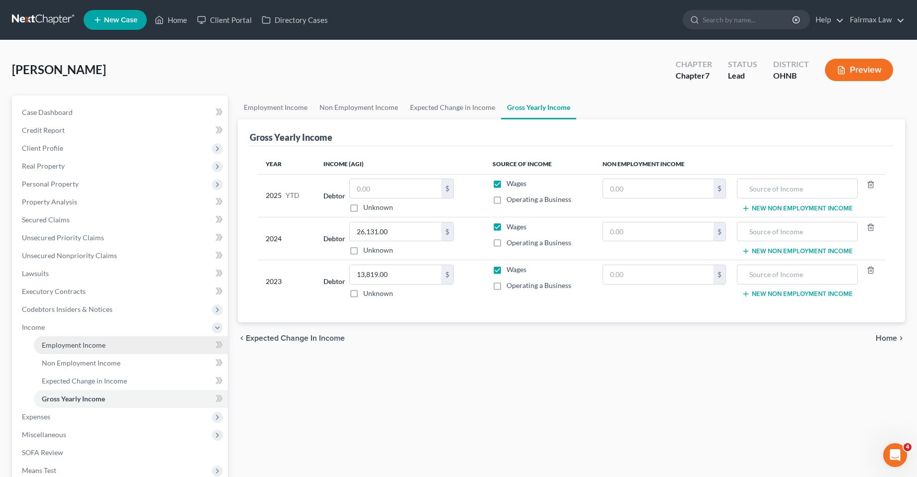
click at [65, 349] on span "Employment Income" at bounding box center [74, 345] width 64 height 8
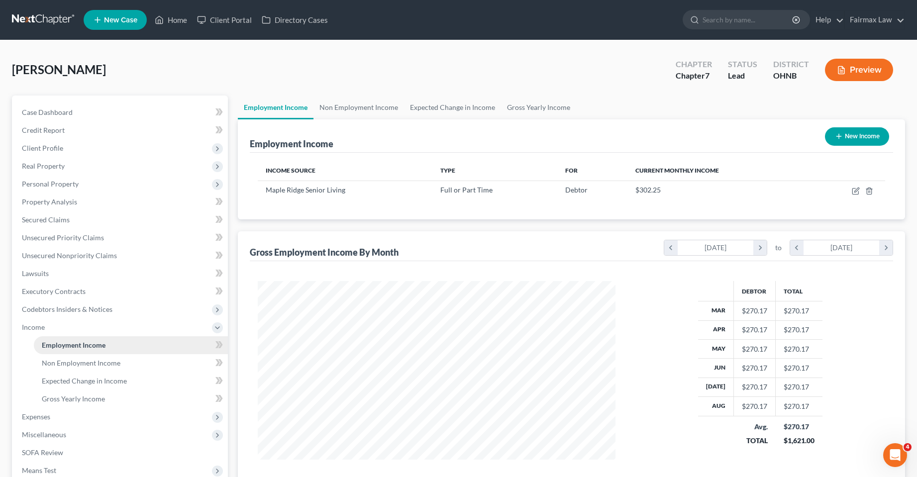
scroll to position [179, 378]
click at [56, 401] on span "Gross Yearly Income" at bounding box center [73, 399] width 63 height 8
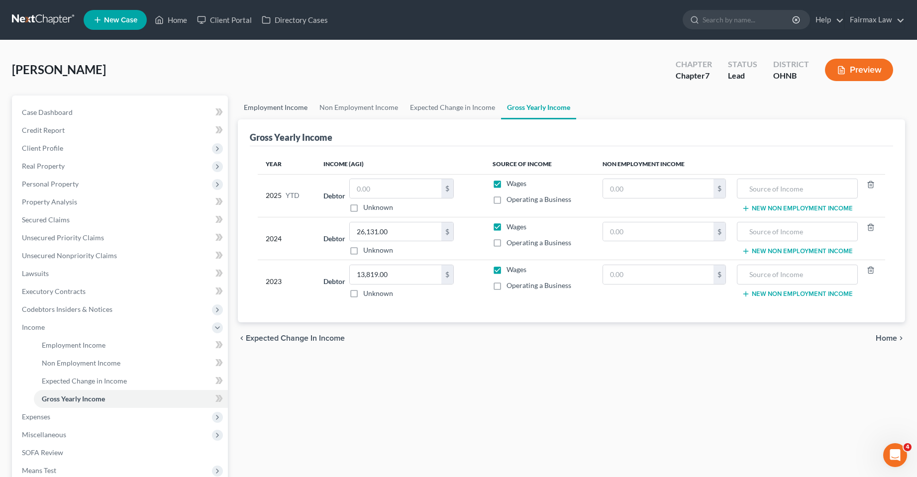
click at [273, 105] on link "Employment Income" at bounding box center [276, 108] width 76 height 24
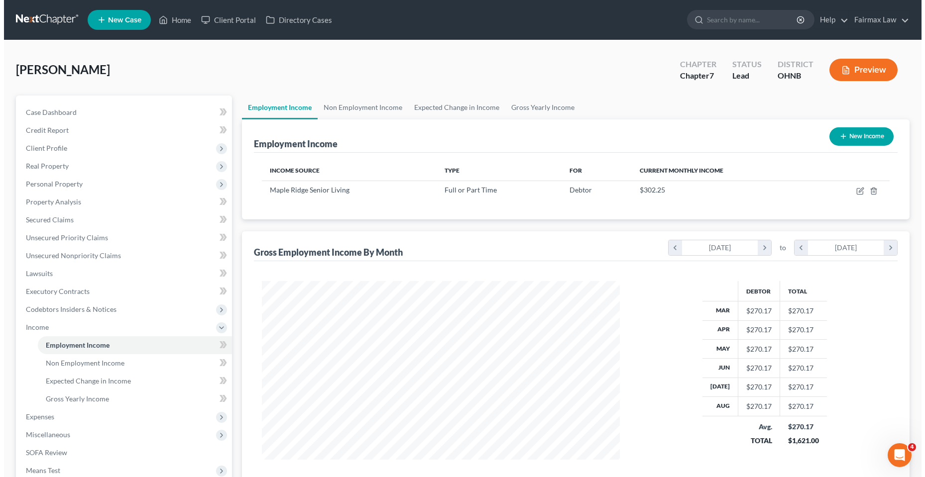
scroll to position [179, 378]
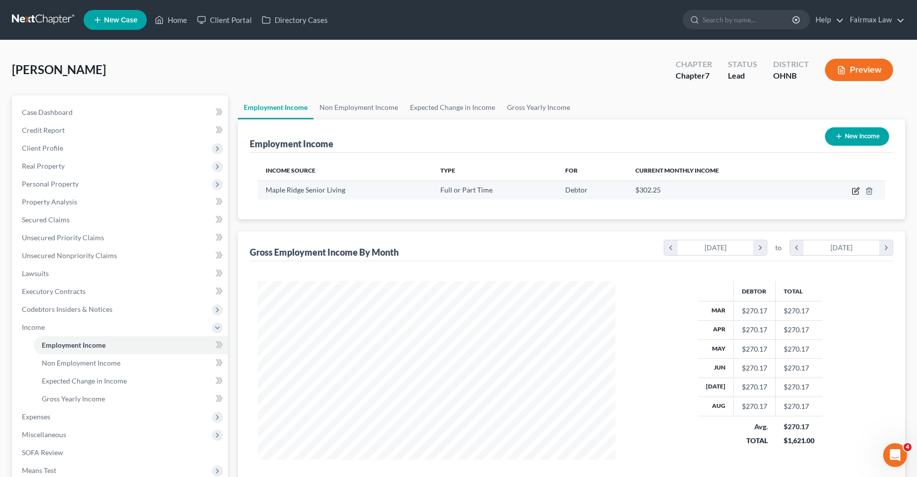
click at [857, 189] on icon "button" at bounding box center [856, 191] width 8 height 8
select select "0"
select select "36"
select select "2"
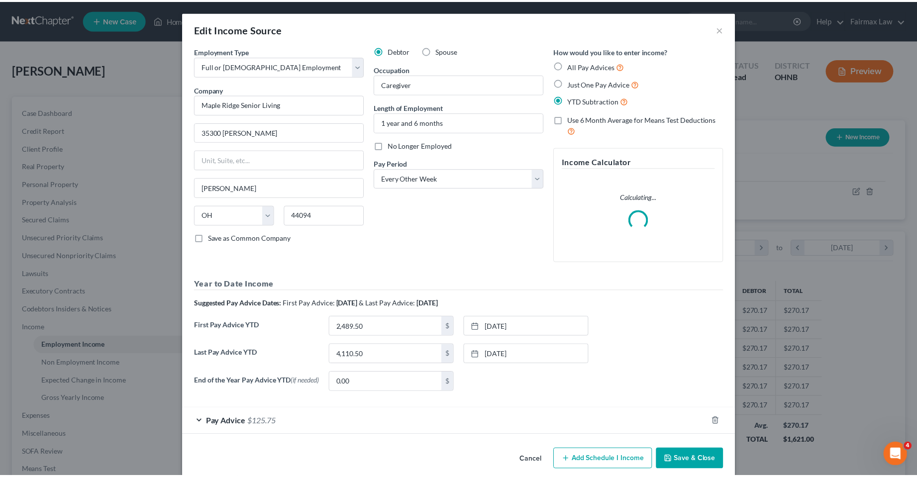
scroll to position [181, 381]
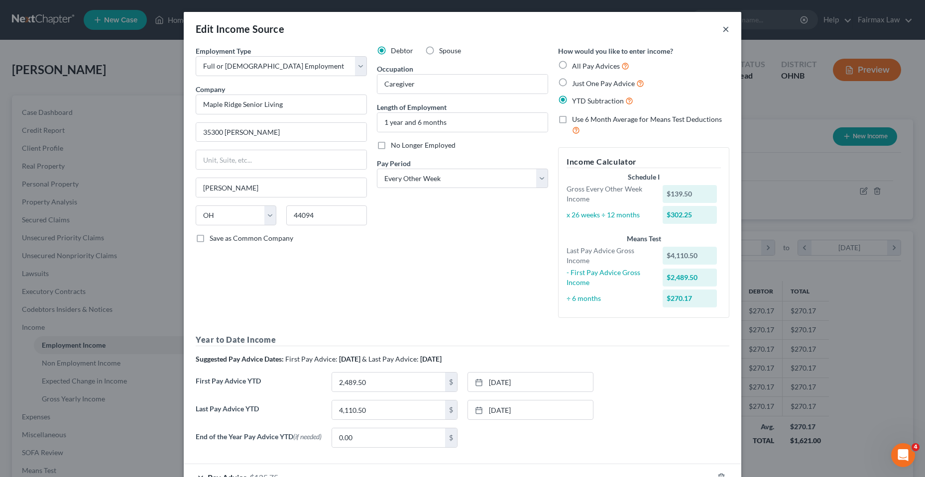
click at [722, 29] on button "×" at bounding box center [725, 29] width 7 height 12
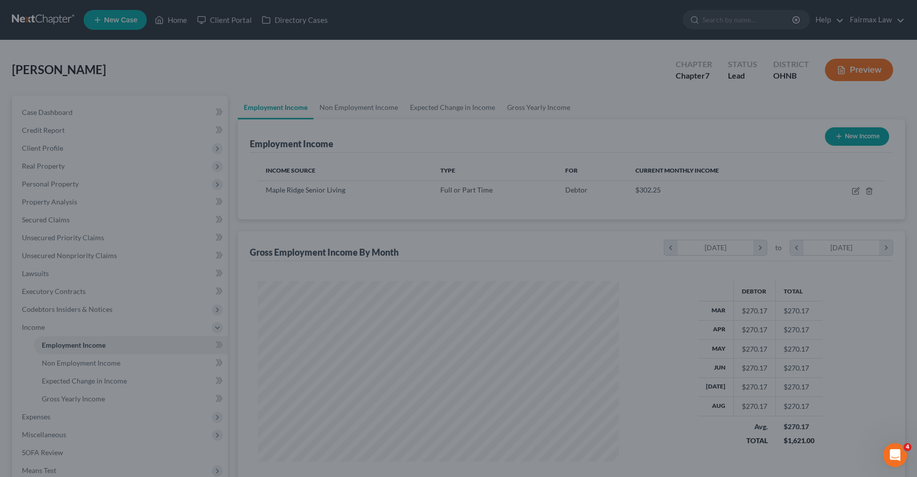
scroll to position [497519, 497320]
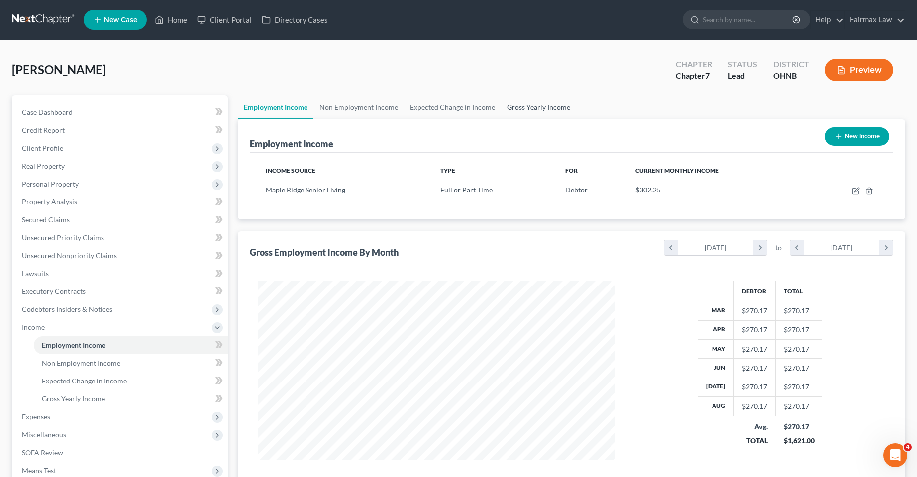
click at [529, 108] on link "Gross Yearly Income" at bounding box center [538, 108] width 75 height 24
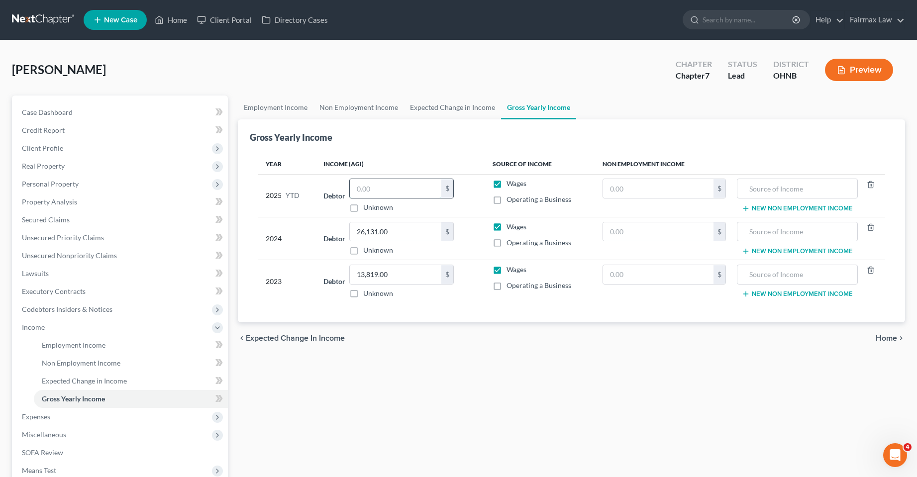
click at [378, 194] on input "text" at bounding box center [396, 188] width 92 height 19
paste input "4110.50"
type input "4,110.50"
click at [414, 373] on div "Employment Income Non Employment Income Expected Change in Income Gross Yearly …" at bounding box center [571, 329] width 677 height 467
click at [72, 348] on span "Employment Income" at bounding box center [74, 345] width 64 height 8
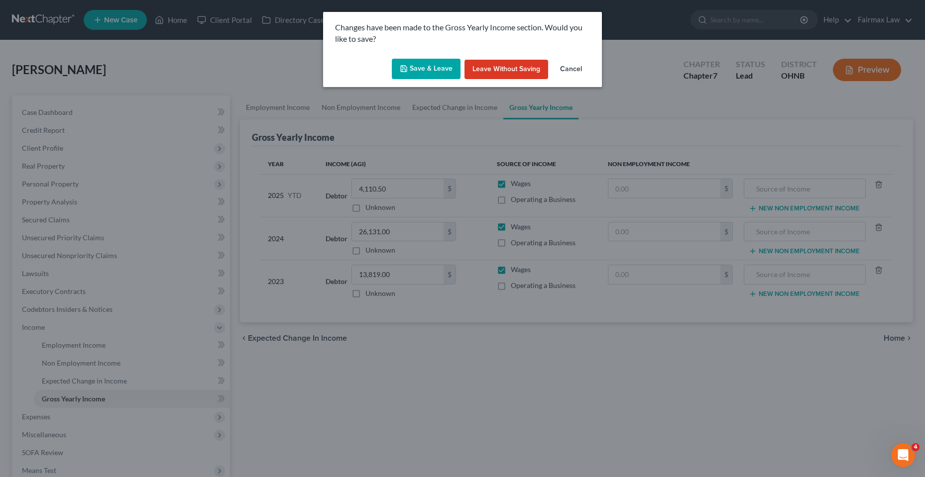
click at [424, 67] on button "Save & Leave" at bounding box center [426, 69] width 69 height 21
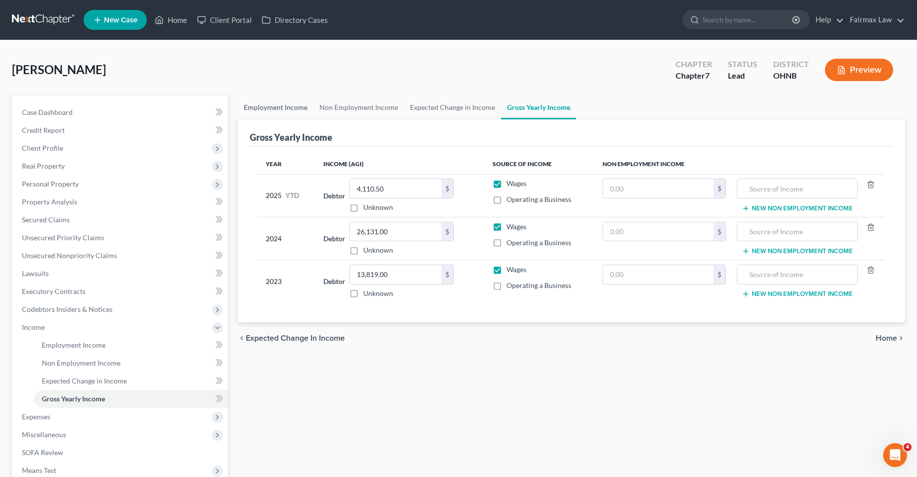
click at [283, 107] on link "Employment Income" at bounding box center [276, 108] width 76 height 24
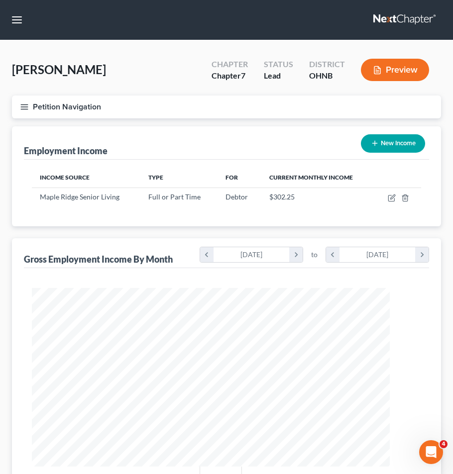
scroll to position [195, 409]
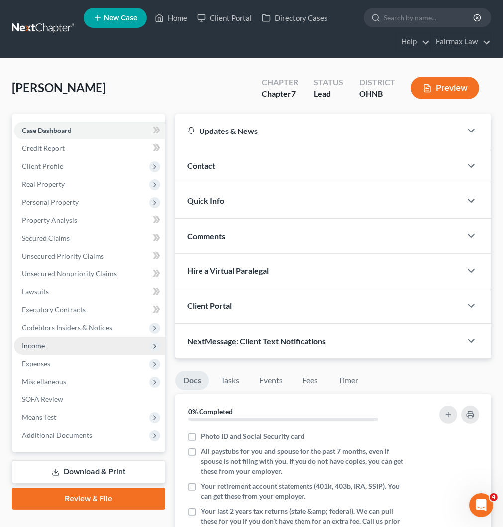
click at [75, 340] on span "Income" at bounding box center [89, 345] width 151 height 18
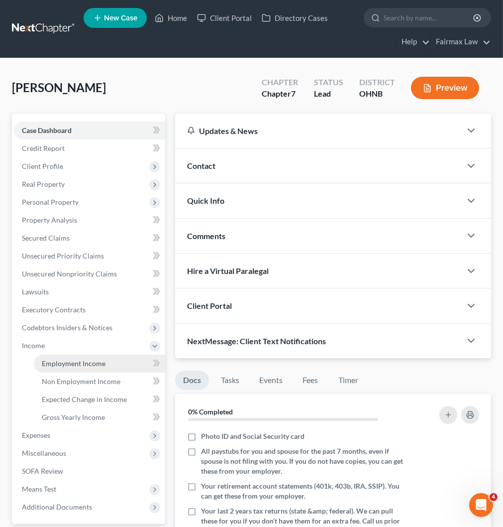
click at [91, 359] on span "Employment Income" at bounding box center [74, 363] width 64 height 8
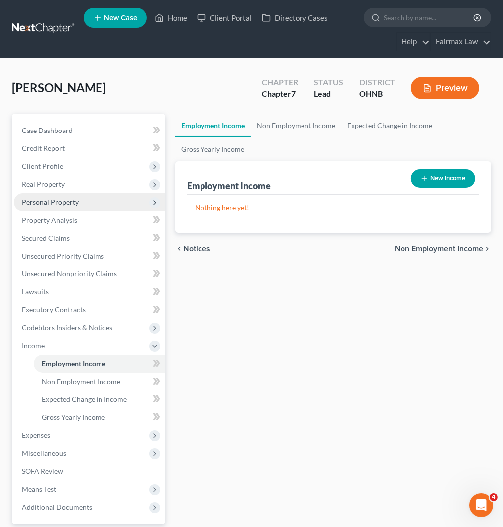
click at [80, 200] on span "Personal Property" at bounding box center [89, 202] width 151 height 18
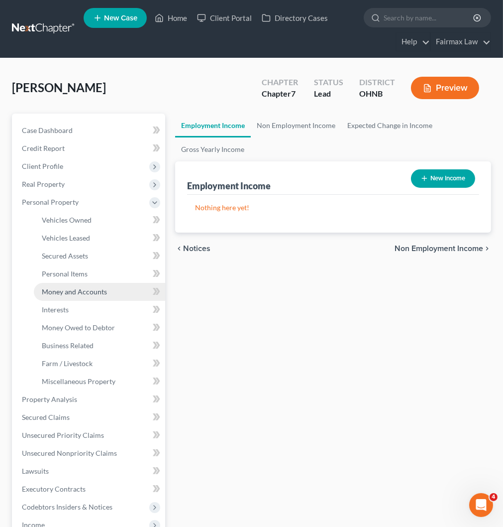
click at [94, 289] on span "Money and Accounts" at bounding box center [74, 291] width 65 height 8
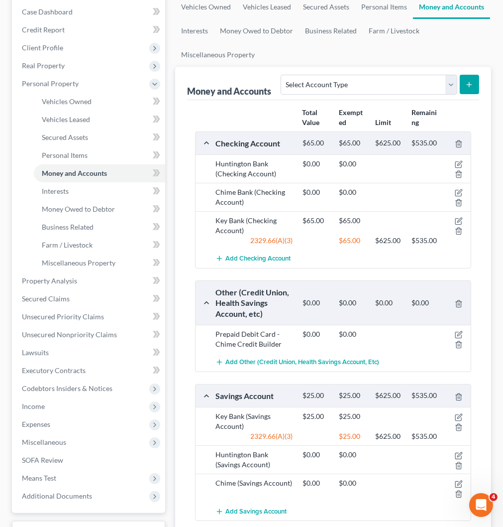
scroll to position [151, 0]
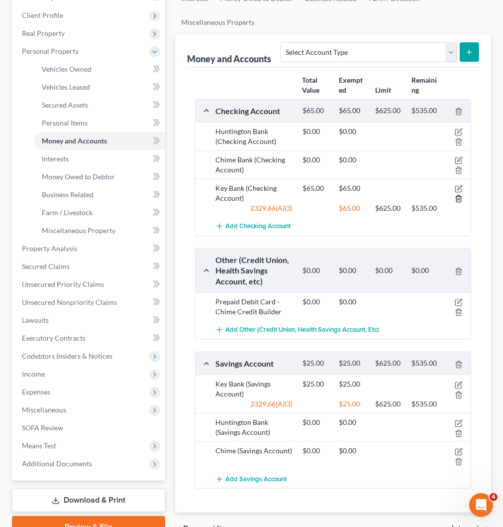
click at [458, 200] on line "button" at bounding box center [458, 200] width 0 height 2
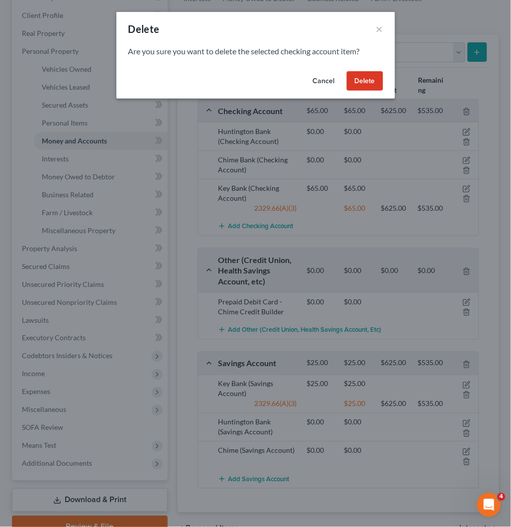
click at [361, 82] on button "Delete" at bounding box center [365, 81] width 36 height 20
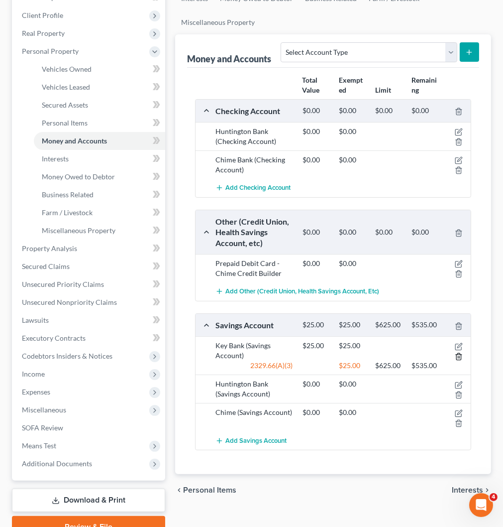
click at [455, 355] on icon "button" at bounding box center [459, 356] width 8 height 8
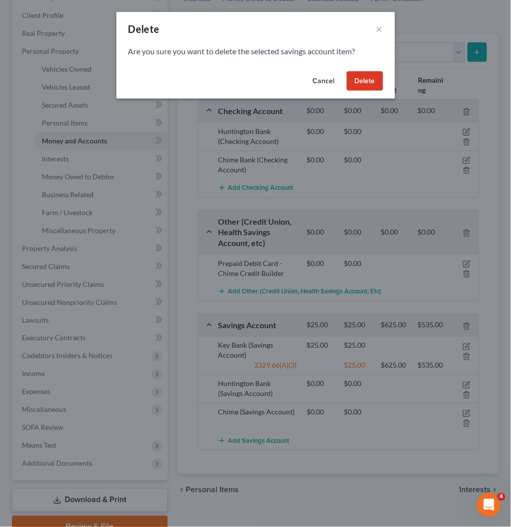
click at [369, 79] on button "Delete" at bounding box center [365, 81] width 36 height 20
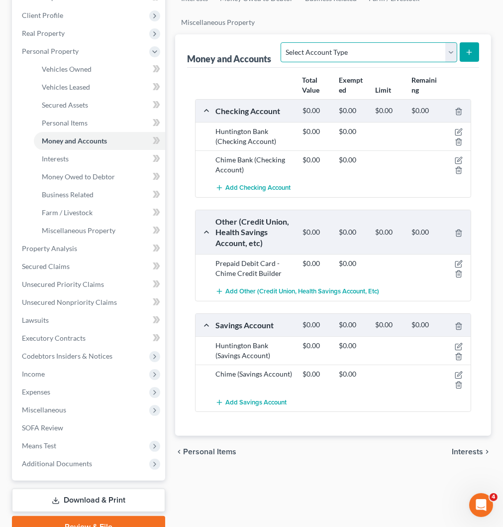
click at [382, 58] on select "Select Account Type Brokerage Cash on Hand Certificates of Deposit Checking Acc…" at bounding box center [369, 52] width 176 height 20
select select "checking"
click at [283, 42] on select "Select Account Type Brokerage Cash on Hand Certificates of Deposit Checking Acc…" at bounding box center [369, 52] width 176 height 20
click at [460, 51] on icon "submit" at bounding box center [469, 52] width 8 height 8
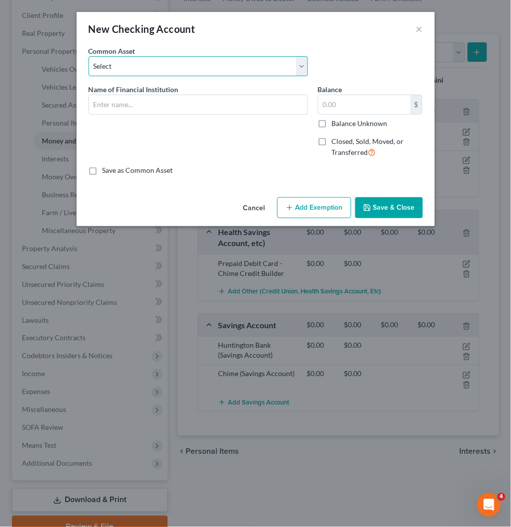
click at [198, 68] on select "Select Day Air FCU Daily Pay Dollar Bank Wisely Comerica Bank USAA Huntington B…" at bounding box center [198, 66] width 219 height 20
select select "72"
type input "Wayne Westland Federal Credit Union"
type input "0"
click at [214, 63] on select "Select Day Air FCU Daily Pay Dollar Bank Wisely Comerica Bank USAA Huntington B…" at bounding box center [198, 66] width 219 height 20
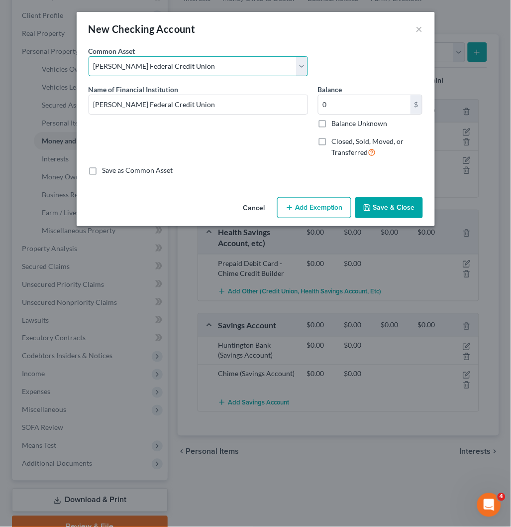
click at [214, 63] on select "Select Day Air FCU Daily Pay Dollar Bank Wisely Comerica Bank USAA Huntington B…" at bounding box center [198, 66] width 219 height 20
click at [249, 70] on select "Select Day Air FCU Daily Pay Dollar Bank Wisely Comerica Bank USAA Huntington B…" at bounding box center [198, 66] width 219 height 20
select select "81"
type input "Omni Bank"
type input "150.00"
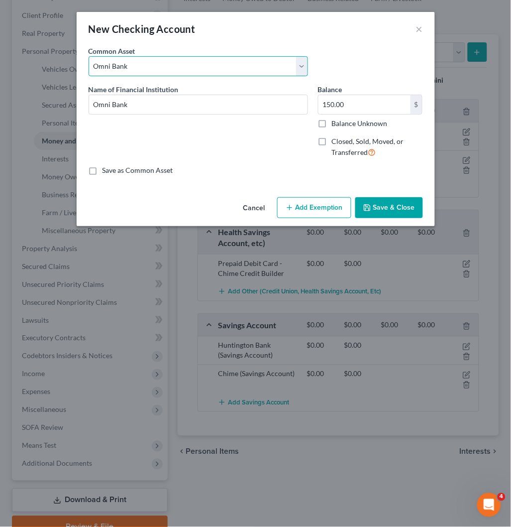
click at [186, 65] on select "Select Day Air FCU Daily Pay Dollar Bank Wisely Comerica Bank USAA Huntington B…" at bounding box center [198, 66] width 219 height 20
click at [421, 26] on button "×" at bounding box center [419, 29] width 7 height 12
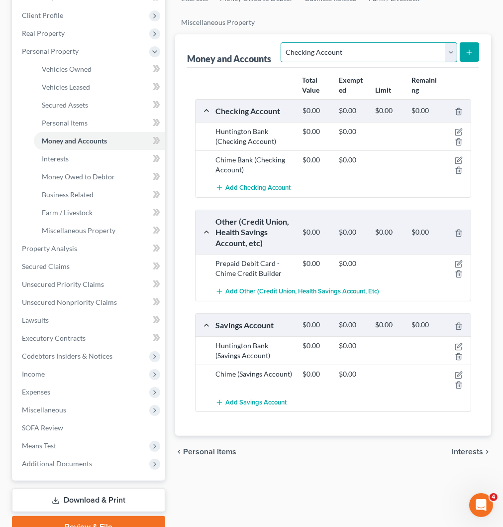
click at [406, 51] on select "Select Account Type Brokerage Cash on Hand Certificates of Deposit Checking Acc…" at bounding box center [369, 52] width 176 height 20
select select "other"
click at [283, 42] on select "Select Account Type Brokerage Cash on Hand Certificates of Deposit Checking Acc…" at bounding box center [369, 52] width 176 height 20
click at [460, 50] on button "submit" at bounding box center [469, 51] width 19 height 19
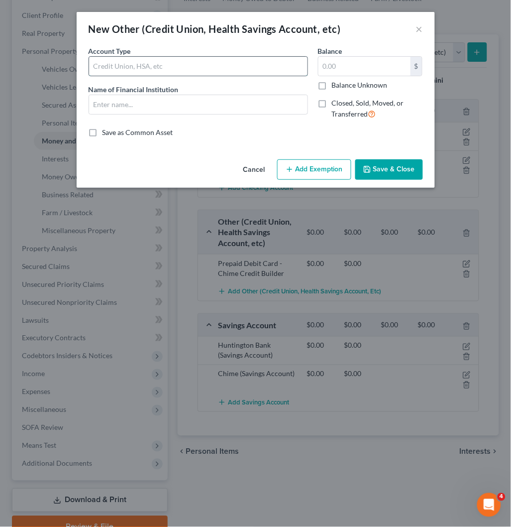
click at [139, 62] on input "text" at bounding box center [198, 66] width 218 height 19
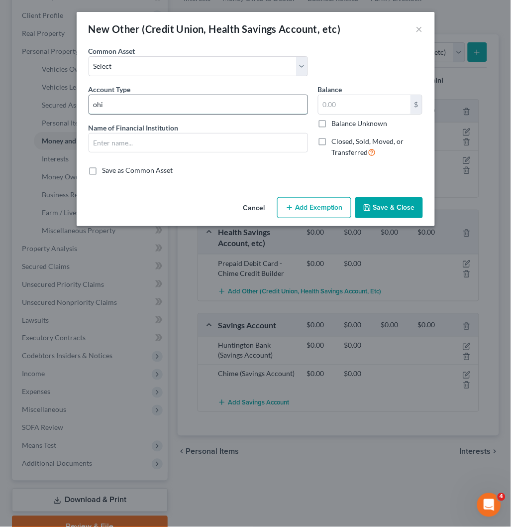
type input "ohi"
click at [139, 62] on select "Select Prepaid Debit Card - Chime Credit Builder Prepaid Debit Card - CashApp I…" at bounding box center [198, 66] width 219 height 20
click at [419, 28] on button "×" at bounding box center [419, 29] width 7 height 12
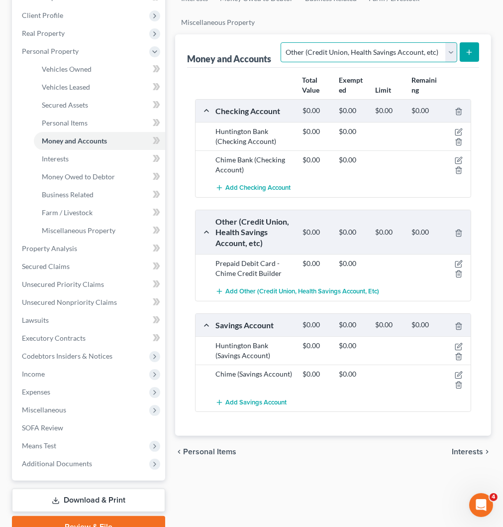
click at [441, 52] on select "Select Account Type Brokerage Cash on Hand Certificates of Deposit Checking Acc…" at bounding box center [369, 52] width 176 height 20
click at [460, 53] on button "submit" at bounding box center [469, 51] width 19 height 19
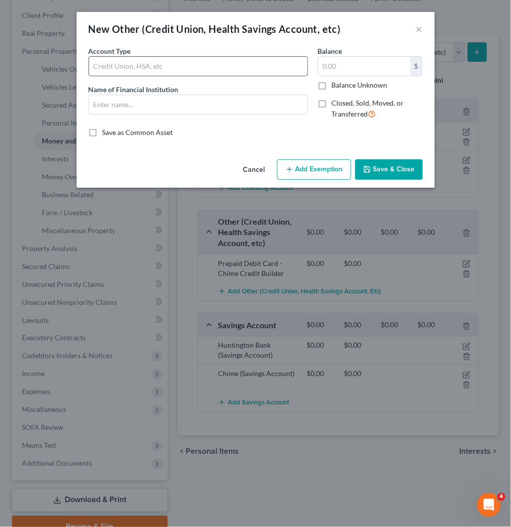
click at [235, 66] on input "text" at bounding box center [198, 66] width 218 height 19
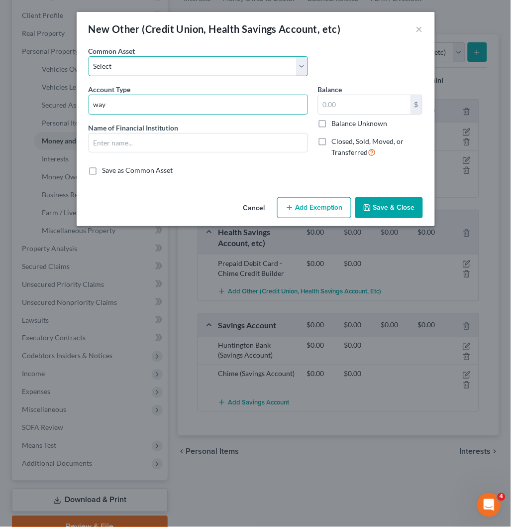
click at [235, 66] on select "Select Prepaid Debit Card - Chime Credit Builder Prepaid Debit Card - CashApp I…" at bounding box center [198, 66] width 219 height 20
click at [89, 56] on select "Select Prepaid Debit Card - Chime Credit Builder Prepaid Debit Card - CashApp I…" at bounding box center [198, 66] width 219 height 20
drag, startPoint x: 130, startPoint y: 101, endPoint x: 87, endPoint y: 111, distance: 44.5
click at [87, 111] on div "Account Type way Name of Financial Institution *" at bounding box center [198, 125] width 229 height 82
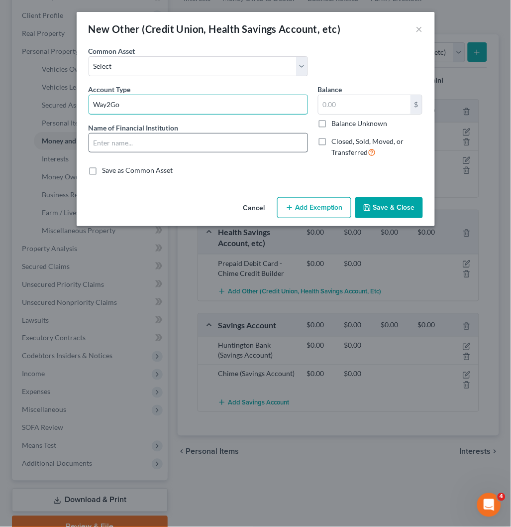
type input "Way2Go"
click at [108, 147] on input "text" at bounding box center [198, 142] width 218 height 19
type input "Way2Go"
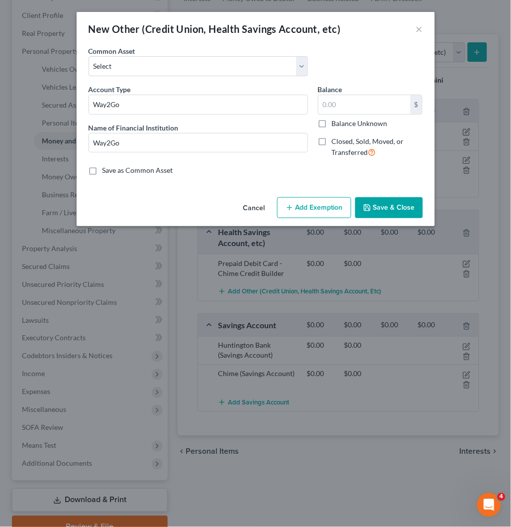
click at [103, 173] on label "Save as Common Asset" at bounding box center [138, 170] width 71 height 10
click at [107, 172] on input "Save as Common Asset" at bounding box center [110, 168] width 6 height 6
checkbox input "true"
click at [397, 209] on button "Save & Close" at bounding box center [389, 207] width 68 height 21
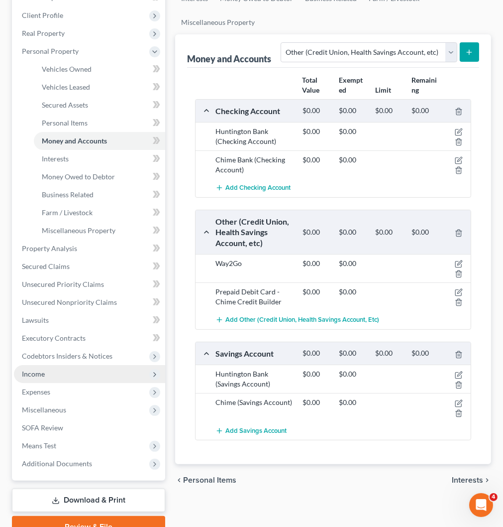
click at [90, 372] on span "Income" at bounding box center [89, 374] width 151 height 18
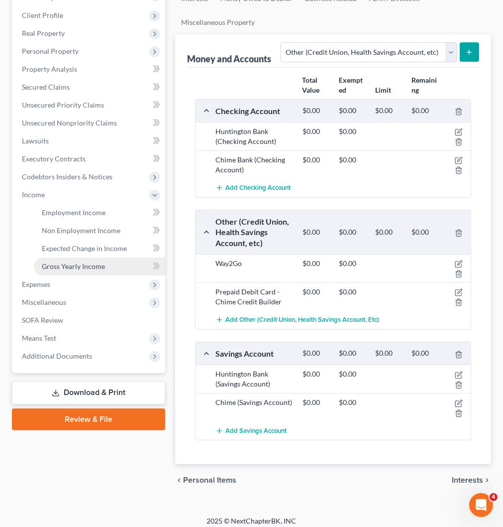
click at [125, 267] on link "Gross Yearly Income" at bounding box center [99, 266] width 131 height 18
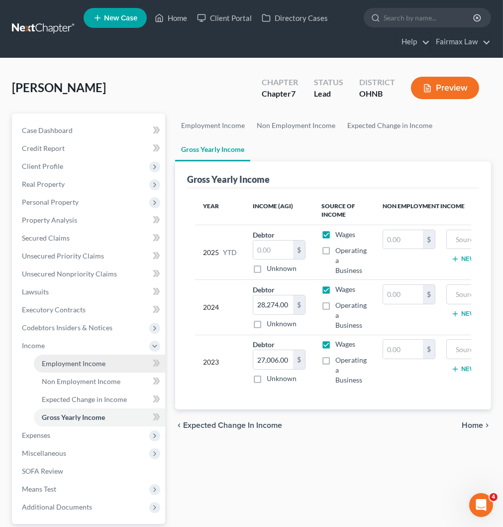
click at [88, 359] on span "Employment Income" at bounding box center [74, 363] width 64 height 8
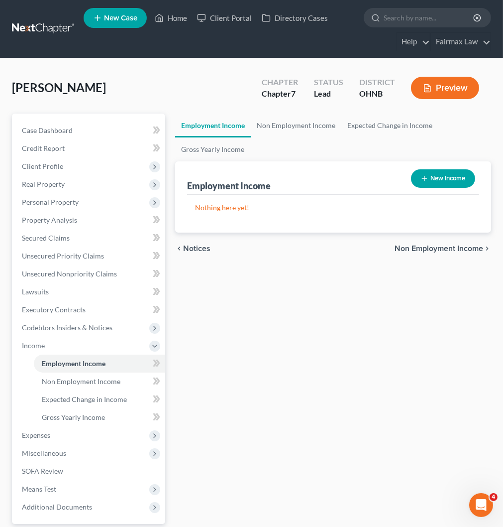
click at [442, 182] on button "New Income" at bounding box center [443, 178] width 64 height 18
select select "0"
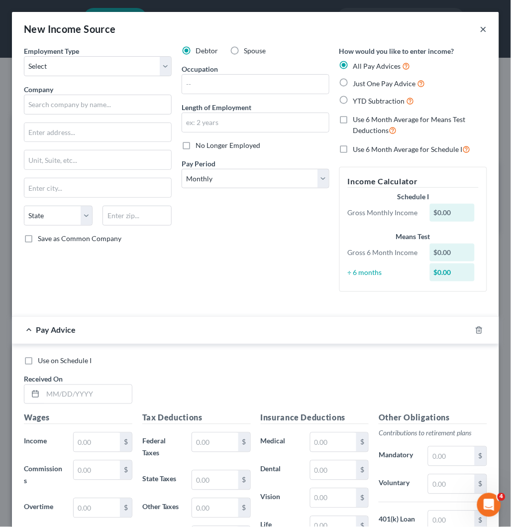
click at [460, 30] on button "×" at bounding box center [483, 29] width 7 height 12
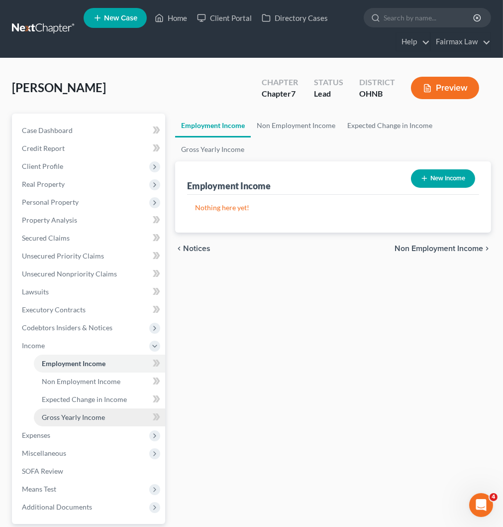
click at [72, 416] on span "Gross Yearly Income" at bounding box center [73, 417] width 63 height 8
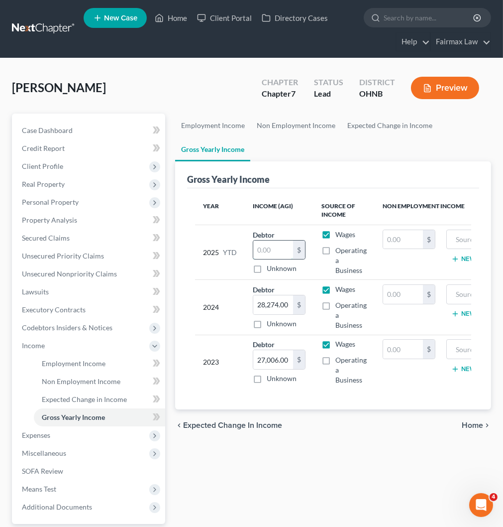
click at [270, 255] on input "text" at bounding box center [273, 249] width 40 height 19
click at [282, 249] on input "text" at bounding box center [273, 249] width 40 height 19
type input "1,634.4"
click at [216, 128] on link "Employment Income" at bounding box center [213, 125] width 76 height 24
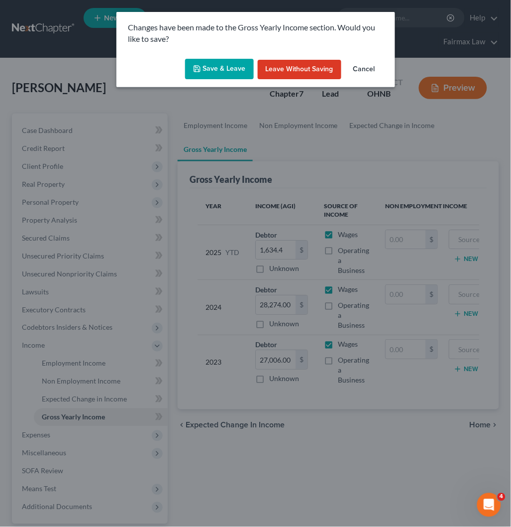
click at [225, 72] on button "Save & Leave" at bounding box center [219, 69] width 69 height 21
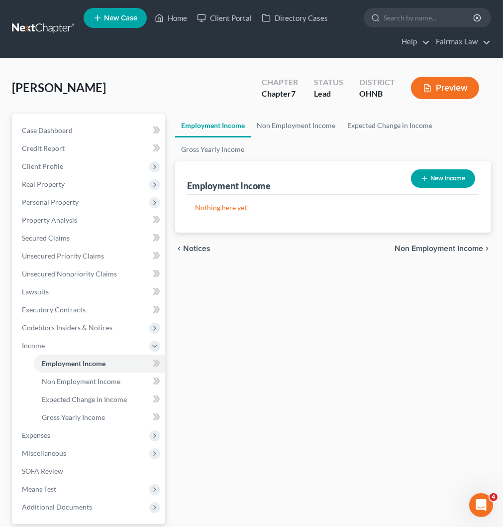
click at [438, 178] on button "New Income" at bounding box center [443, 178] width 64 height 18
select select "0"
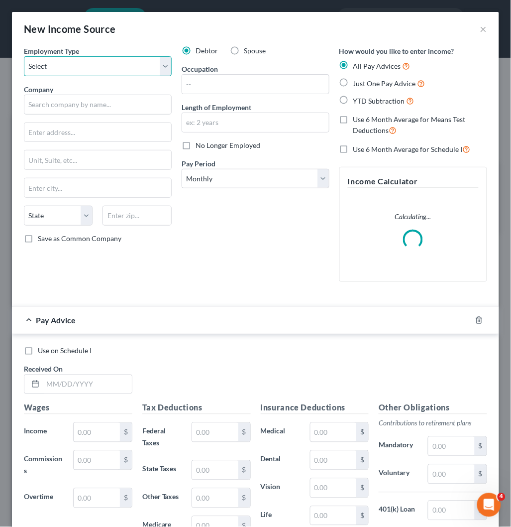
click at [118, 72] on select "Select Full or Part Time Employment Self Employment" at bounding box center [98, 66] width 148 height 20
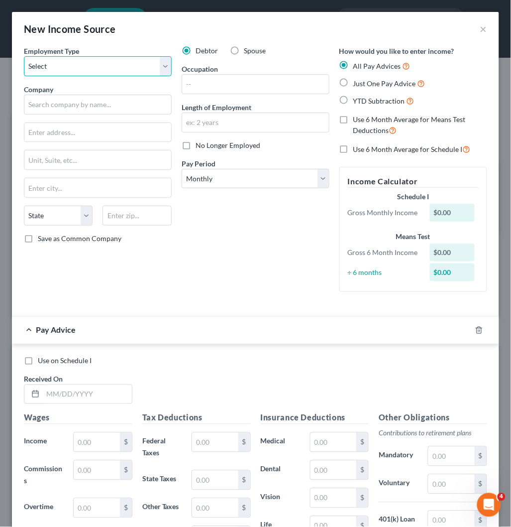
select select "0"
click at [24, 56] on select "Select Full or Part Time Employment Self Employment" at bounding box center [98, 66] width 148 height 20
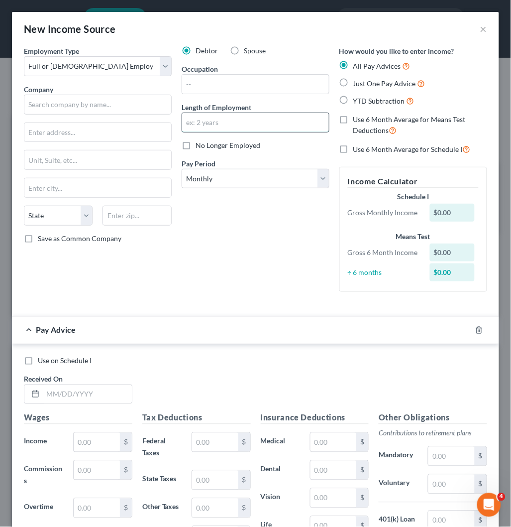
click at [232, 120] on input "text" at bounding box center [255, 122] width 147 height 19
click at [240, 124] on input "text" at bounding box center [255, 122] width 147 height 19
type input "3 months"
click at [237, 87] on input "text" at bounding box center [255, 84] width 147 height 19
drag, startPoint x: 235, startPoint y: 80, endPoint x: 236, endPoint y: 86, distance: 5.7
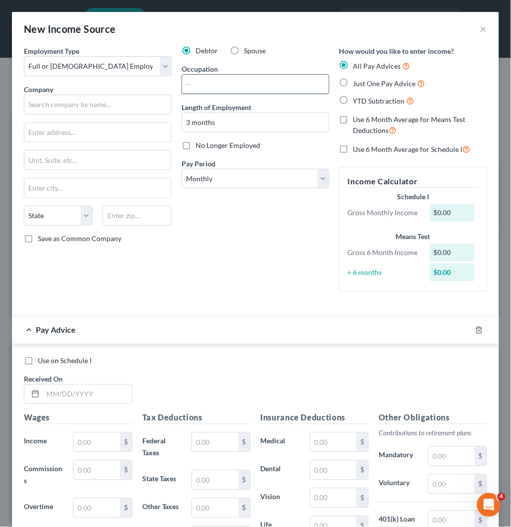
click at [235, 80] on input "text" at bounding box center [255, 84] width 147 height 19
paste input "dst"
drag, startPoint x: 216, startPoint y: 84, endPoint x: 135, endPoint y: 101, distance: 82.9
click at [135, 101] on div "Employment Type * Select Full or Part Time Employment Self Employment Company *…" at bounding box center [255, 177] width 473 height 262
type input "DST"
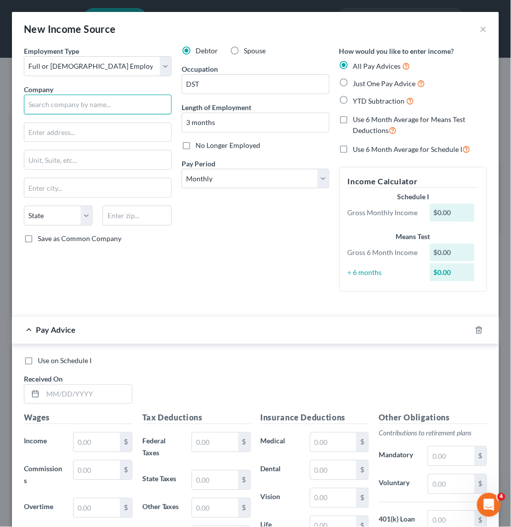
click at [129, 99] on input "text" at bounding box center [98, 105] width 148 height 20
paste input "BRIDGES HOME HEALTH CARE LLC"
type input "BRIDGES HOME HEALTH CARE LLC"
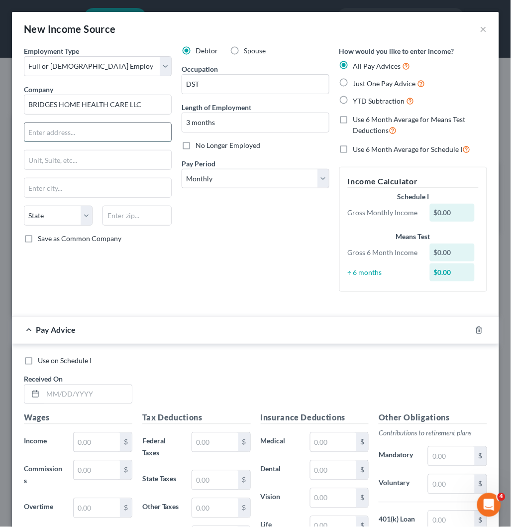
click at [117, 132] on input "text" at bounding box center [97, 132] width 147 height 19
paste input "15887 Snow Rd"
type input "15887 Snow Rd"
click at [110, 165] on input "text" at bounding box center [97, 159] width 147 height 19
paste input "Ste 202"
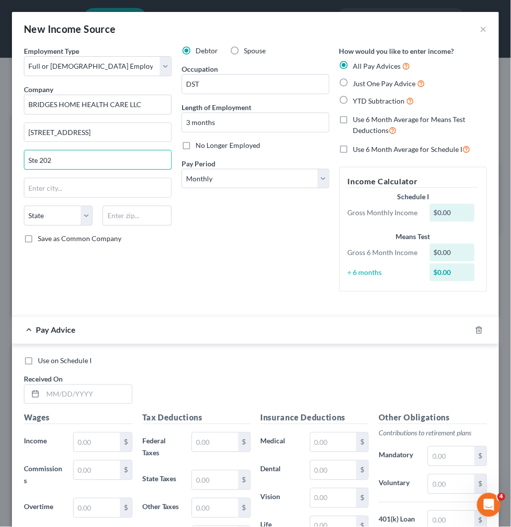
type input "Ste 202"
click at [138, 219] on input "text" at bounding box center [137, 216] width 69 height 20
paste input "44142"
type input "44142"
type input "Brookpark"
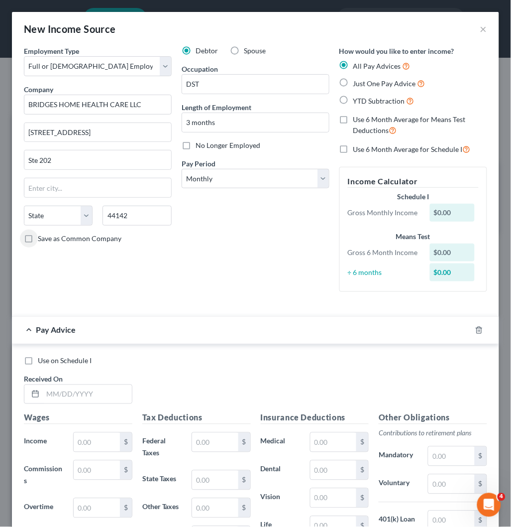
select select "36"
click at [38, 239] on label "Save as Common Company" at bounding box center [80, 238] width 84 height 10
click at [42, 239] on input "Save as Common Company" at bounding box center [45, 236] width 6 height 6
checkbox input "true"
click at [286, 181] on select "Select Monthly Twice Monthly Every Other Week Weekly" at bounding box center [256, 179] width 148 height 20
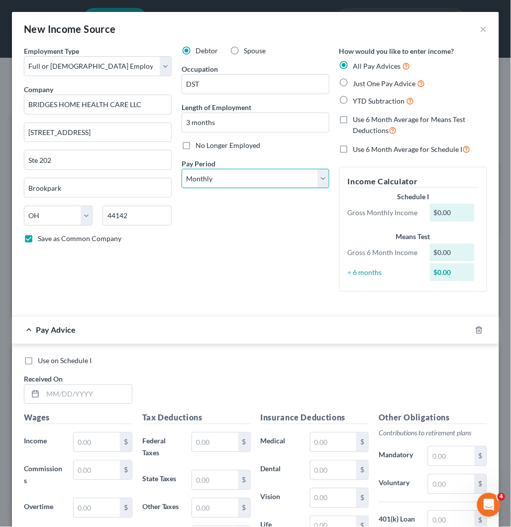
select select "3"
click at [182, 169] on select "Select Monthly Twice Monthly Every Other Week Weekly" at bounding box center [256, 179] width 148 height 20
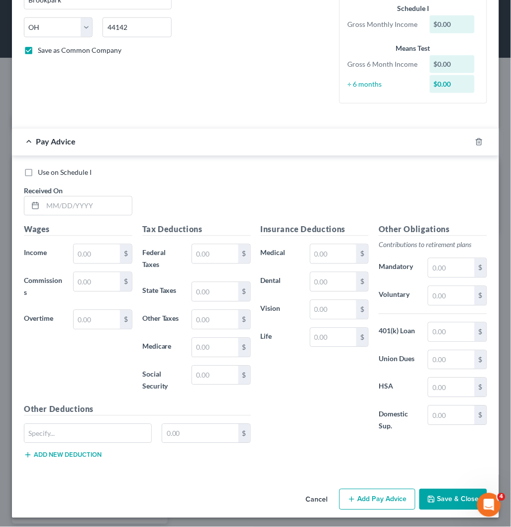
scroll to position [191, 0]
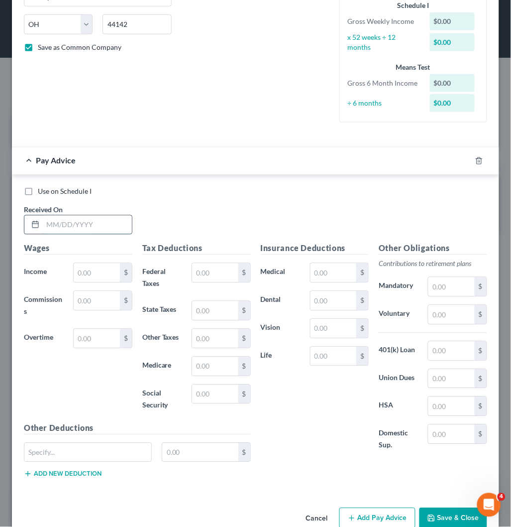
click at [97, 224] on input "text" at bounding box center [87, 225] width 89 height 19
paste input "07/11/2025"
type input "07/11/2025"
click at [102, 276] on input "text" at bounding box center [97, 272] width 46 height 19
paste input "192.00"
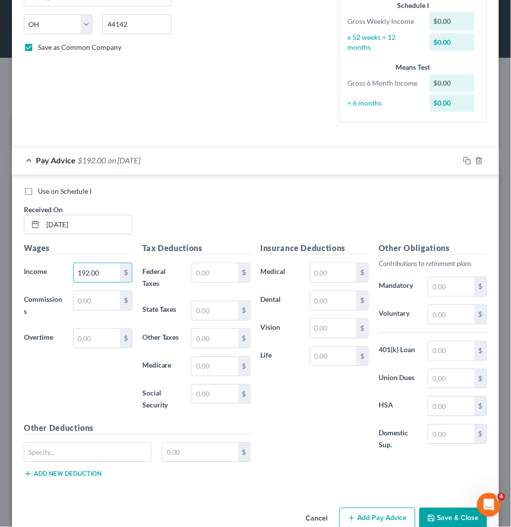
type input "192.00"
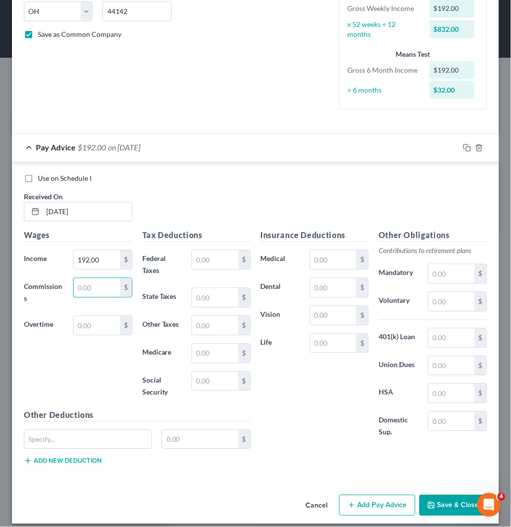
scroll to position [213, 0]
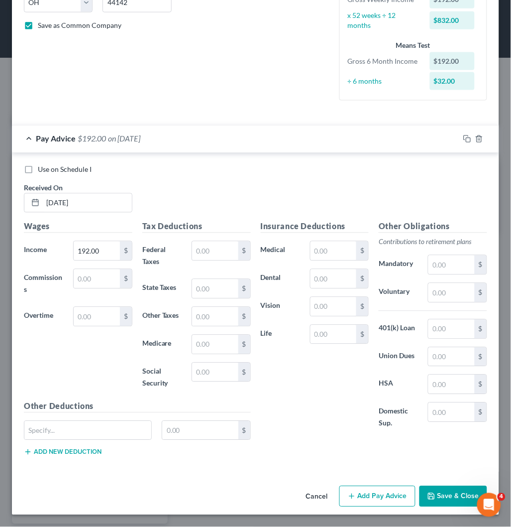
click at [361, 474] on button "Add Pay Advice" at bounding box center [377, 496] width 76 height 21
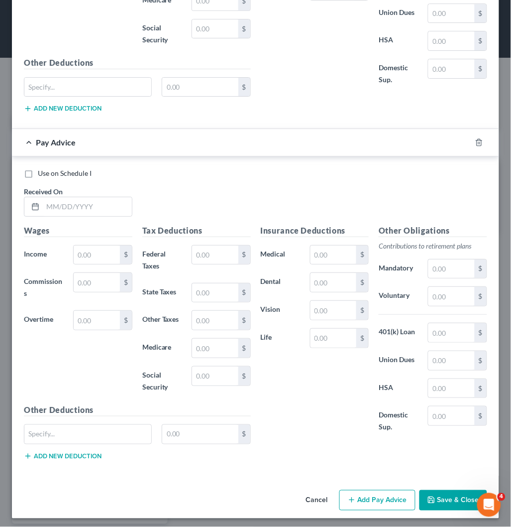
scroll to position [560, 0]
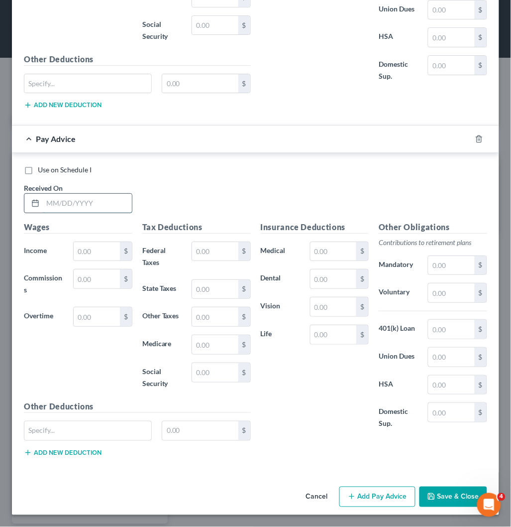
click at [101, 200] on input "text" at bounding box center [87, 203] width 89 height 19
paste input "07/18/2025"
type input "07/18/2025"
click at [99, 256] on input "text" at bounding box center [97, 251] width 46 height 19
paste input "640.00"
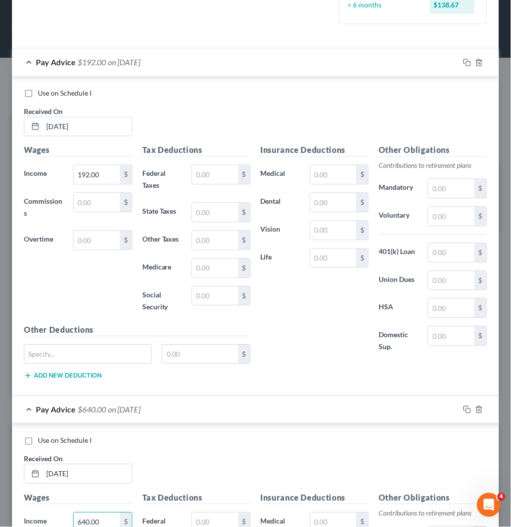
scroll to position [284, 0]
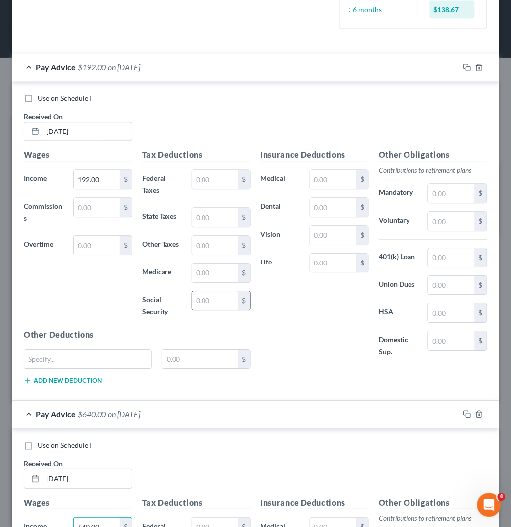
type input "640.00"
click at [218, 297] on input "text" at bounding box center [215, 301] width 46 height 19
type input "11.9"
drag, startPoint x: 210, startPoint y: 271, endPoint x: 211, endPoint y: 276, distance: 5.1
click at [210, 271] on input "text" at bounding box center [215, 273] width 46 height 19
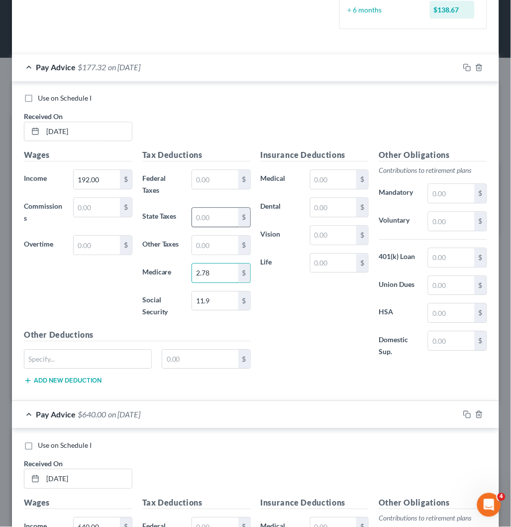
type input "2.78"
click at [216, 220] on input "text" at bounding box center [215, 217] width 46 height 19
type input "1.44"
click at [219, 249] on input "text" at bounding box center [215, 245] width 46 height 19
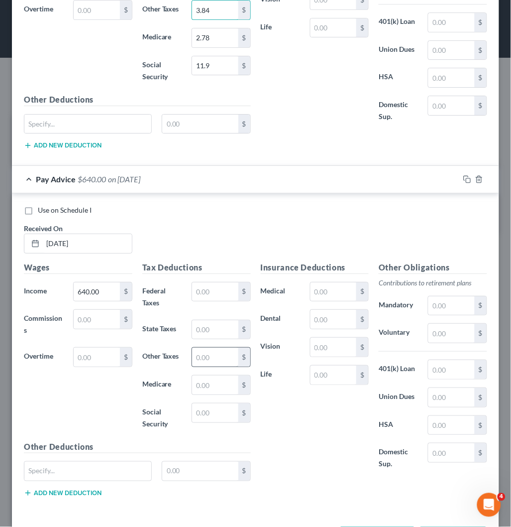
scroll to position [560, 0]
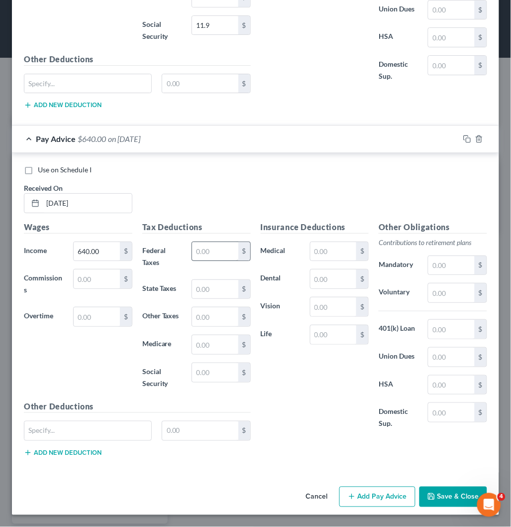
type input "3.84"
click at [215, 255] on input "text" at bounding box center [215, 251] width 46 height 19
type input "15.95"
click at [213, 369] on input "text" at bounding box center [215, 372] width 46 height 19
type input "27.78"
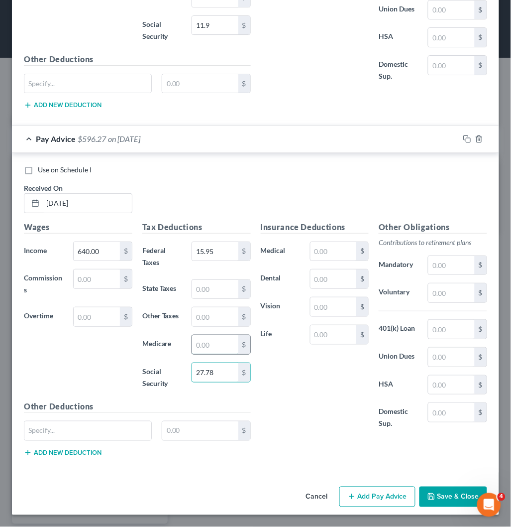
click at [213, 343] on input "text" at bounding box center [215, 344] width 46 height 19
type input "6.5"
click at [219, 316] on input "text" at bounding box center [215, 316] width 46 height 19
type input "8.96"
click at [222, 289] on input "text" at bounding box center [215, 289] width 46 height 19
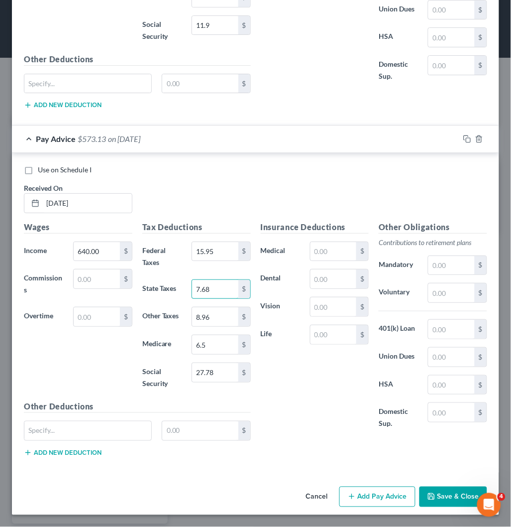
type input "7.68"
click at [362, 474] on button "Add Pay Advice" at bounding box center [377, 496] width 76 height 21
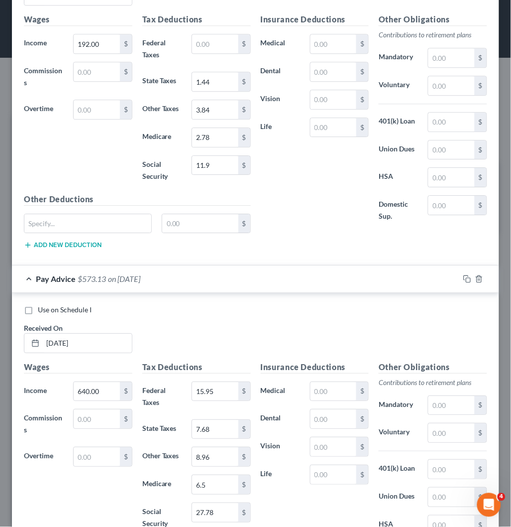
scroll to position [450, 0]
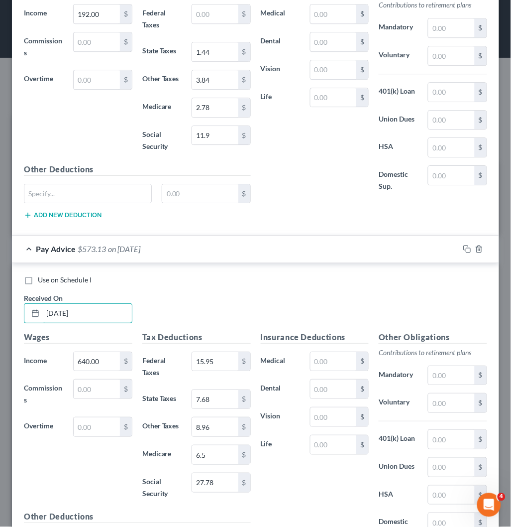
drag, startPoint x: 99, startPoint y: 313, endPoint x: 13, endPoint y: 314, distance: 85.6
click at [13, 314] on div "Use on Schedule I Received On * 07/18/2025 Wages Income * 640.00 $ Commissions …" at bounding box center [255, 423] width 487 height 320
paste input "25"
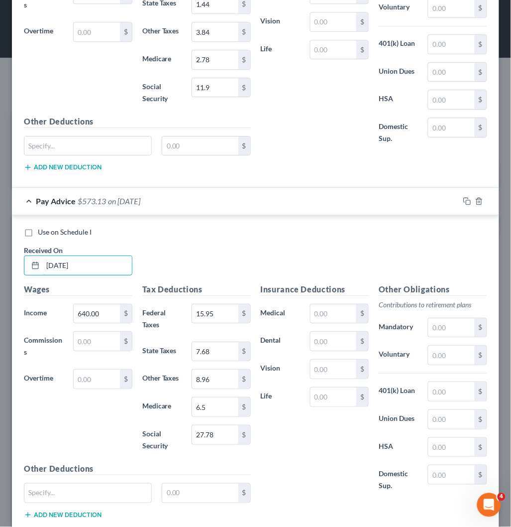
scroll to position [553, 0]
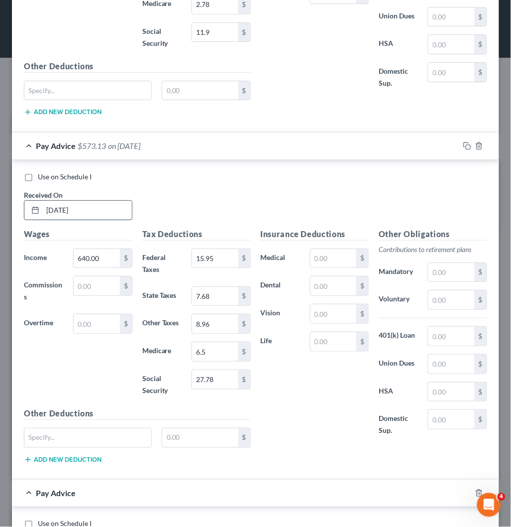
drag, startPoint x: 95, startPoint y: 204, endPoint x: 25, endPoint y: 213, distance: 70.3
click at [25, 211] on div "07/25/2025" at bounding box center [78, 210] width 108 height 20
paste input "18"
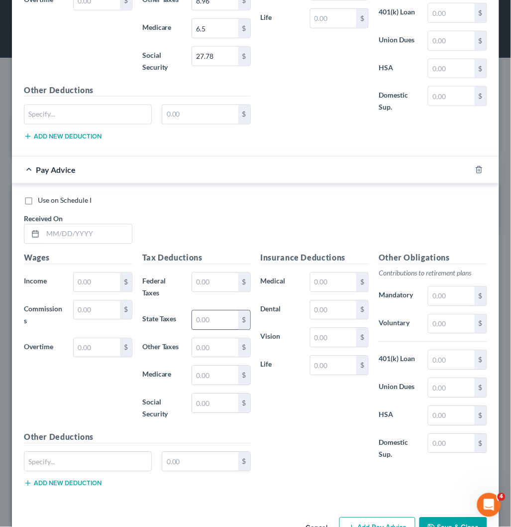
scroll to position [884, 0]
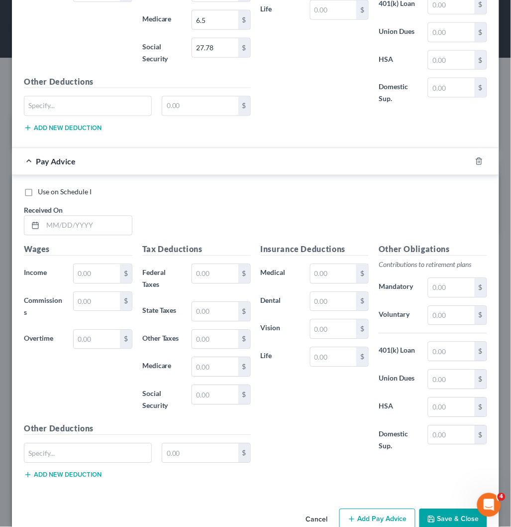
type input "07/18/2025"
click at [85, 227] on input "text" at bounding box center [87, 225] width 89 height 19
paste input "07/25/2025"
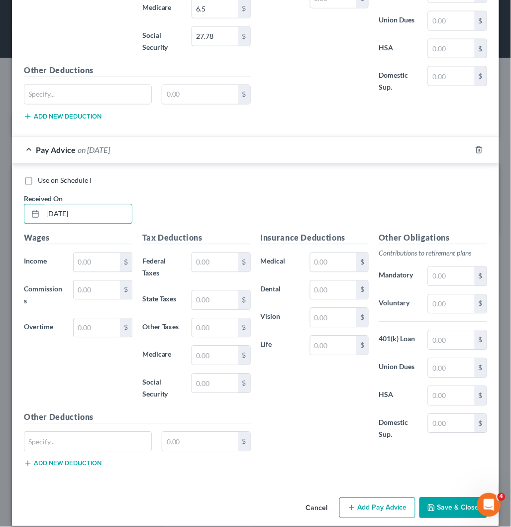
scroll to position [908, 0]
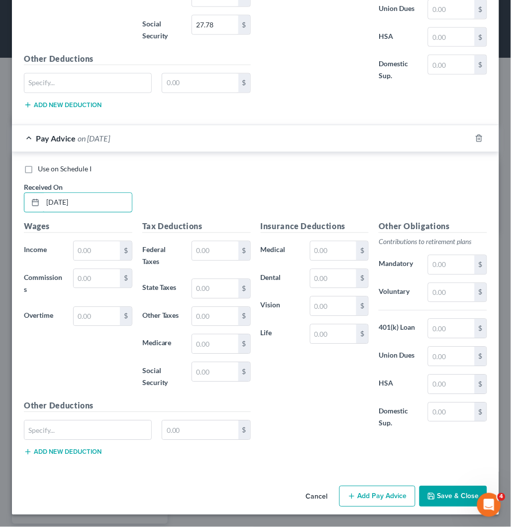
type input "07/25/2025"
click at [102, 256] on input "text" at bounding box center [97, 250] width 46 height 19
paste input "1,072.00"
type input "1,072.00"
click at [218, 252] on input "text" at bounding box center [215, 250] width 46 height 19
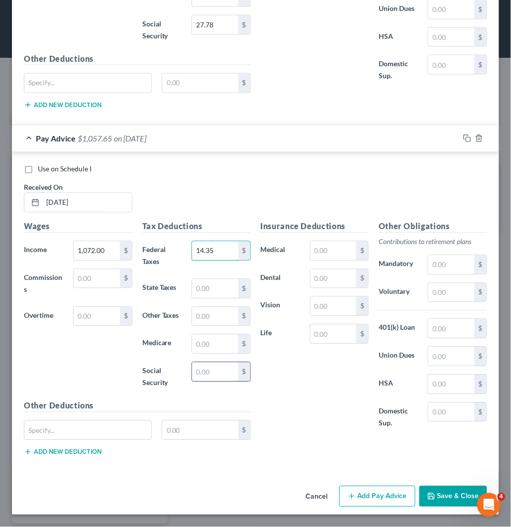
type input "14.35"
click at [217, 362] on div "$" at bounding box center [221, 372] width 59 height 20
type input "26.78"
click at [224, 337] on input "text" at bounding box center [215, 343] width 46 height 19
type input "6.26"
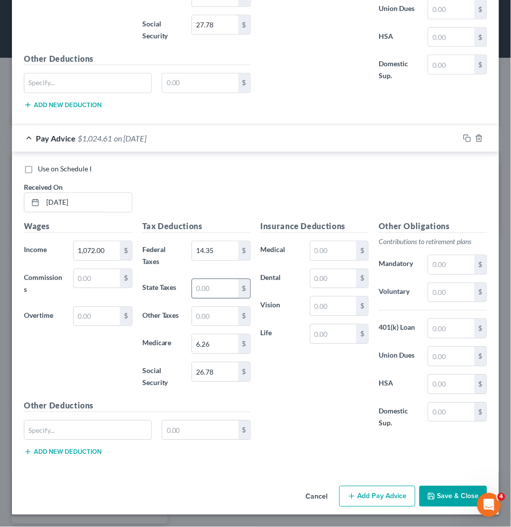
click at [213, 287] on input "text" at bounding box center [215, 288] width 46 height 19
click at [213, 309] on input "text" at bounding box center [215, 316] width 46 height 19
click at [216, 294] on input "7.2" at bounding box center [215, 288] width 46 height 19
type input "7.20"
click at [210, 315] on input "text" at bounding box center [215, 316] width 46 height 19
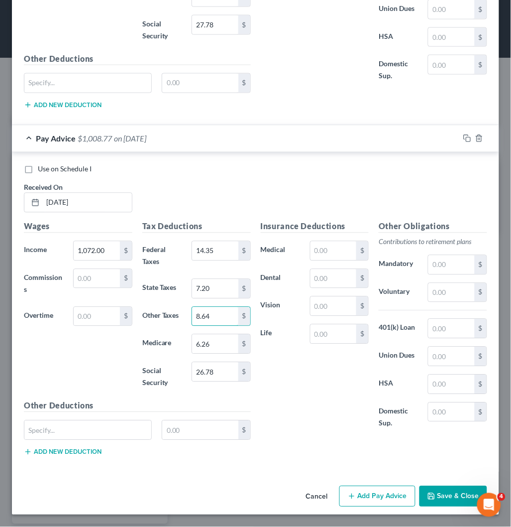
type input "8.64"
click at [364, 474] on button "Add Pay Advice" at bounding box center [377, 496] width 76 height 21
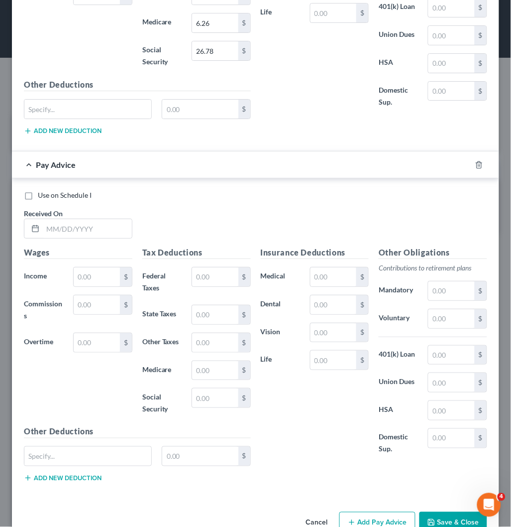
scroll to position [1240, 0]
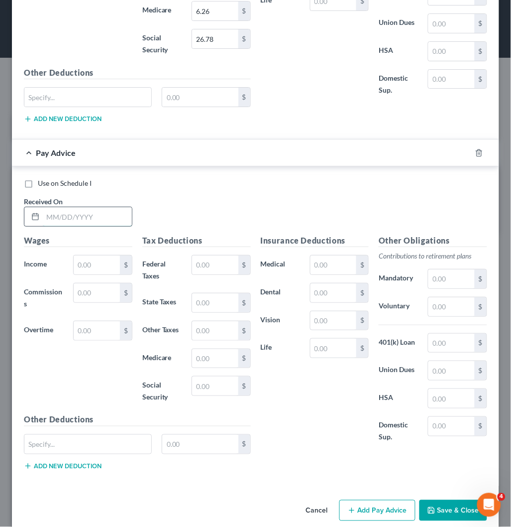
click at [86, 224] on input "text" at bounding box center [87, 216] width 89 height 19
paste input "08/15/2025"
type input "08/15/2025"
click at [78, 220] on input "08/15/2025" at bounding box center [87, 216] width 89 height 19
click at [103, 274] on input "text" at bounding box center [97, 264] width 46 height 19
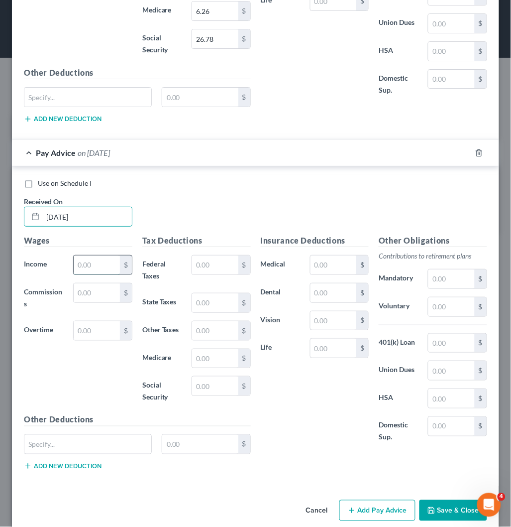
paste input "1,334.40"
type input "1,334.40"
click at [209, 269] on input "text" at bounding box center [215, 264] width 46 height 19
click at [209, 385] on input "text" at bounding box center [215, 385] width 46 height 19
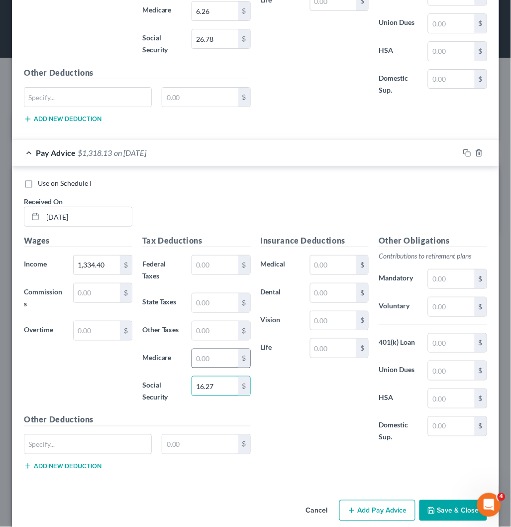
type input "16.27"
click at [215, 364] on input "text" at bounding box center [215, 358] width 46 height 19
type input "3.81"
click at [224, 332] on input "text" at bounding box center [215, 330] width 46 height 19
type input "5.25"
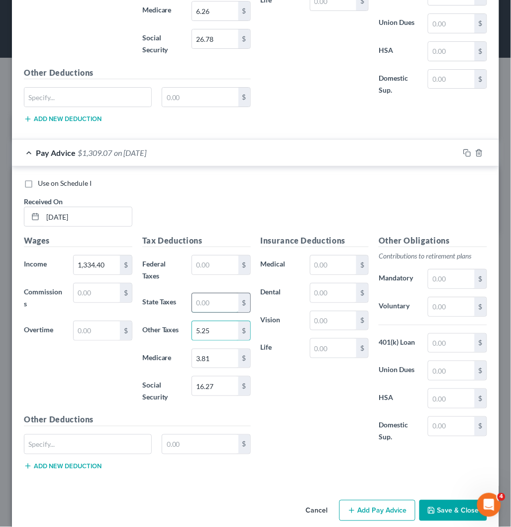
click at [219, 300] on input "text" at bounding box center [215, 302] width 46 height 19
type input "2.85"
click at [381, 474] on button "Add Pay Advice" at bounding box center [377, 510] width 76 height 21
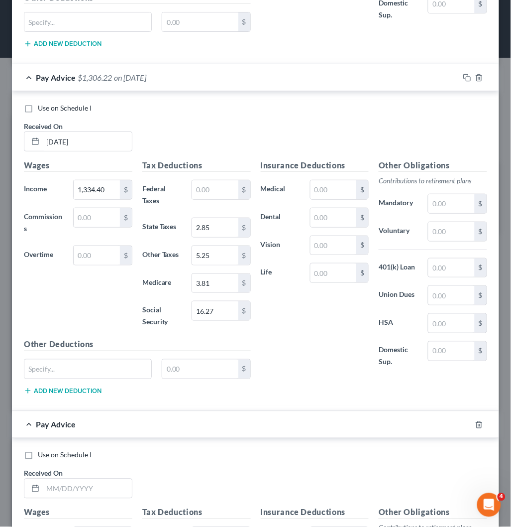
scroll to position [1516, 0]
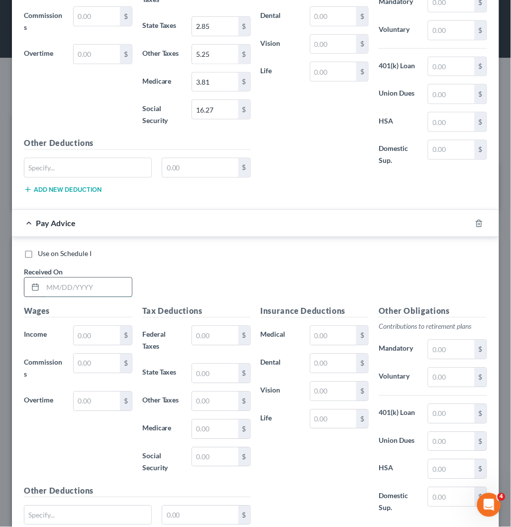
click at [93, 292] on input "text" at bounding box center [87, 287] width 89 height 19
paste input "08/22/2025"
type input "08/22/2025"
click at [105, 335] on input "text" at bounding box center [97, 335] width 46 height 19
paste input "1,590.40"
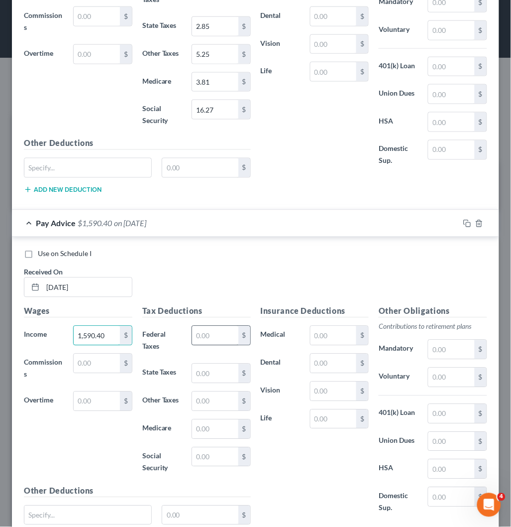
type input "1,590.40"
click at [205, 336] on input "text" at bounding box center [215, 335] width 46 height 19
click at [207, 457] on input "text" at bounding box center [215, 456] width 46 height 19
type input "15.87"
click at [207, 431] on input "text" at bounding box center [215, 429] width 46 height 19
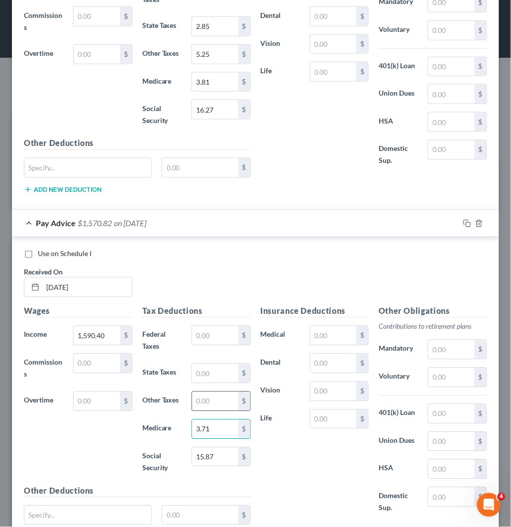
type input "3.71"
click at [215, 402] on input "text" at bounding box center [215, 401] width 46 height 19
type input "5.12"
click at [202, 372] on input "text" at bounding box center [215, 373] width 46 height 19
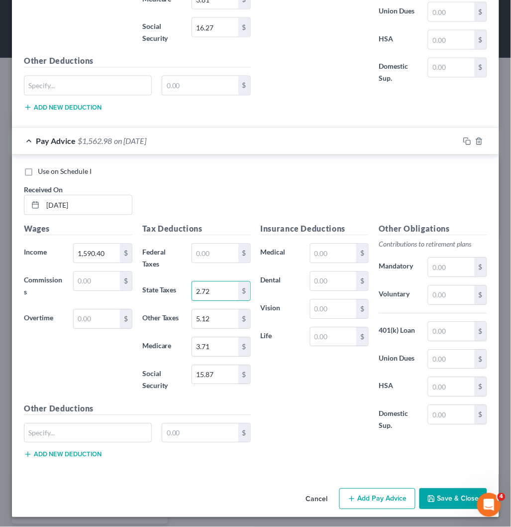
scroll to position [1604, 0]
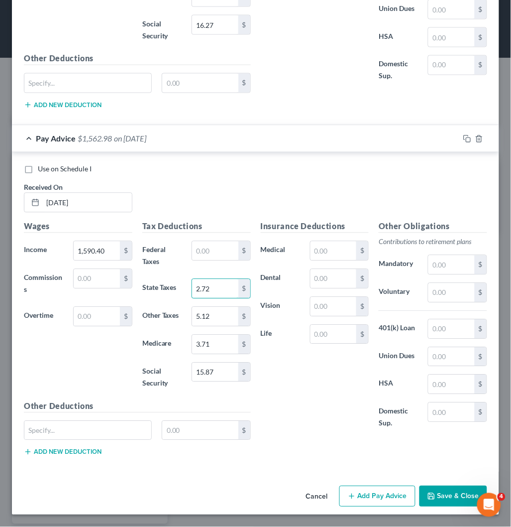
type input "2.72"
drag, startPoint x: 359, startPoint y: 494, endPoint x: 176, endPoint y: 293, distance: 272.3
click at [359, 474] on button "Add Pay Advice" at bounding box center [377, 496] width 76 height 21
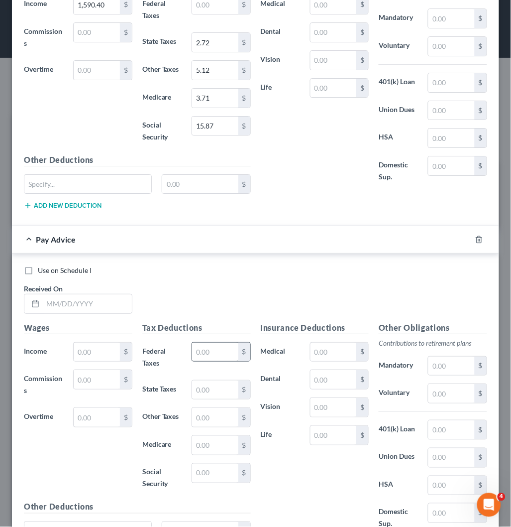
scroll to position [1880, 0]
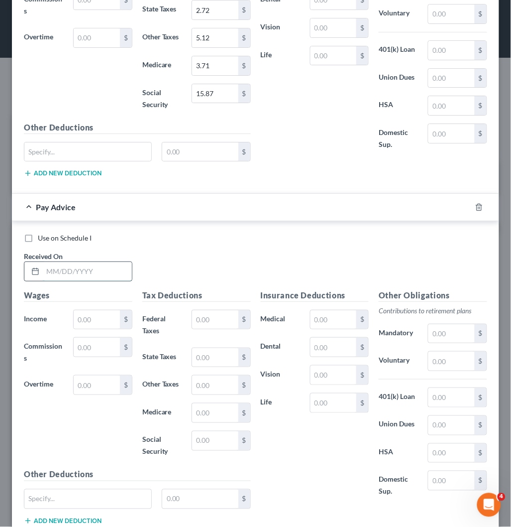
click at [80, 276] on input "text" at bounding box center [87, 271] width 89 height 19
paste input "08/29/2025"
type input "08/29/2025"
click at [106, 322] on input "text" at bounding box center [97, 319] width 46 height 19
paste input "1,634.40"
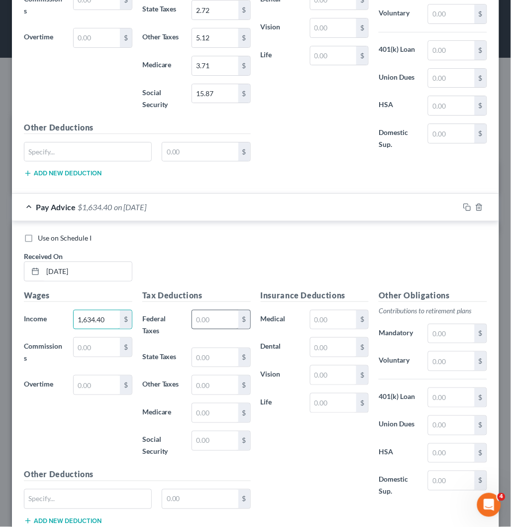
type input "1,634.40"
click at [207, 320] on input "text" at bounding box center [215, 319] width 46 height 19
click at [197, 441] on input "text" at bounding box center [215, 440] width 46 height 19
type input "2.73"
click at [202, 412] on input "text" at bounding box center [215, 412] width 46 height 19
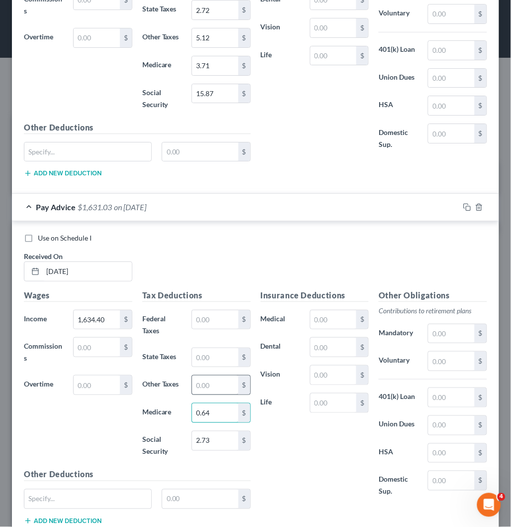
type input "0.64"
click at [217, 390] on input "text" at bounding box center [215, 384] width 46 height 19
type input "0.88"
click at [219, 353] on input "text" at bounding box center [215, 357] width 46 height 19
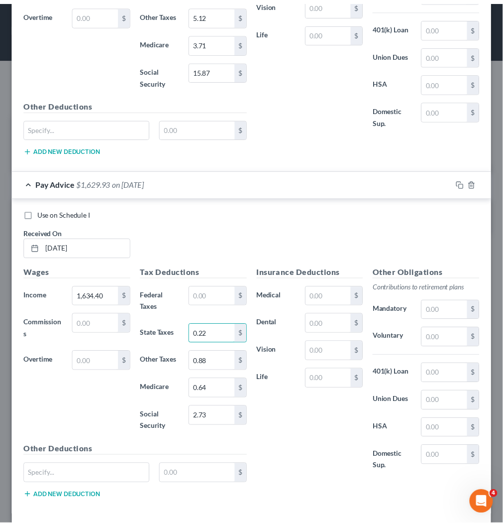
scroll to position [1951, 0]
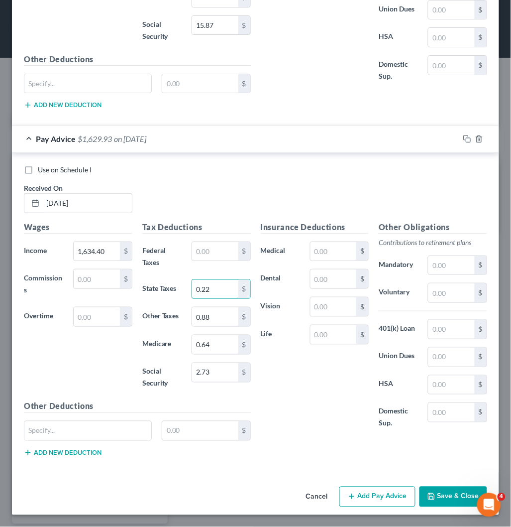
type input "0.22"
click at [452, 474] on button "Save & Close" at bounding box center [454, 496] width 68 height 21
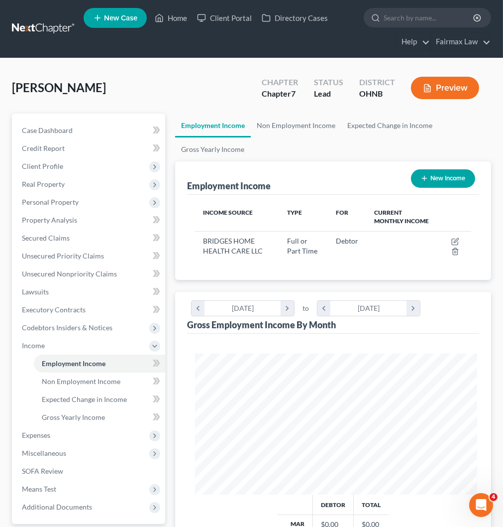
scroll to position [497560, 497401]
click at [170, 474] on div "Employment Income Non Employment Income Expected Change in Income Gross Yearly …" at bounding box center [333, 419] width 326 height 612
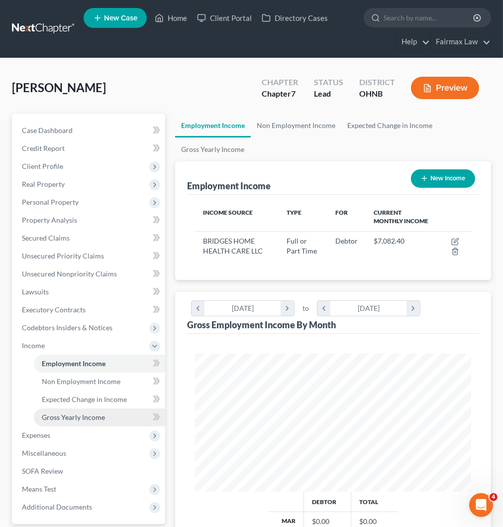
click at [92, 415] on span "Gross Yearly Income" at bounding box center [73, 417] width 63 height 8
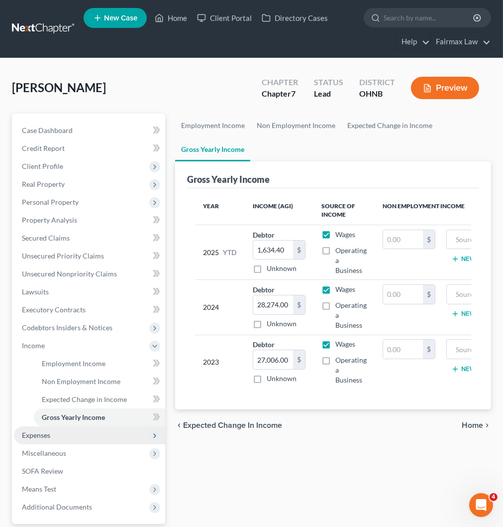
click at [93, 433] on span "Expenses" at bounding box center [89, 435] width 151 height 18
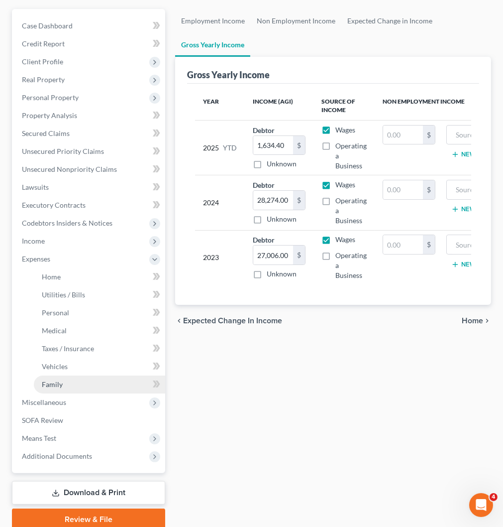
scroll to position [110, 0]
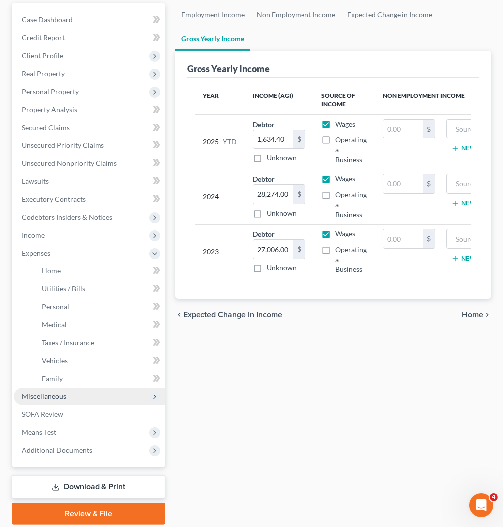
click at [71, 401] on span "Miscellaneous" at bounding box center [89, 396] width 151 height 18
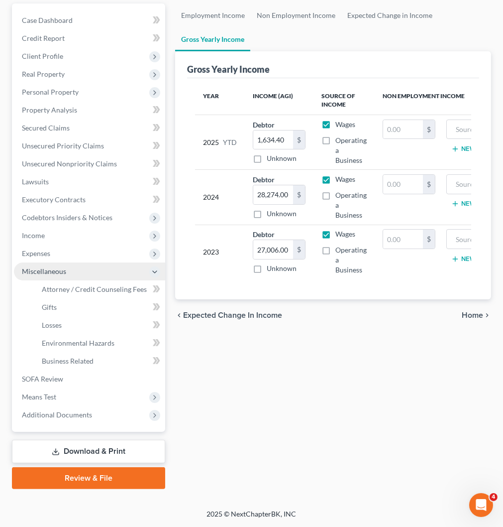
scroll to position [108, 0]
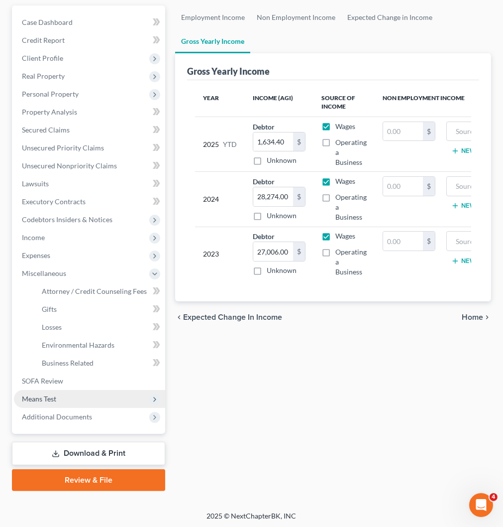
click at [89, 398] on span "Means Test" at bounding box center [89, 399] width 151 height 18
click at [118, 399] on span "Calculation and Presumption" at bounding box center [87, 398] width 91 height 8
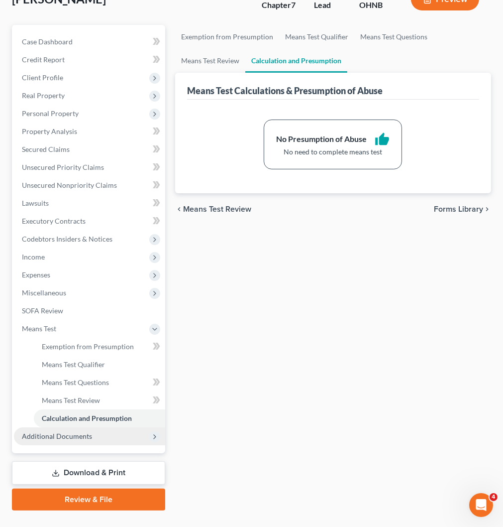
scroll to position [108, 0]
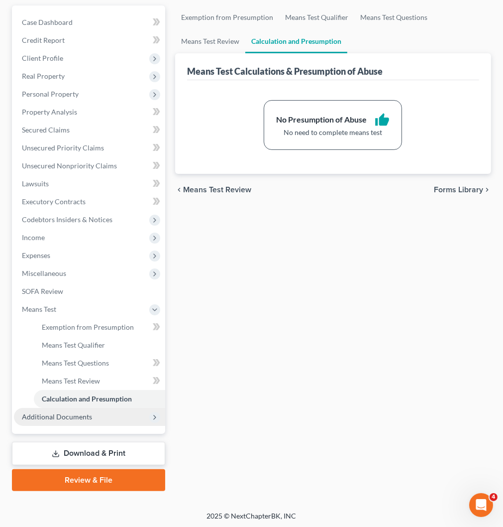
click at [93, 409] on span "Additional Documents" at bounding box center [89, 417] width 151 height 18
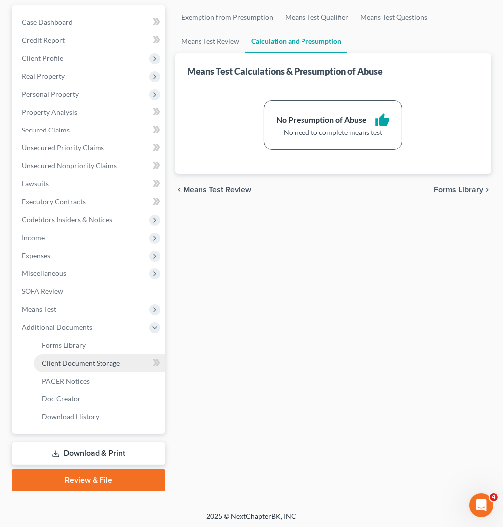
click at [108, 358] on span "Client Document Storage" at bounding box center [81, 362] width 78 height 8
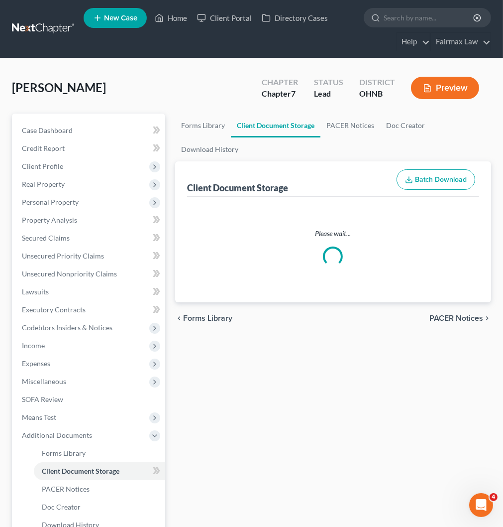
select select "24"
select select "5"
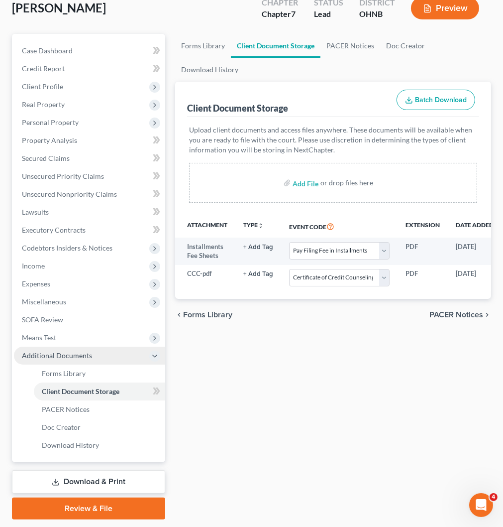
scroll to position [108, 0]
